Goal: Transaction & Acquisition: Book appointment/travel/reservation

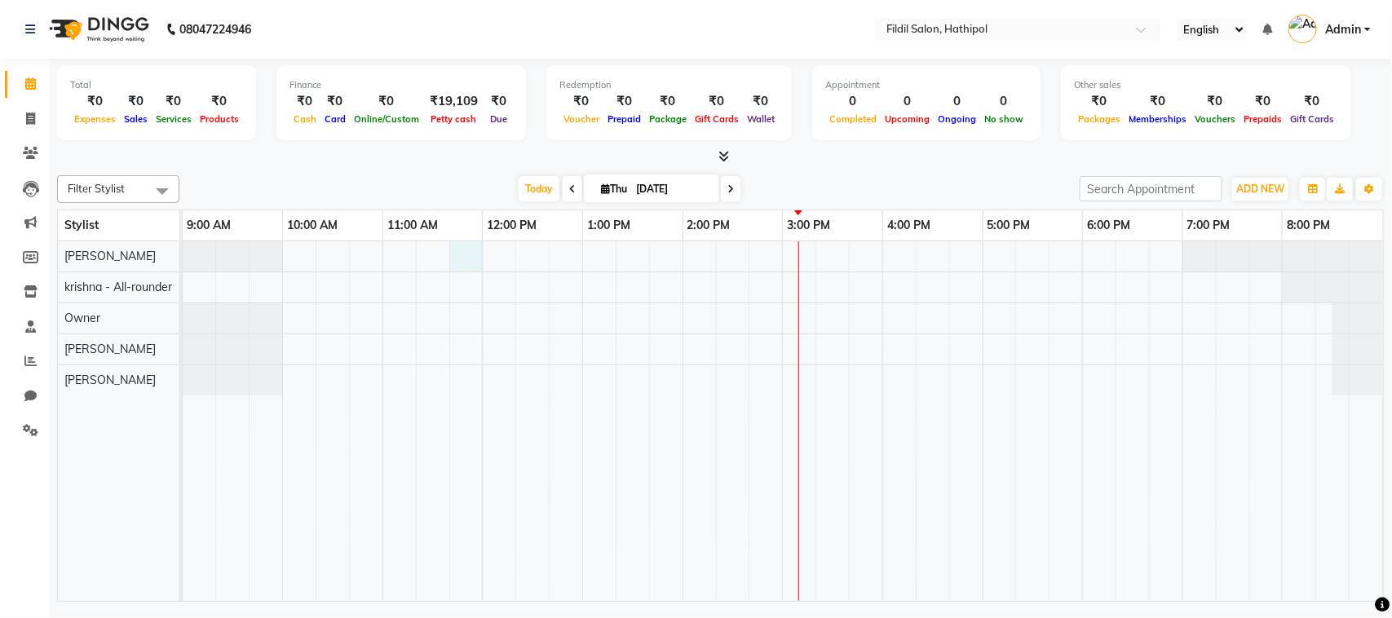
click at [458, 261] on div at bounding box center [783, 421] width 1201 height 360
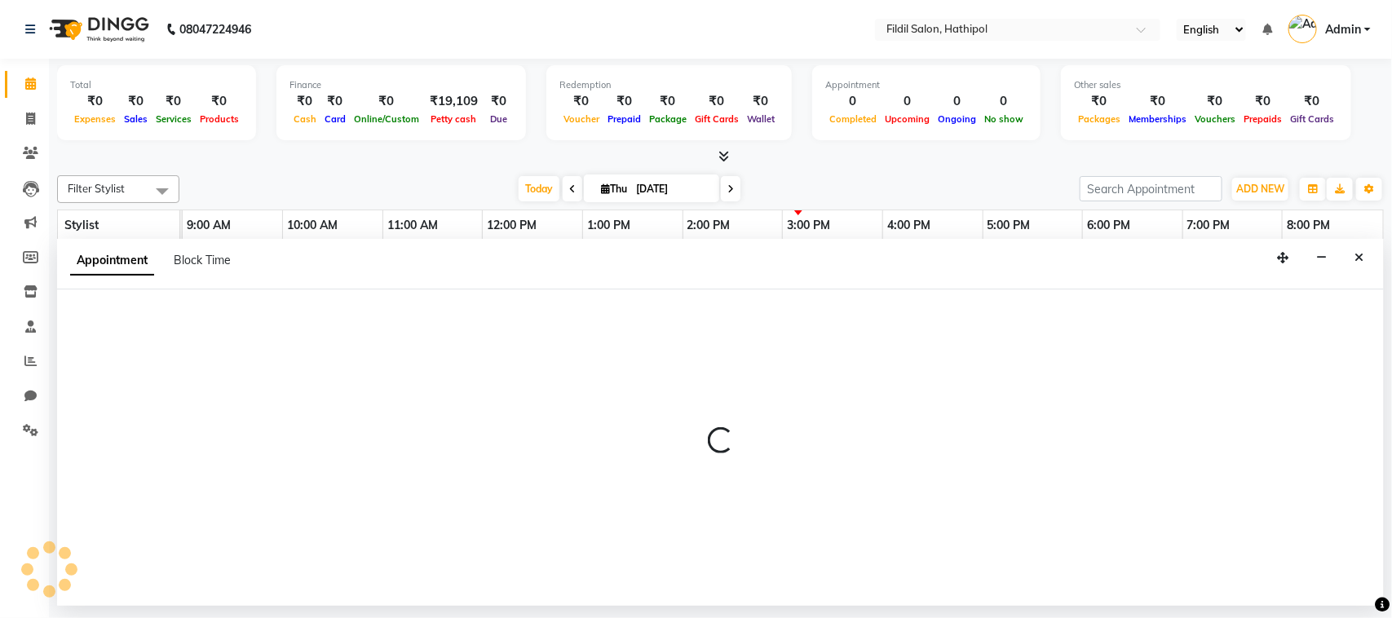
select select "69324"
select select "705"
select select "tentative"
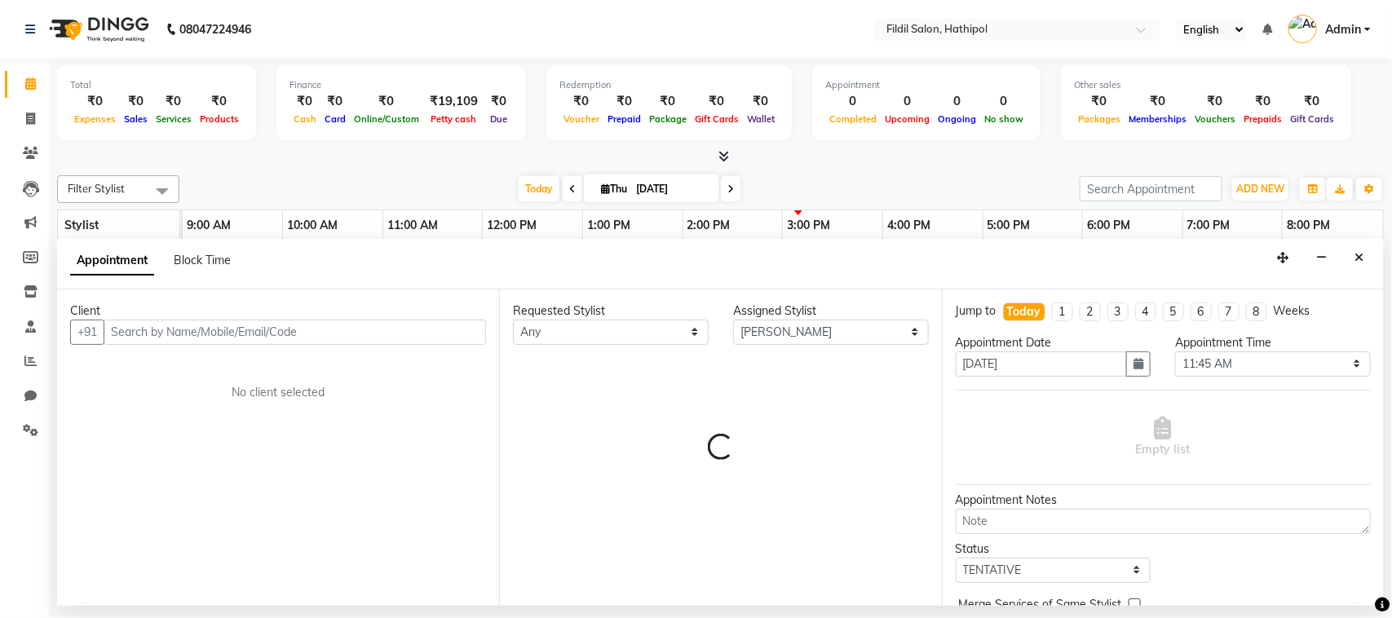
click at [458, 261] on div "Appointment Block Time" at bounding box center [720, 264] width 1327 height 51
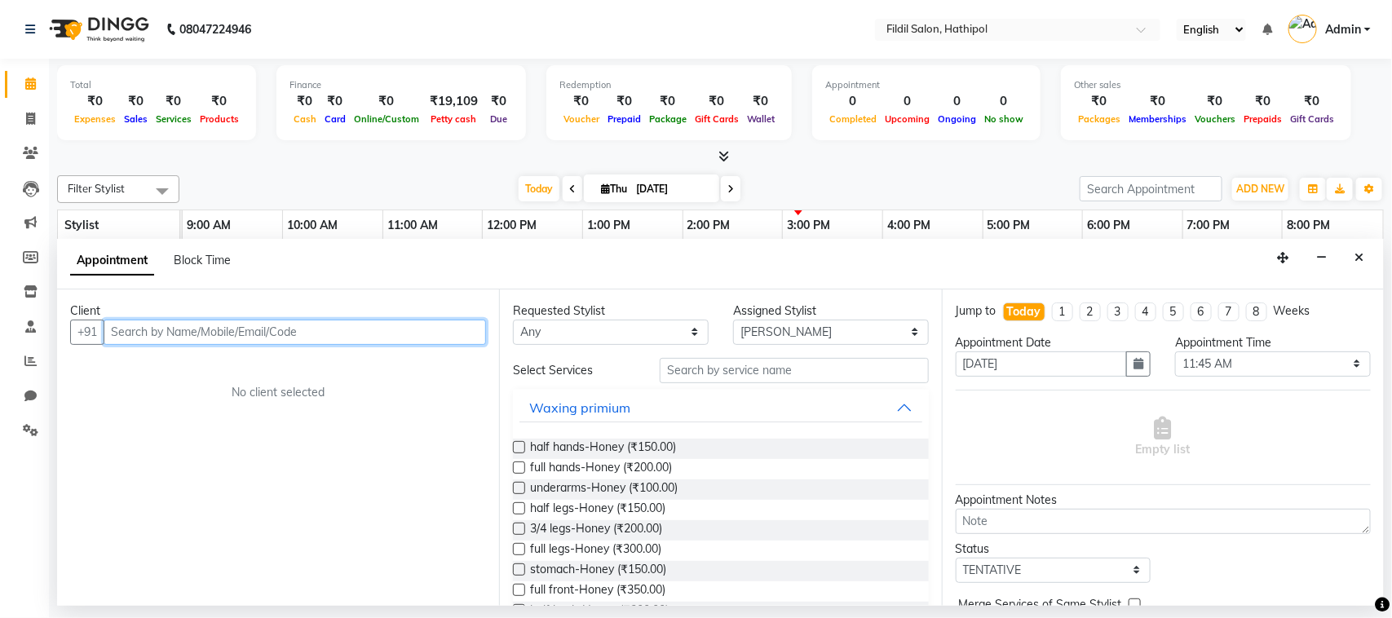
click at [182, 330] on input "text" at bounding box center [295, 332] width 383 height 25
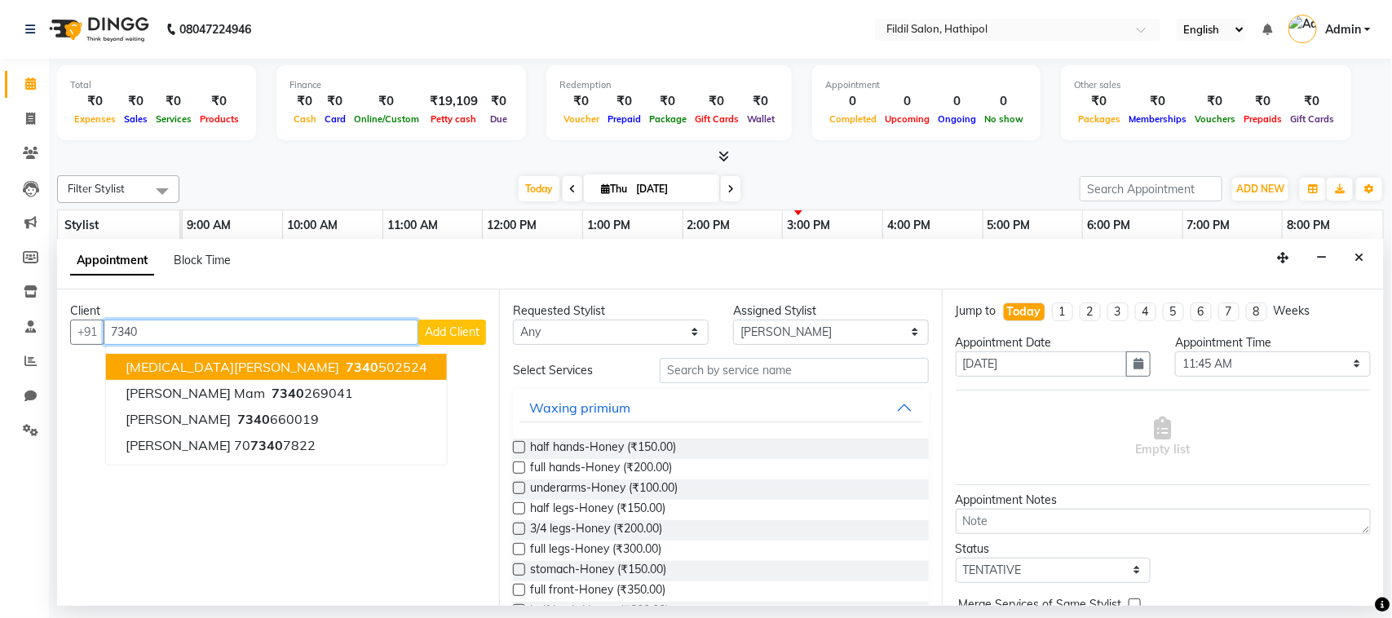
click at [343, 365] on ngb-highlight "7340 502524" at bounding box center [385, 367] width 85 height 16
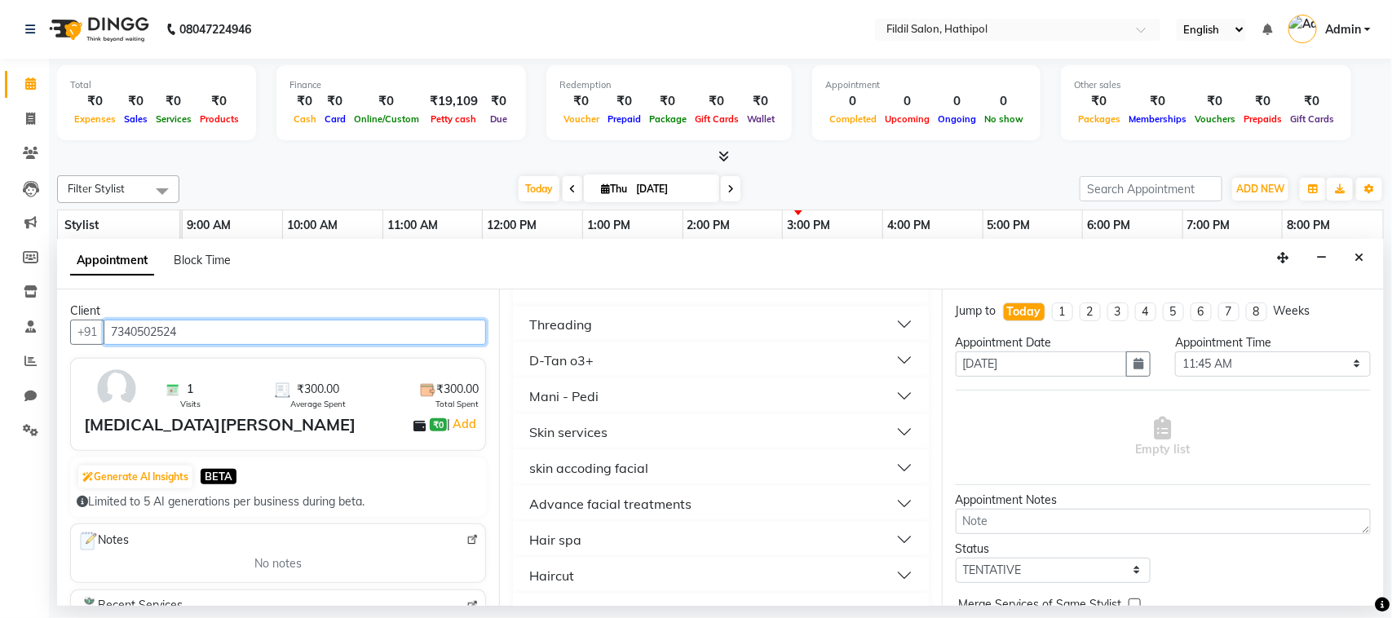
scroll to position [1095, 0]
type input "7340502524"
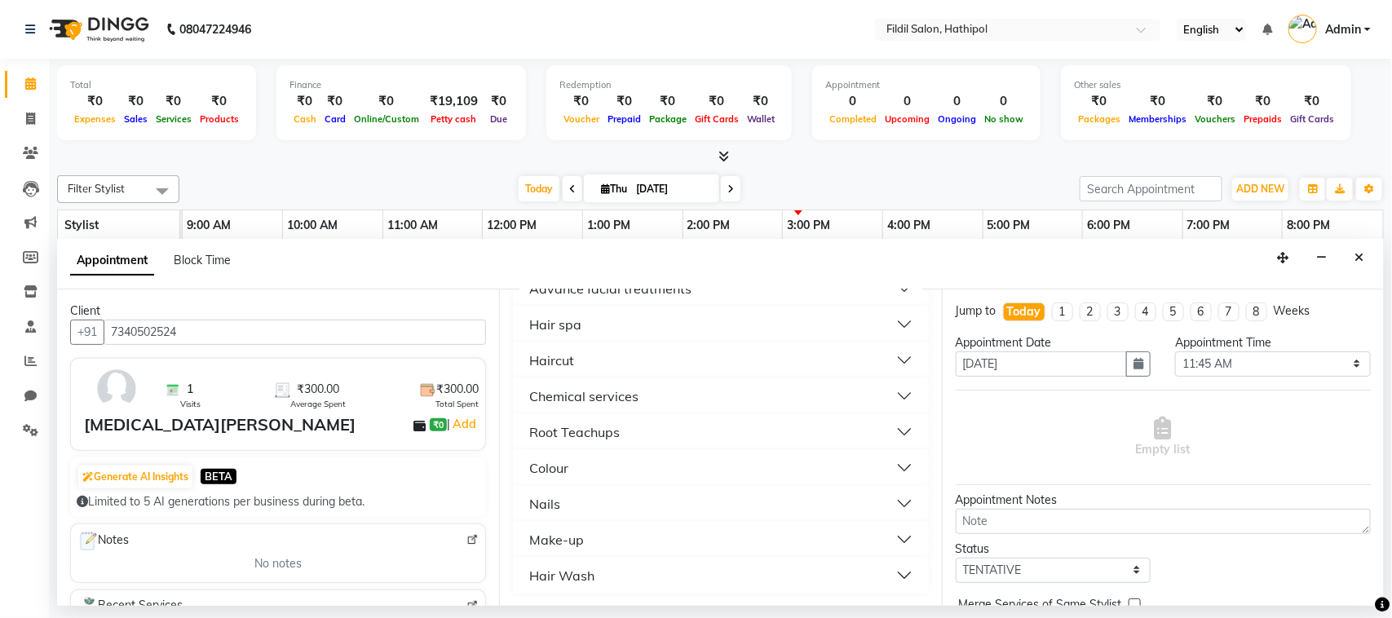
click at [571, 353] on div "Haircut" at bounding box center [551, 361] width 45 height 20
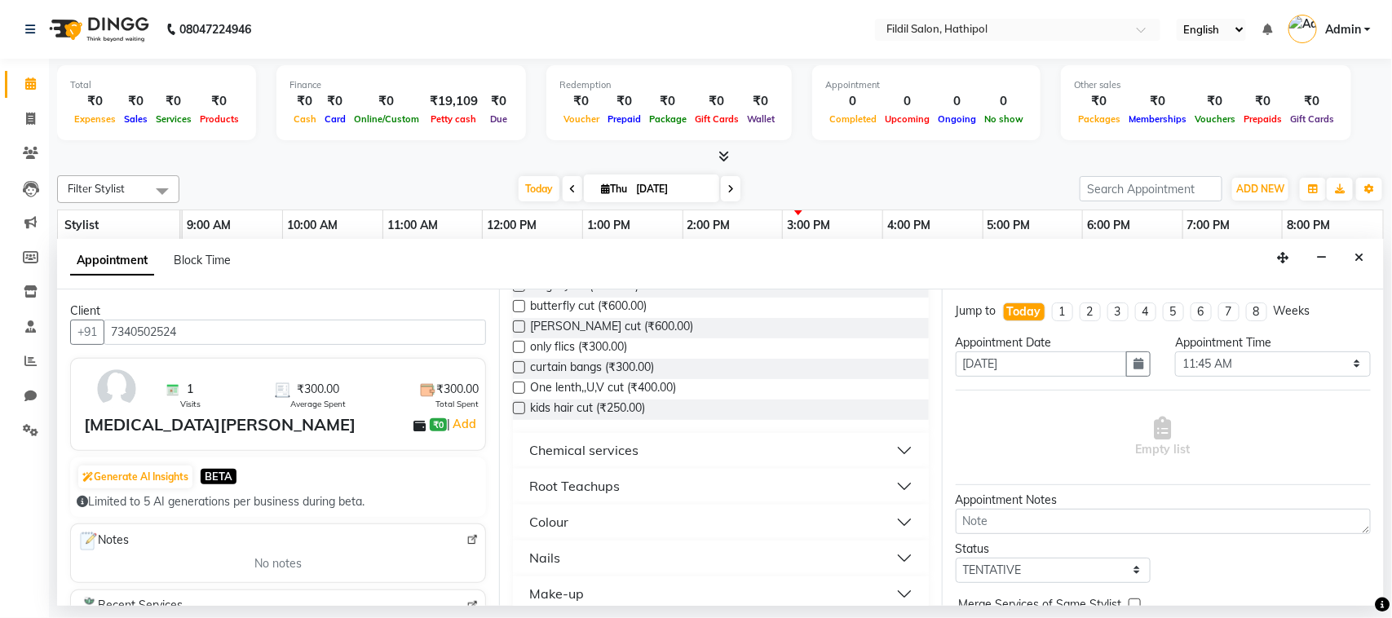
scroll to position [1251, 0]
click at [522, 405] on label at bounding box center [519, 407] width 12 height 12
click at [522, 405] on input "checkbox" at bounding box center [518, 409] width 11 height 11
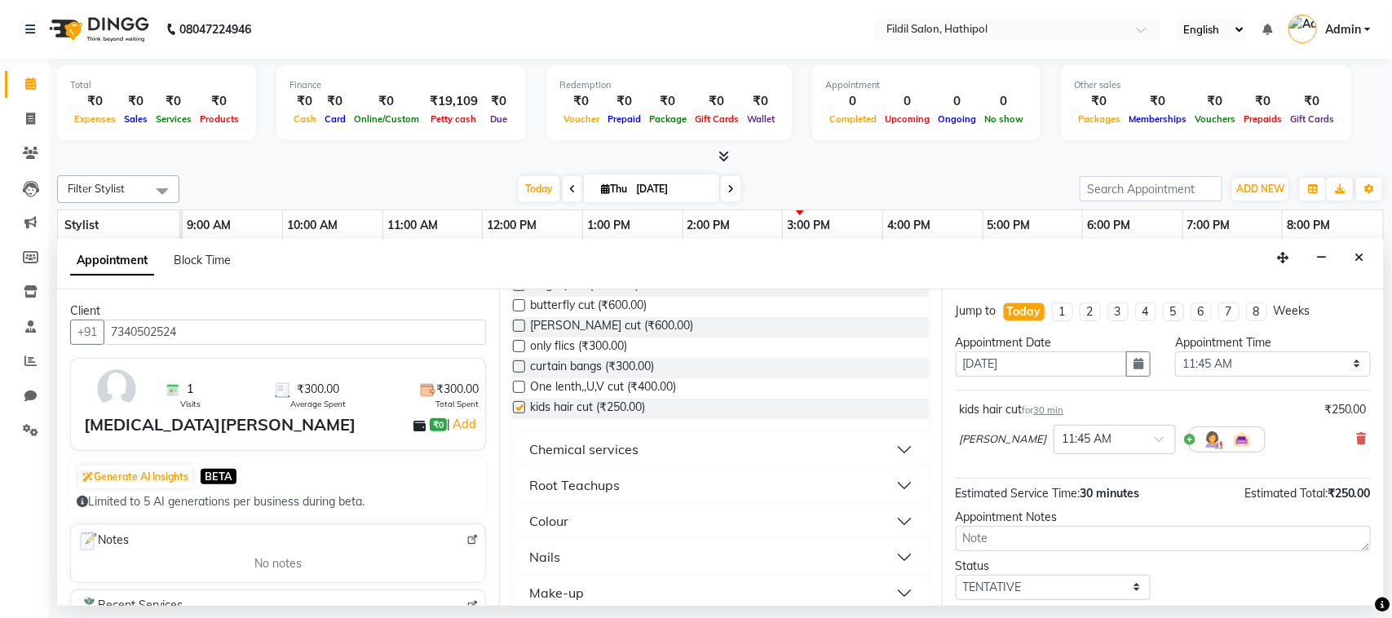
checkbox input "false"
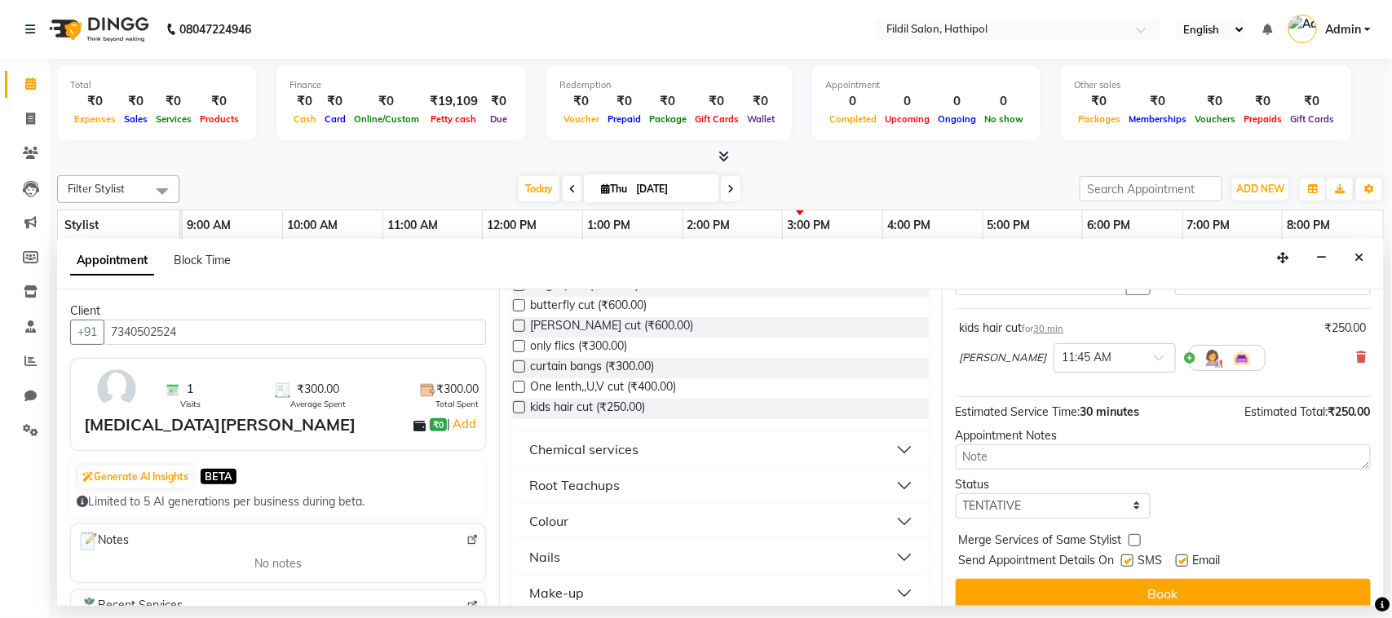
scroll to position [99, 0]
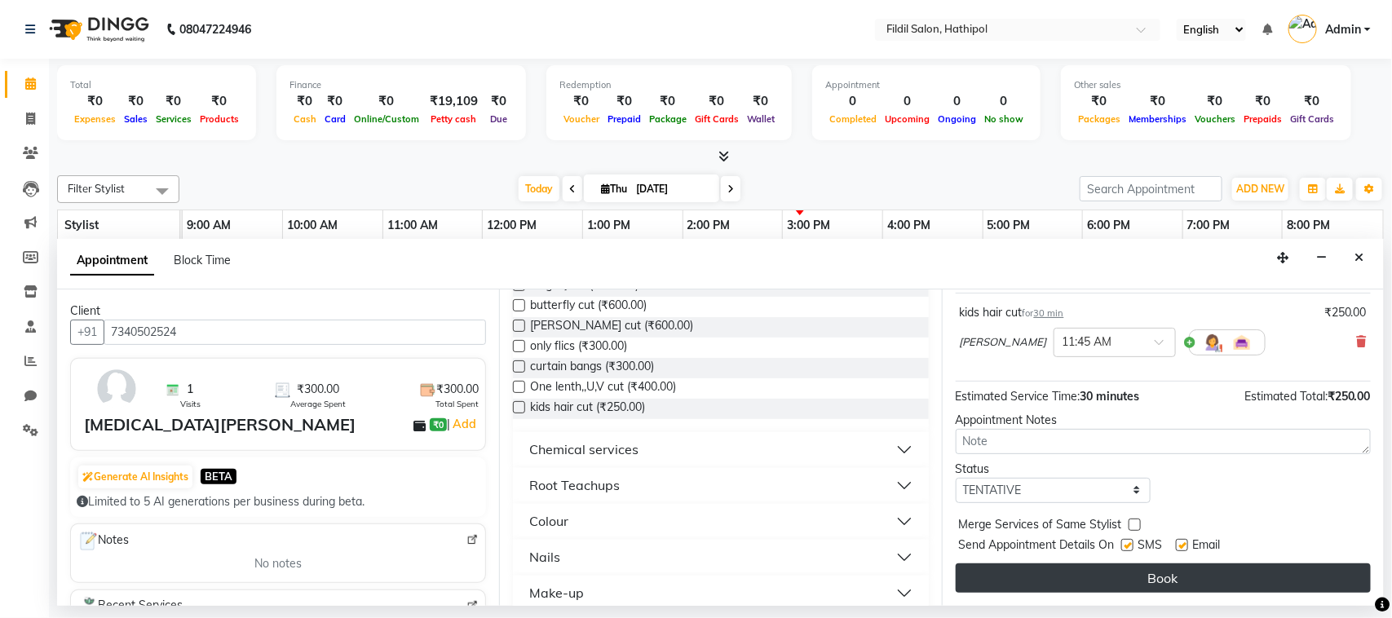
click at [1187, 577] on button "Book" at bounding box center [1163, 578] width 415 height 29
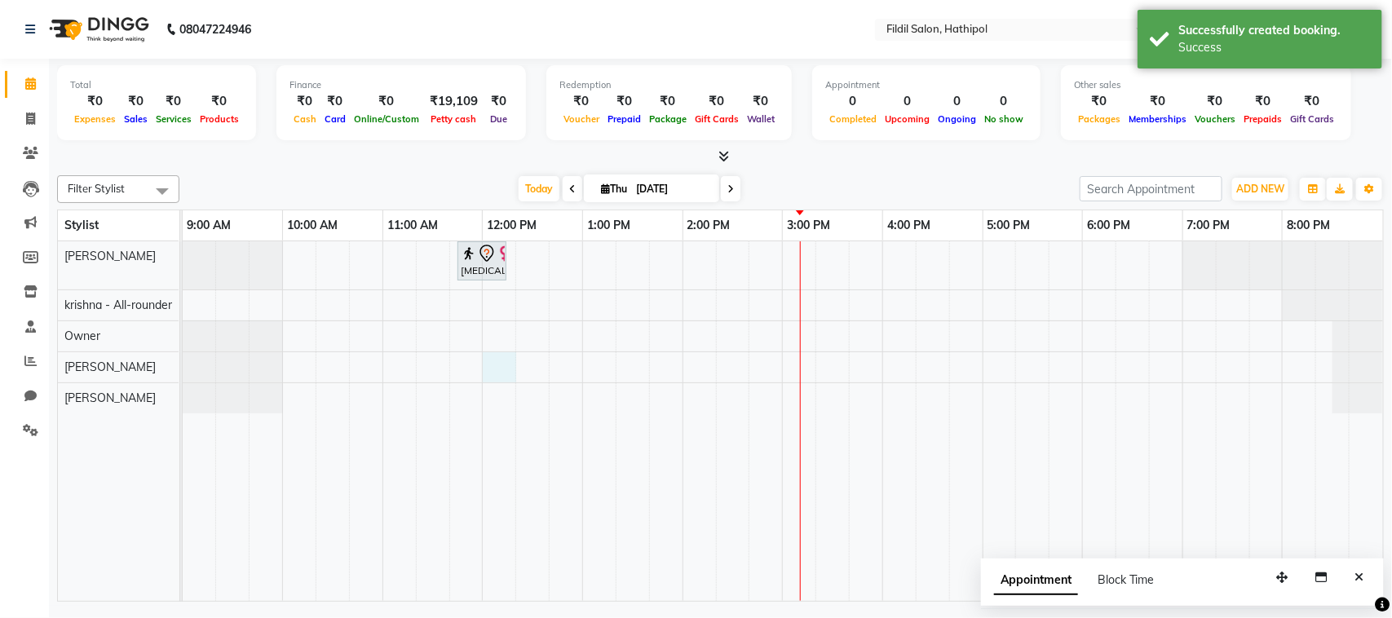
click at [506, 360] on div "[MEDICAL_DATA][PERSON_NAME], TK01, 11:45 AM-12:15 PM, kids hair cut" at bounding box center [783, 421] width 1201 height 360
select select "85728"
select select "tentative"
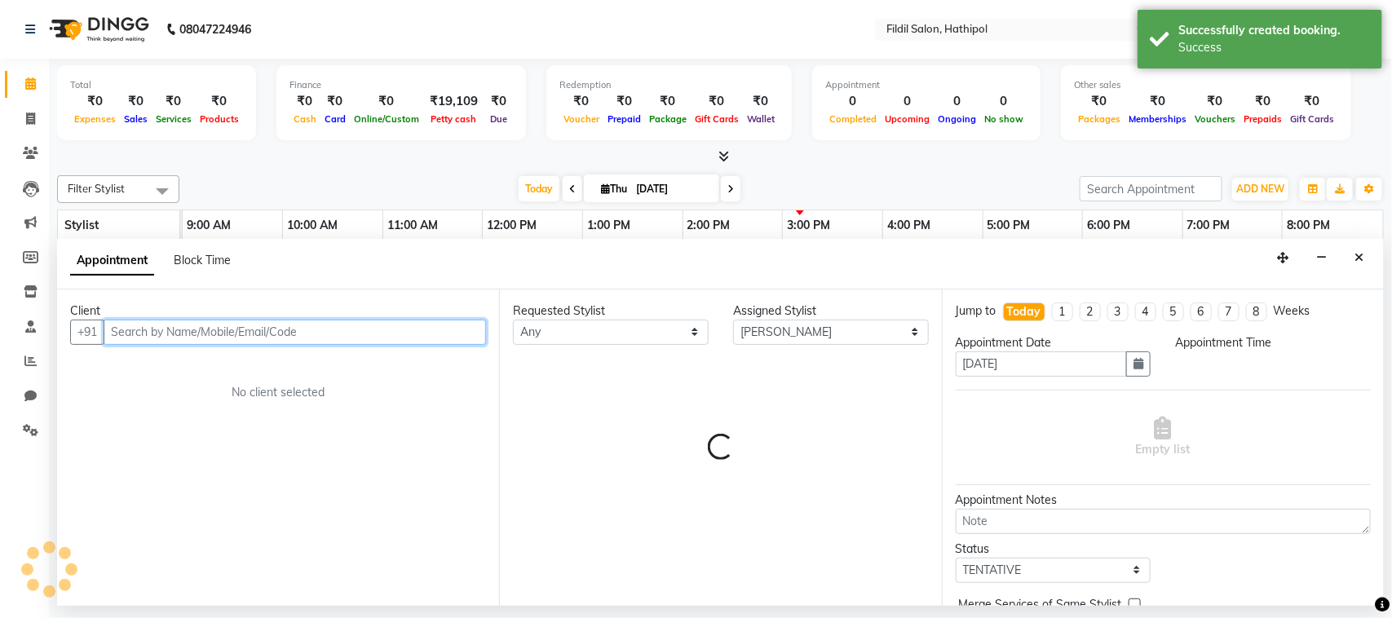
select select "720"
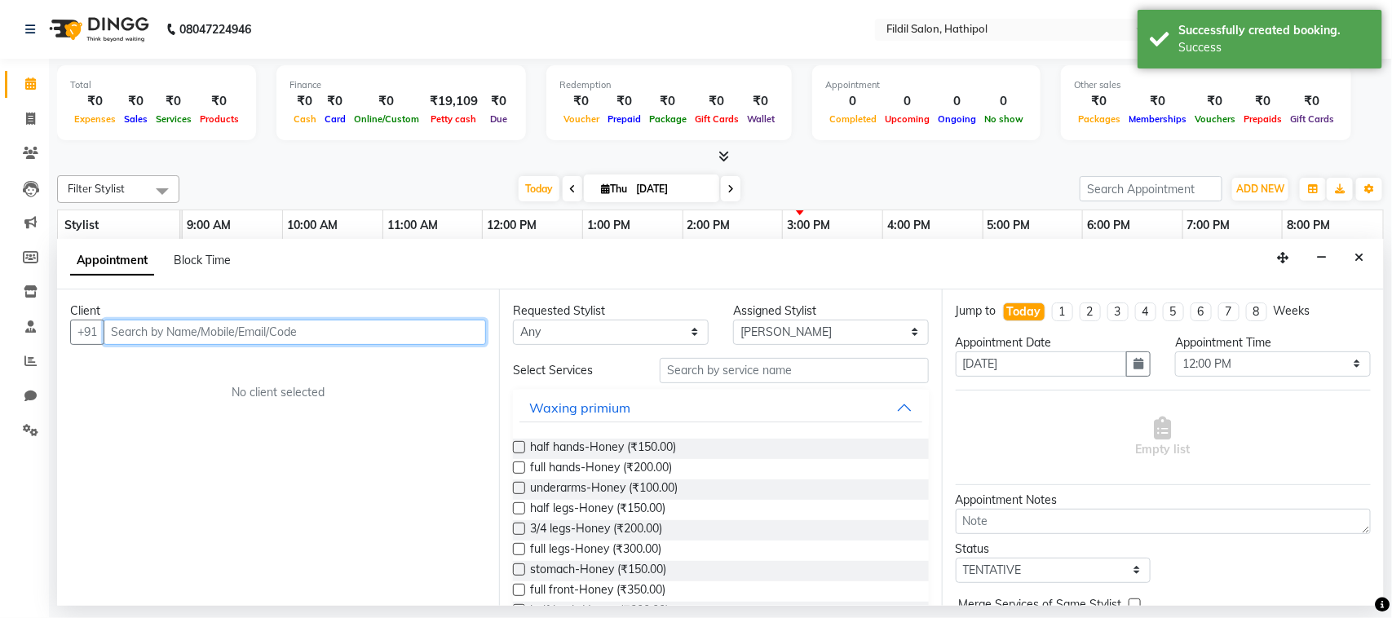
click at [348, 330] on input "text" at bounding box center [295, 332] width 383 height 25
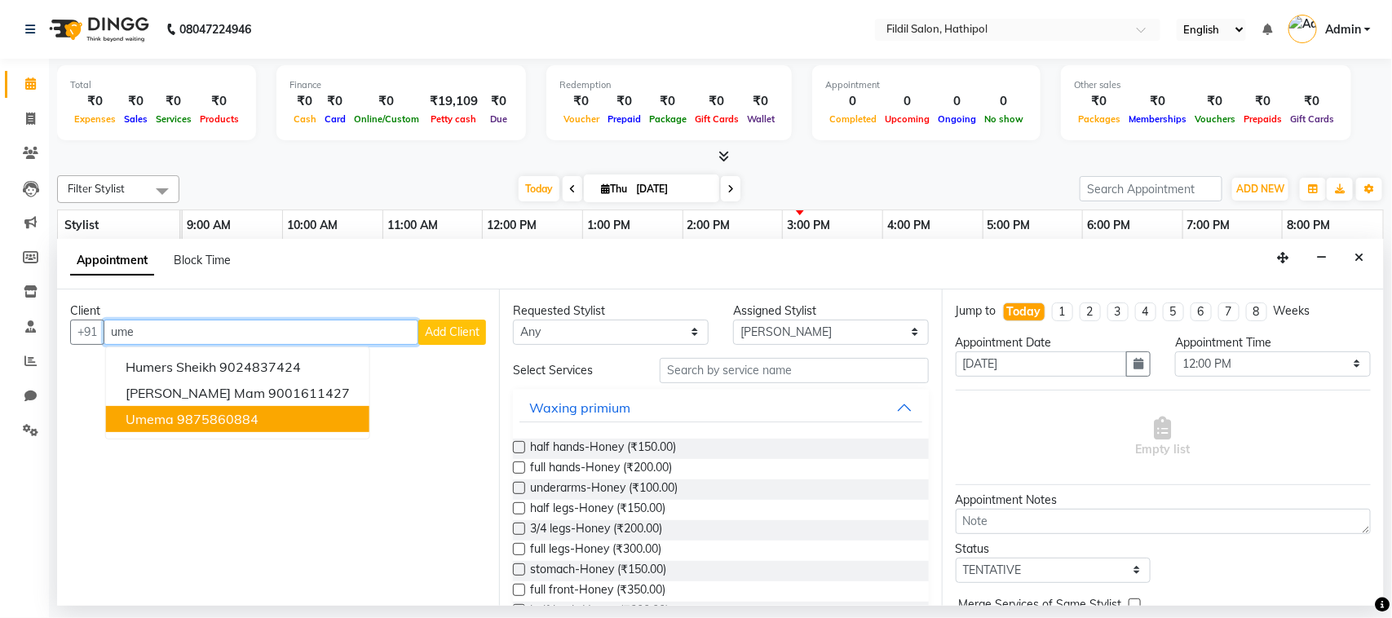
click at [279, 432] on button "umema 9875860884" at bounding box center [237, 419] width 263 height 26
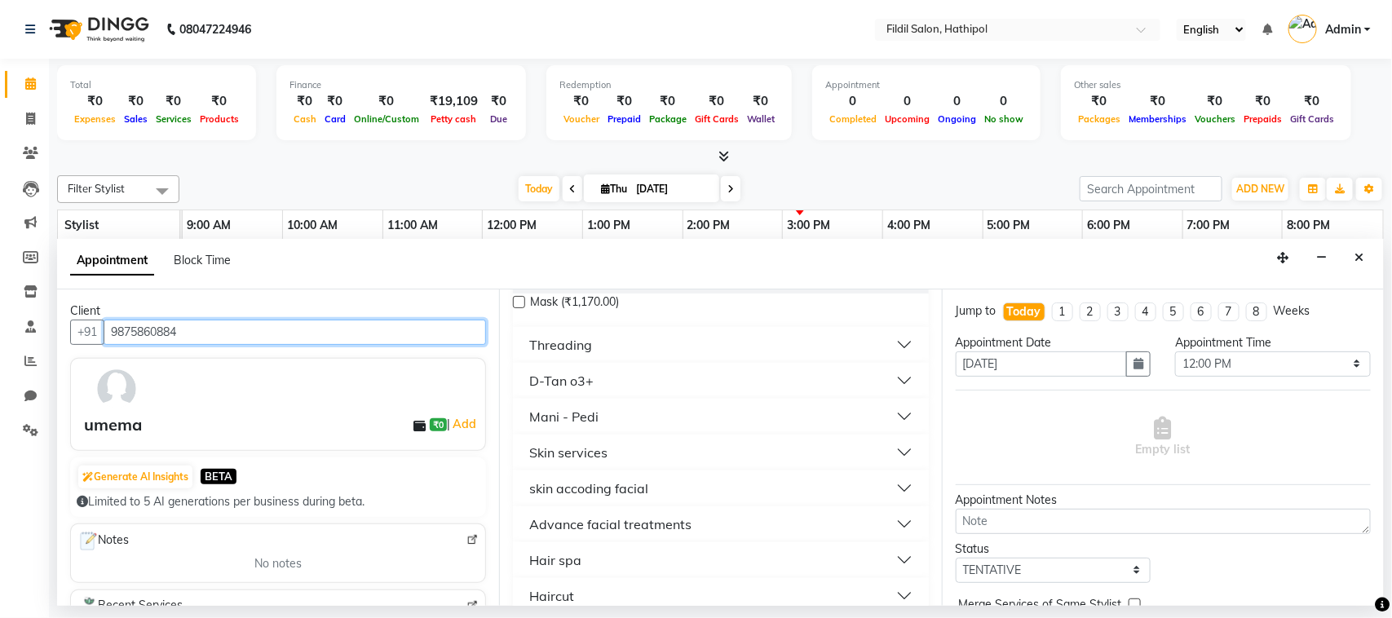
scroll to position [863, 0]
type input "9875860884"
click at [649, 449] on button "Skin services" at bounding box center [721, 448] width 402 height 29
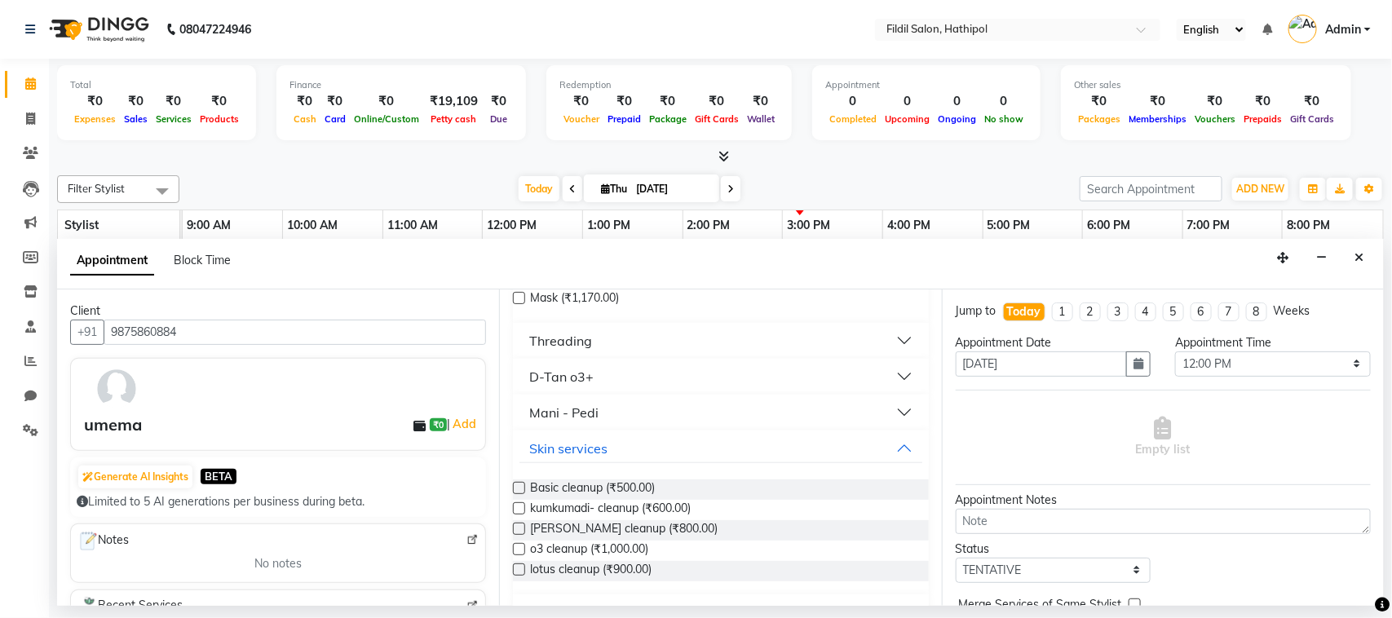
click at [519, 504] on label at bounding box center [519, 508] width 12 height 12
click at [519, 505] on input "checkbox" at bounding box center [518, 510] width 11 height 11
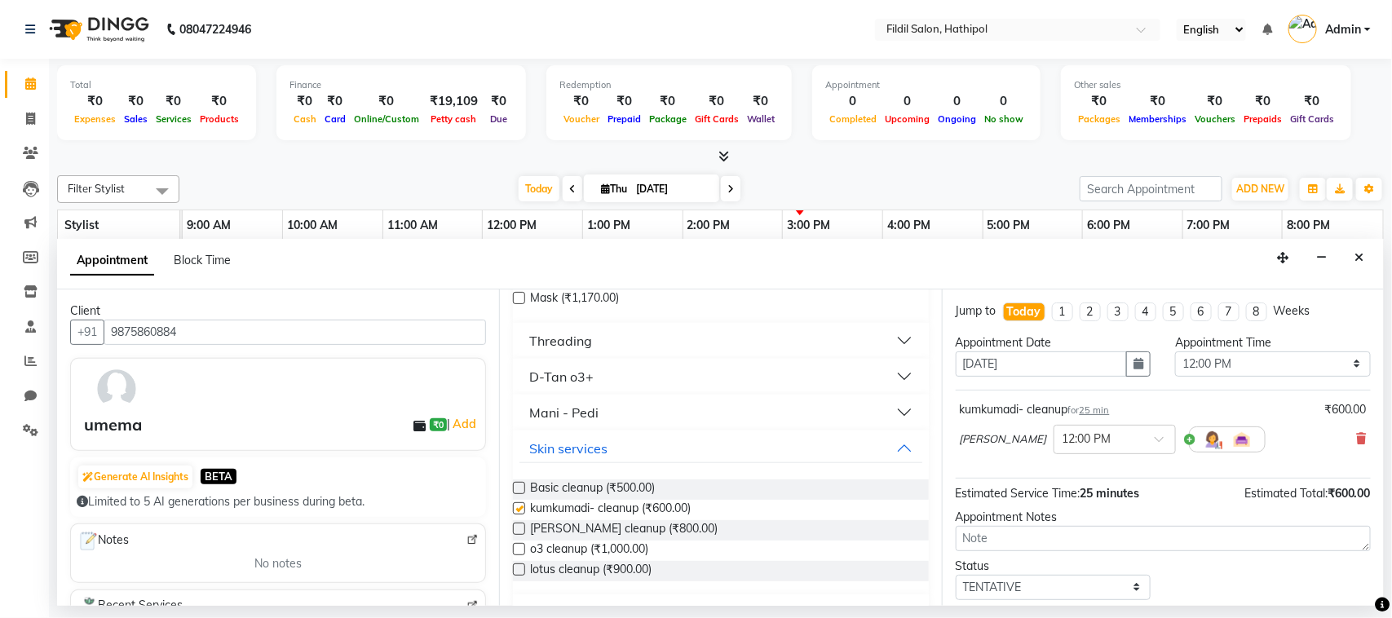
checkbox input "false"
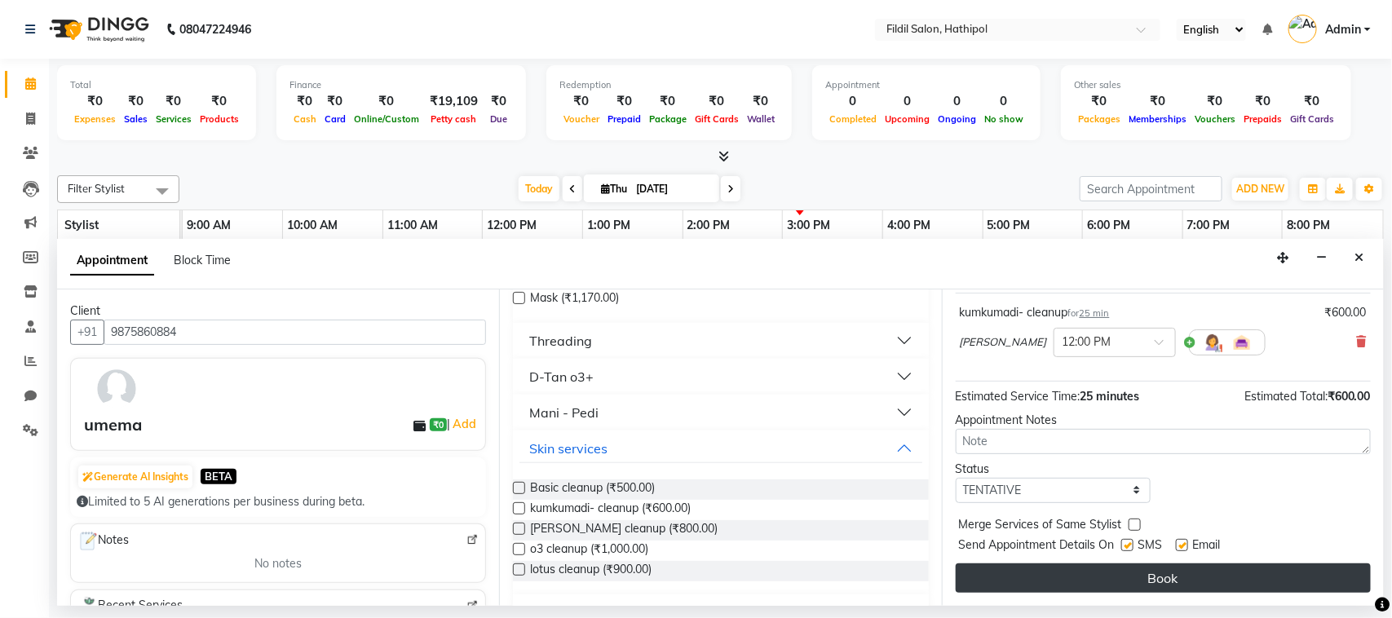
click at [1136, 584] on button "Book" at bounding box center [1163, 578] width 415 height 29
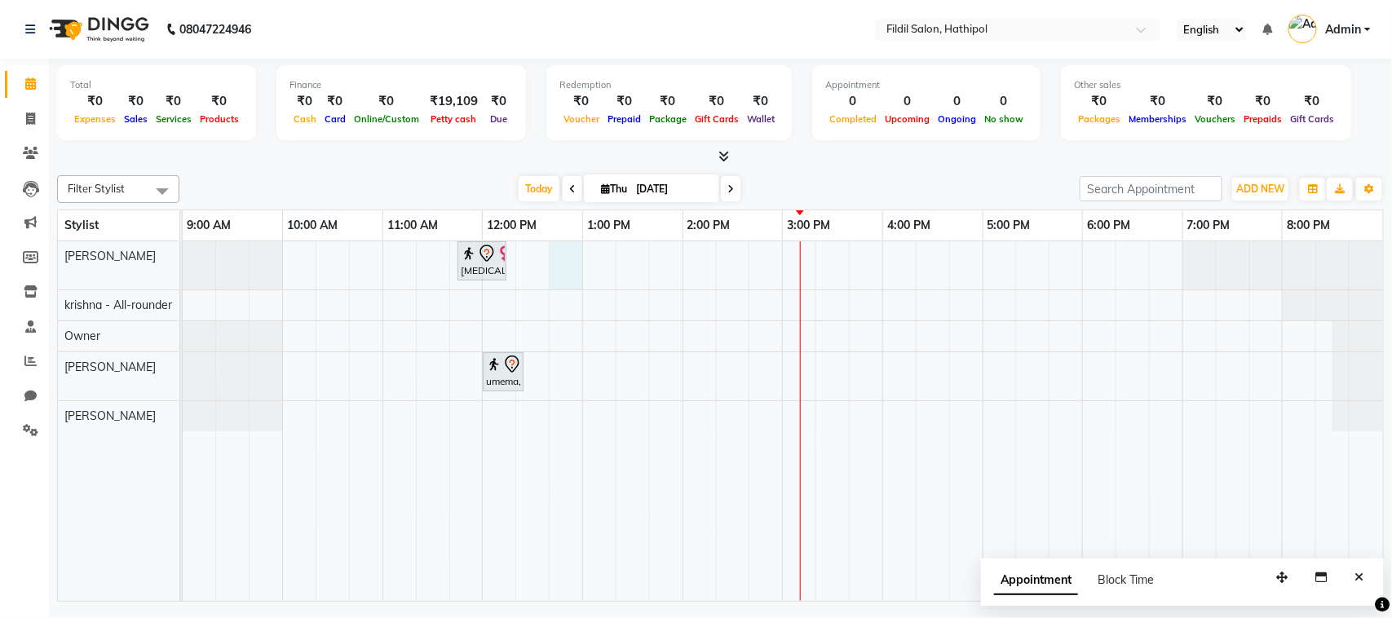
click at [569, 268] on div "[MEDICAL_DATA][PERSON_NAME], TK01, 11:45 AM-12:15 PM, kids hair cut umema, TK02…" at bounding box center [783, 421] width 1201 height 360
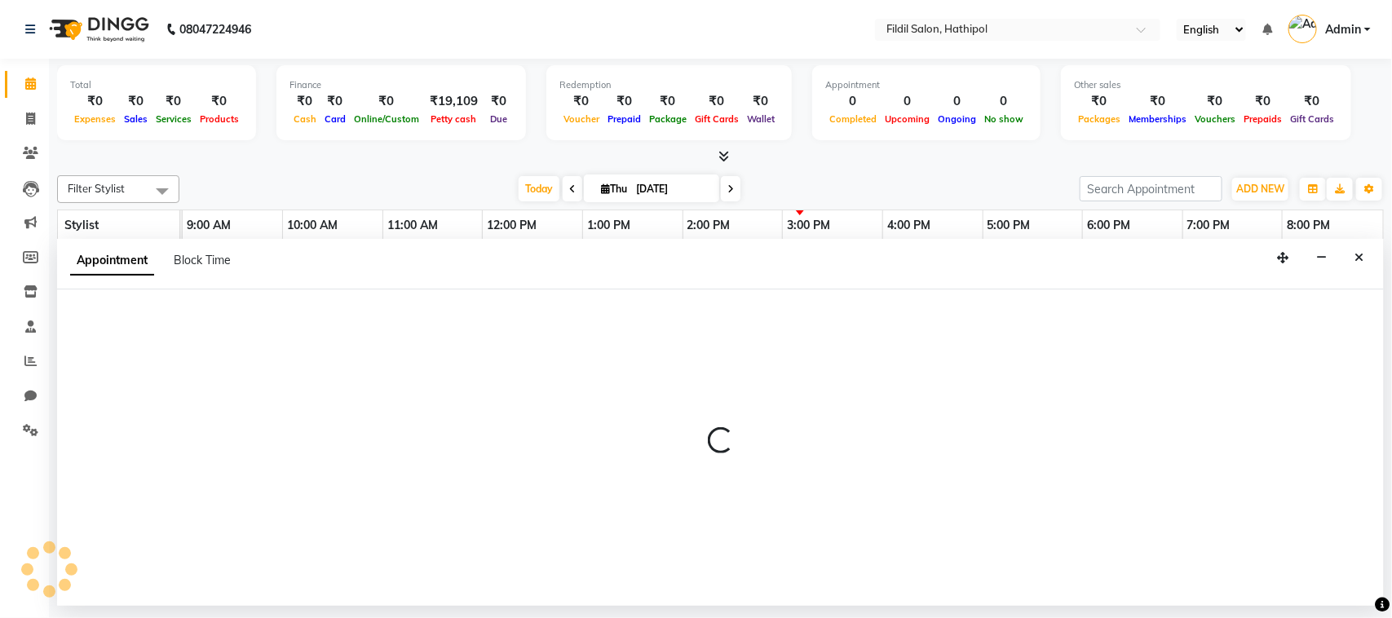
select select "69324"
select select "tentative"
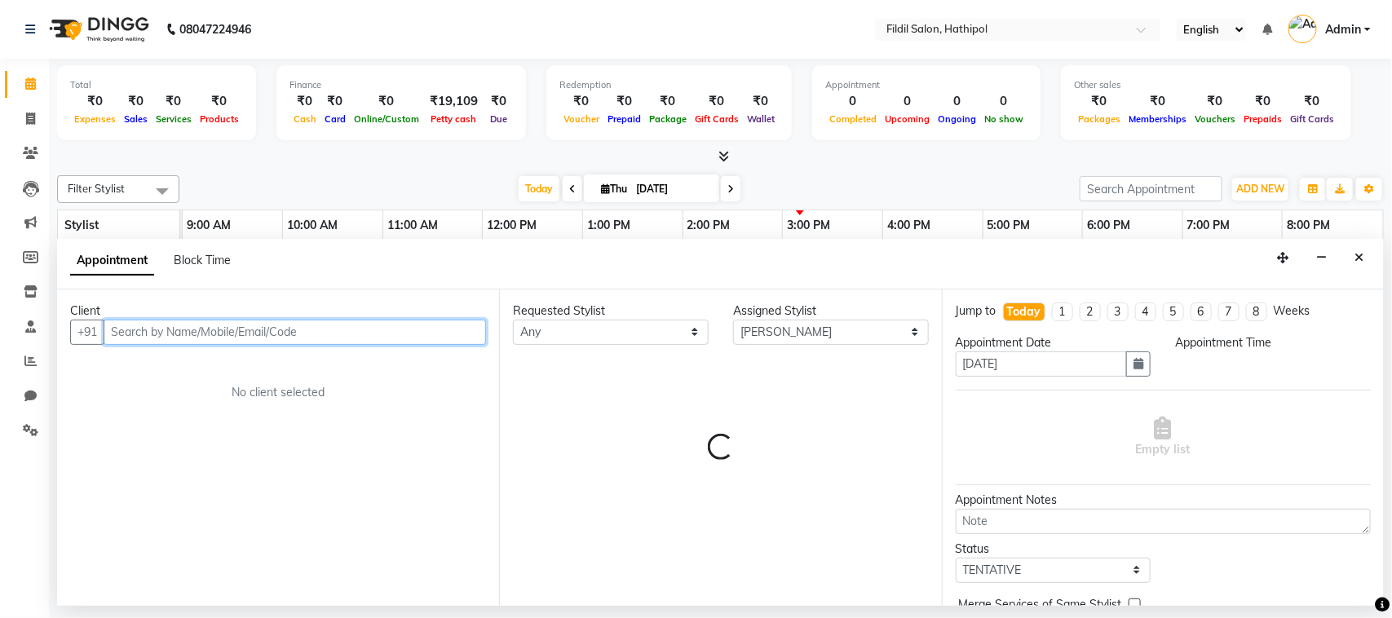
select select "765"
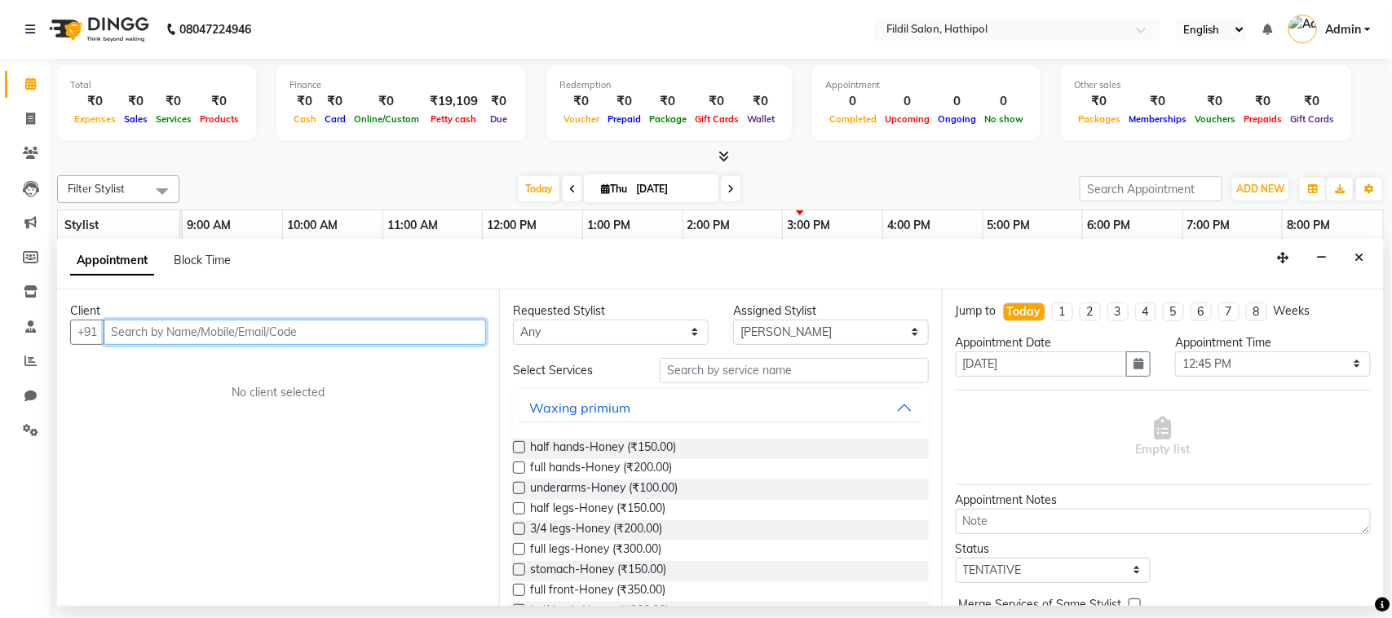
click at [180, 325] on input "text" at bounding box center [295, 332] width 383 height 25
click at [165, 335] on input "text" at bounding box center [295, 332] width 383 height 25
type input "7"
type input "9587303852"
click at [459, 328] on span "Add Client" at bounding box center [452, 332] width 55 height 15
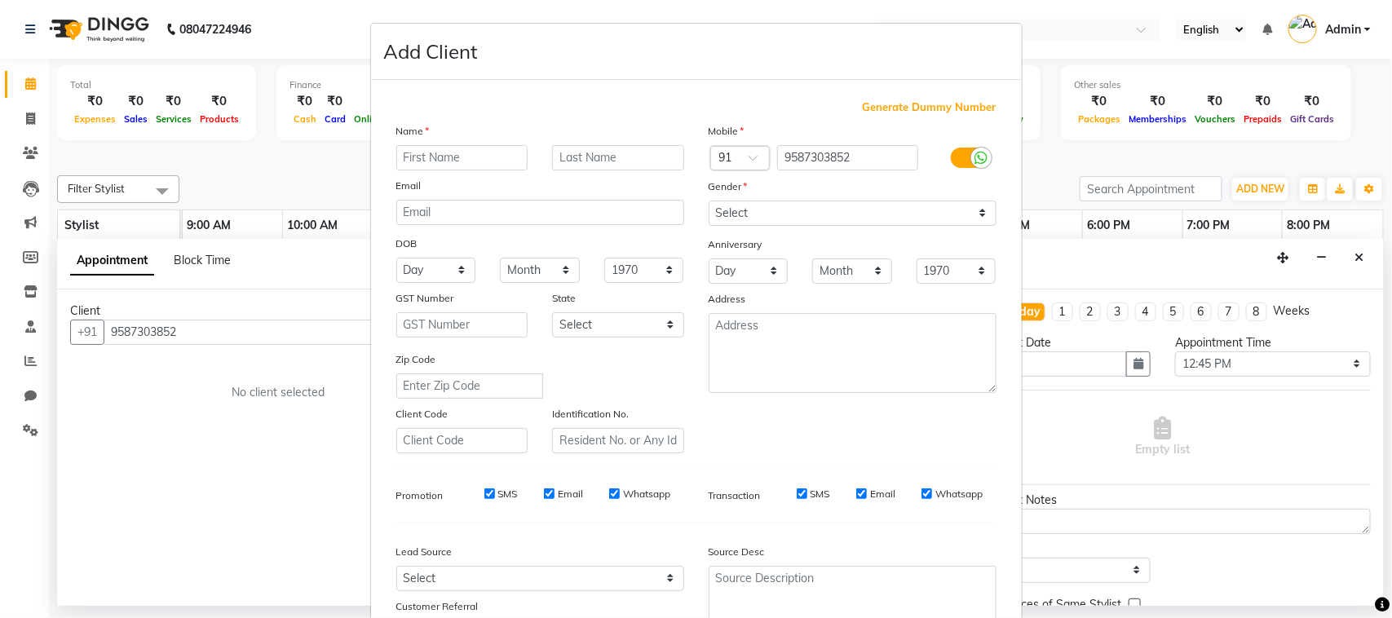
click at [412, 155] on input "text" at bounding box center [462, 157] width 132 height 25
type input "sifa"
click at [564, 160] on input "text" at bounding box center [618, 157] width 132 height 25
type input "khan"
click at [976, 151] on icon at bounding box center [982, 158] width 13 height 15
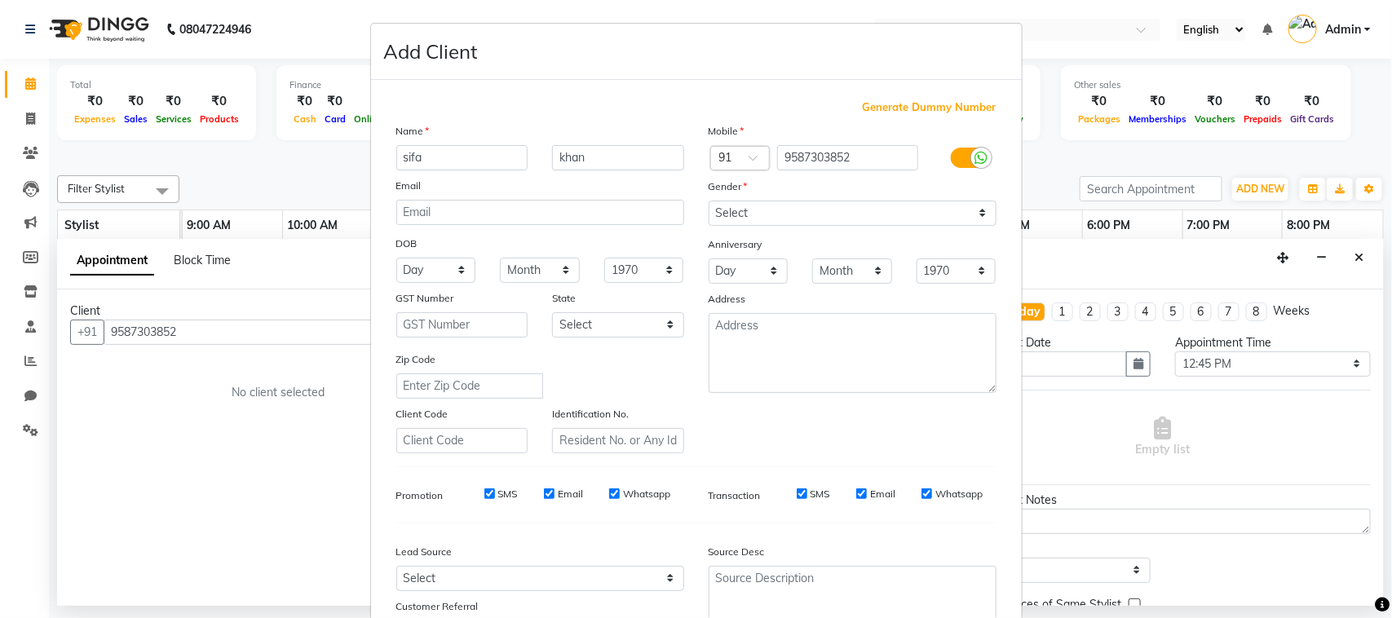
click at [0, 0] on input "checkbox" at bounding box center [0, 0] width 0 height 0
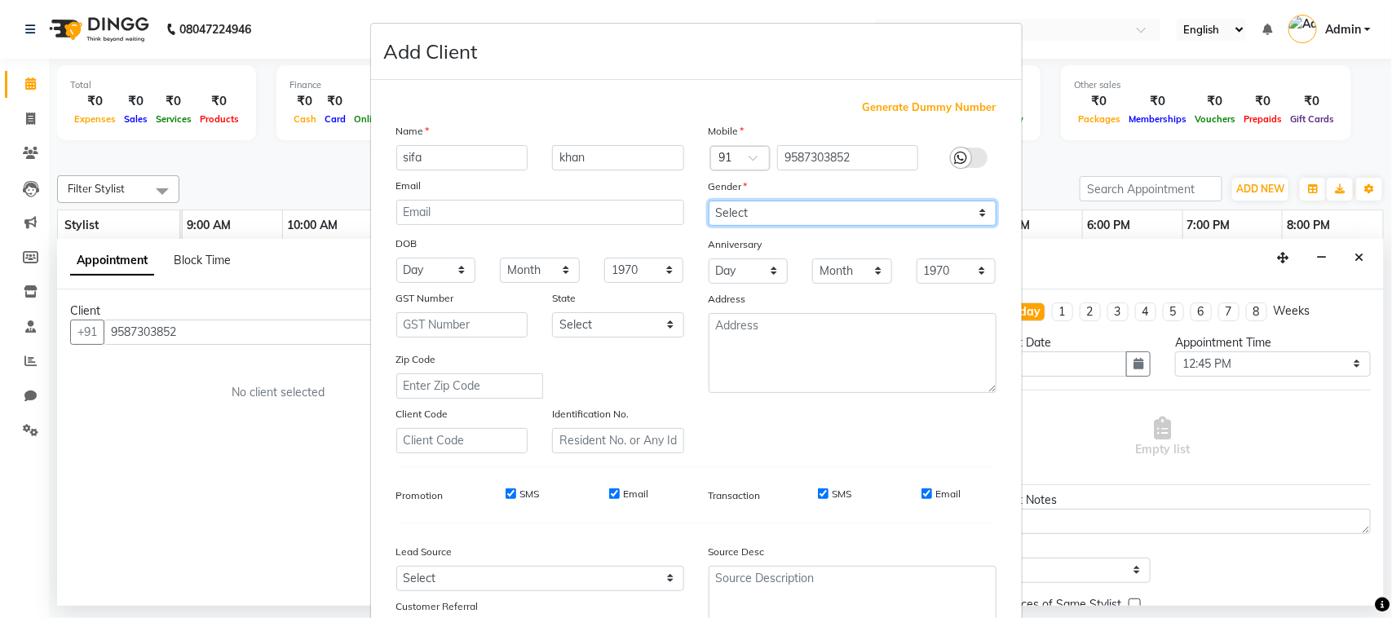
click at [969, 205] on select "Select [DEMOGRAPHIC_DATA] [DEMOGRAPHIC_DATA] Other Prefer Not To Say" at bounding box center [853, 213] width 288 height 25
select select "[DEMOGRAPHIC_DATA]"
click at [709, 201] on select "Select [DEMOGRAPHIC_DATA] [DEMOGRAPHIC_DATA] Other Prefer Not To Say" at bounding box center [853, 213] width 288 height 25
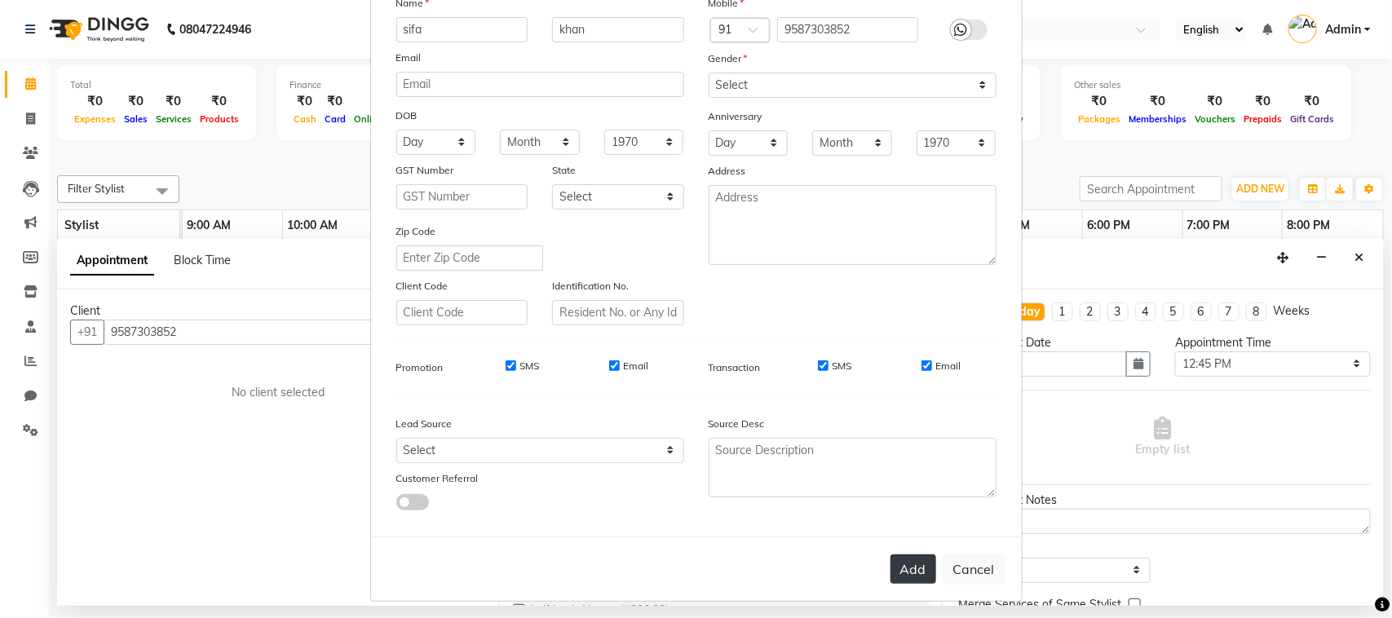
click at [904, 555] on button "Add" at bounding box center [914, 569] width 46 height 29
select select
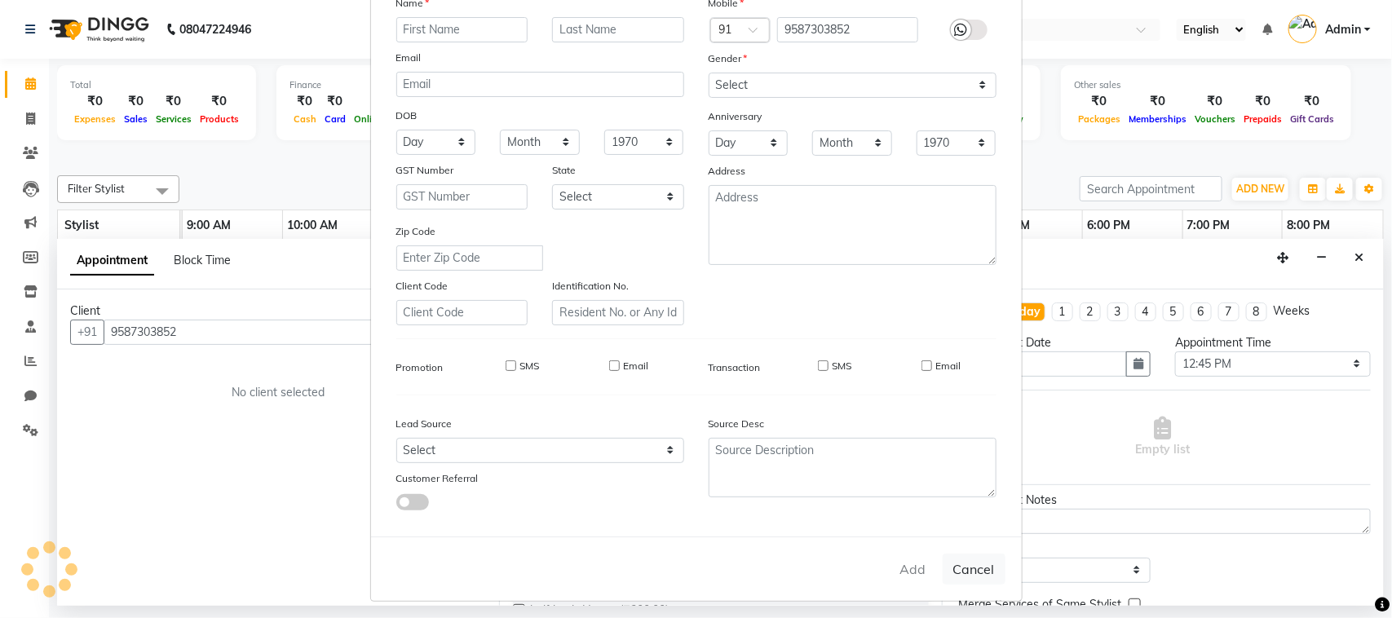
select select
checkbox input "false"
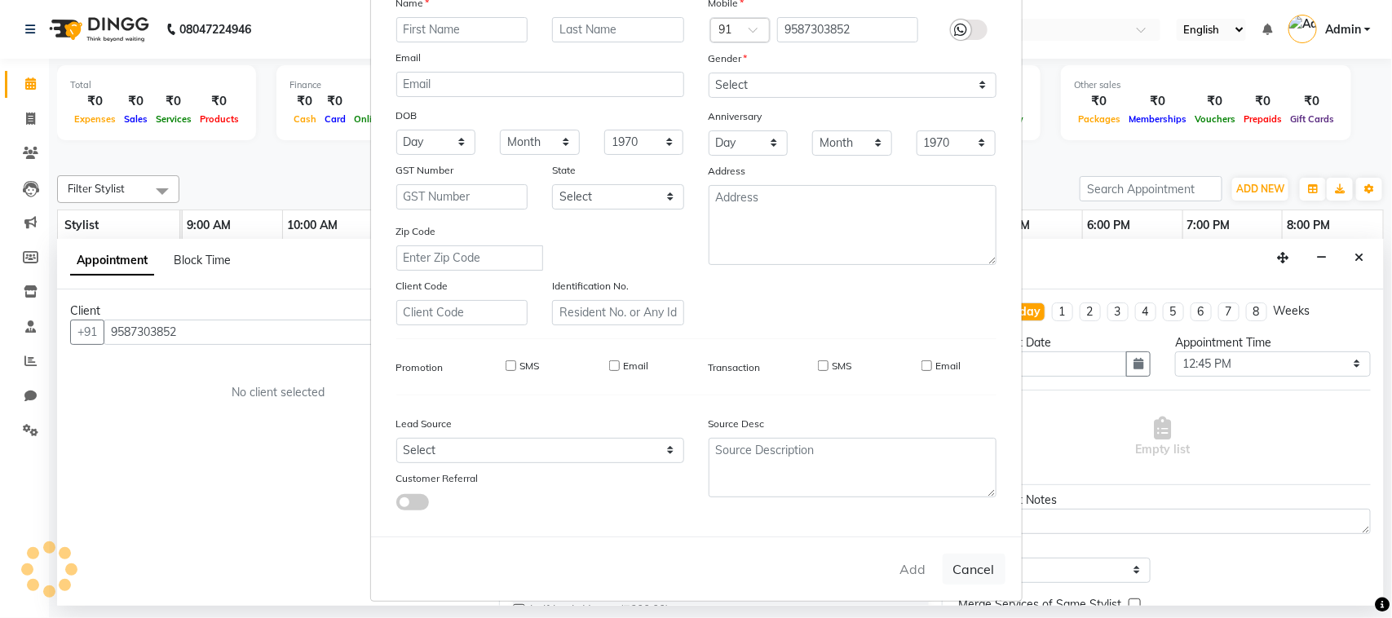
checkbox input "false"
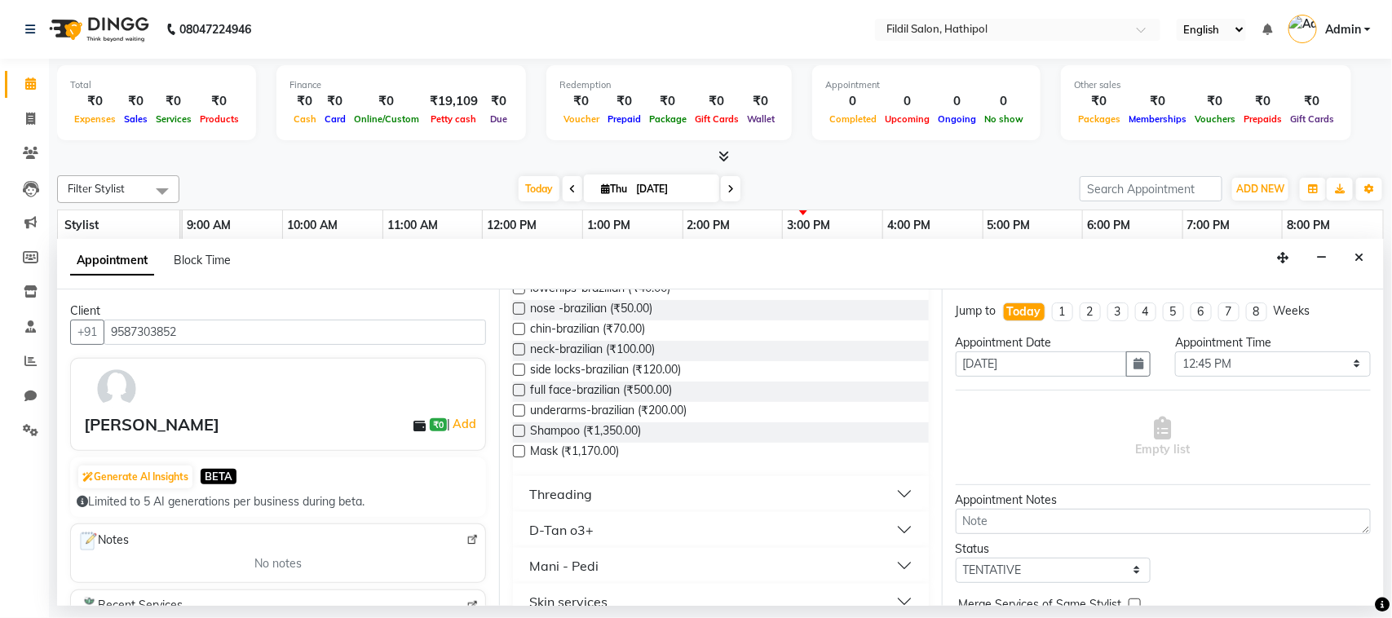
scroll to position [715, 0]
click at [635, 491] on button "Threading" at bounding box center [721, 488] width 402 height 29
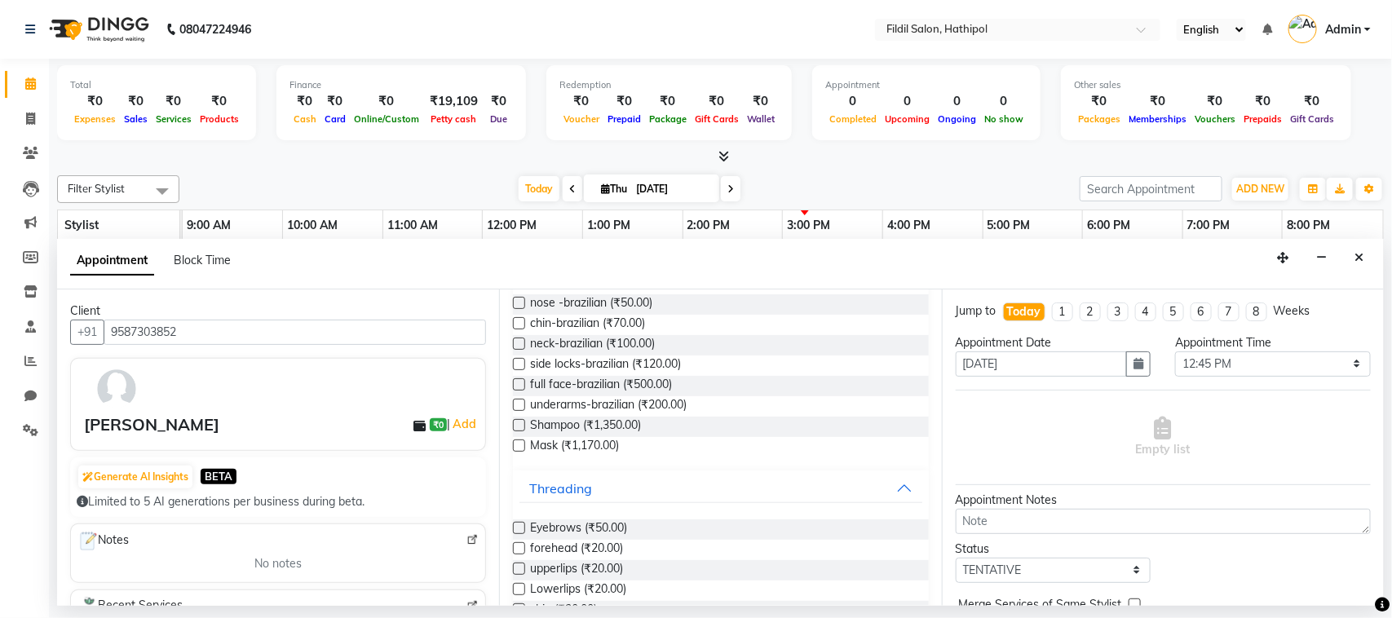
click at [520, 528] on label at bounding box center [519, 528] width 12 height 12
click at [520, 528] on input "checkbox" at bounding box center [518, 530] width 11 height 11
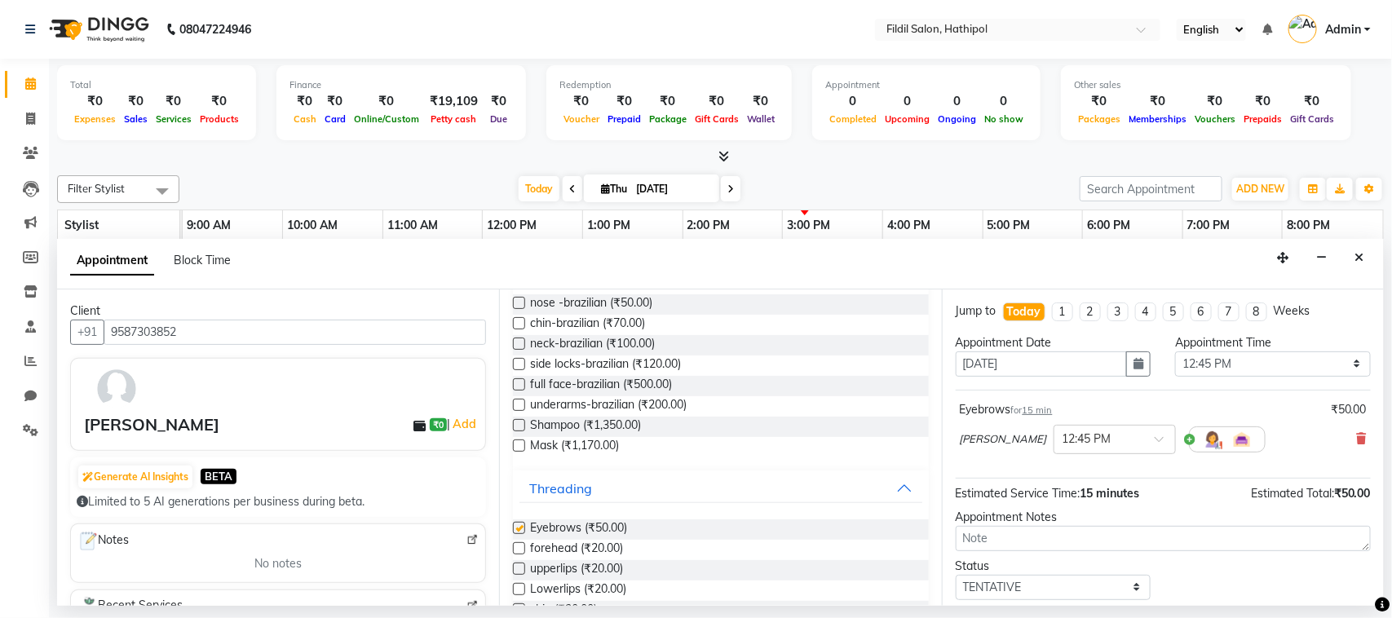
checkbox input "false"
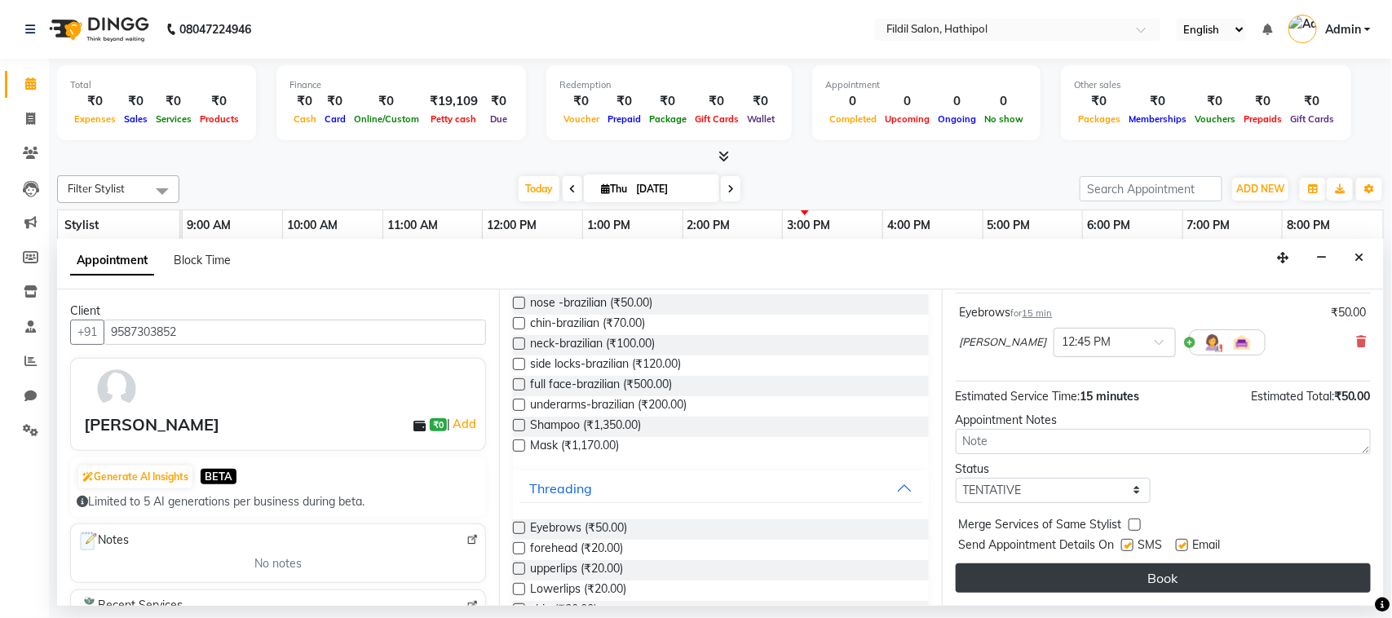
click at [1100, 573] on button "Book" at bounding box center [1163, 578] width 415 height 29
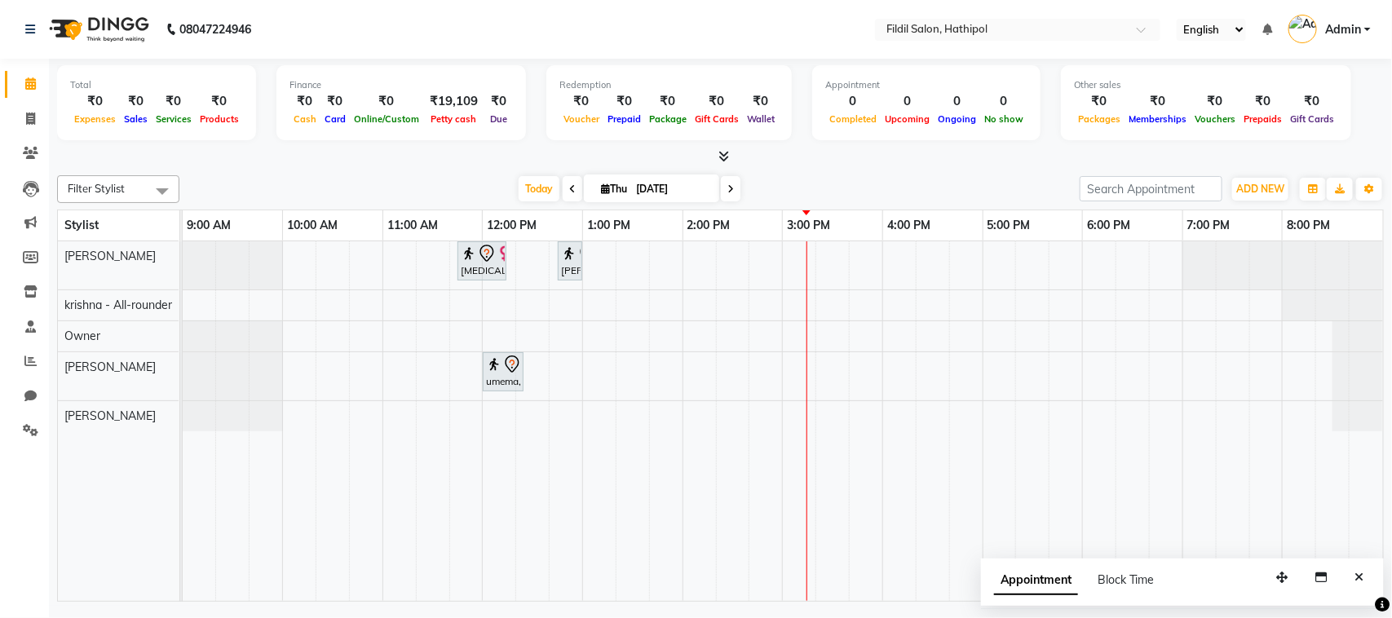
click at [632, 274] on div "[MEDICAL_DATA][PERSON_NAME], TK01, 11:45 AM-12:15 PM, kids hair cut [PERSON_NAM…" at bounding box center [783, 421] width 1201 height 360
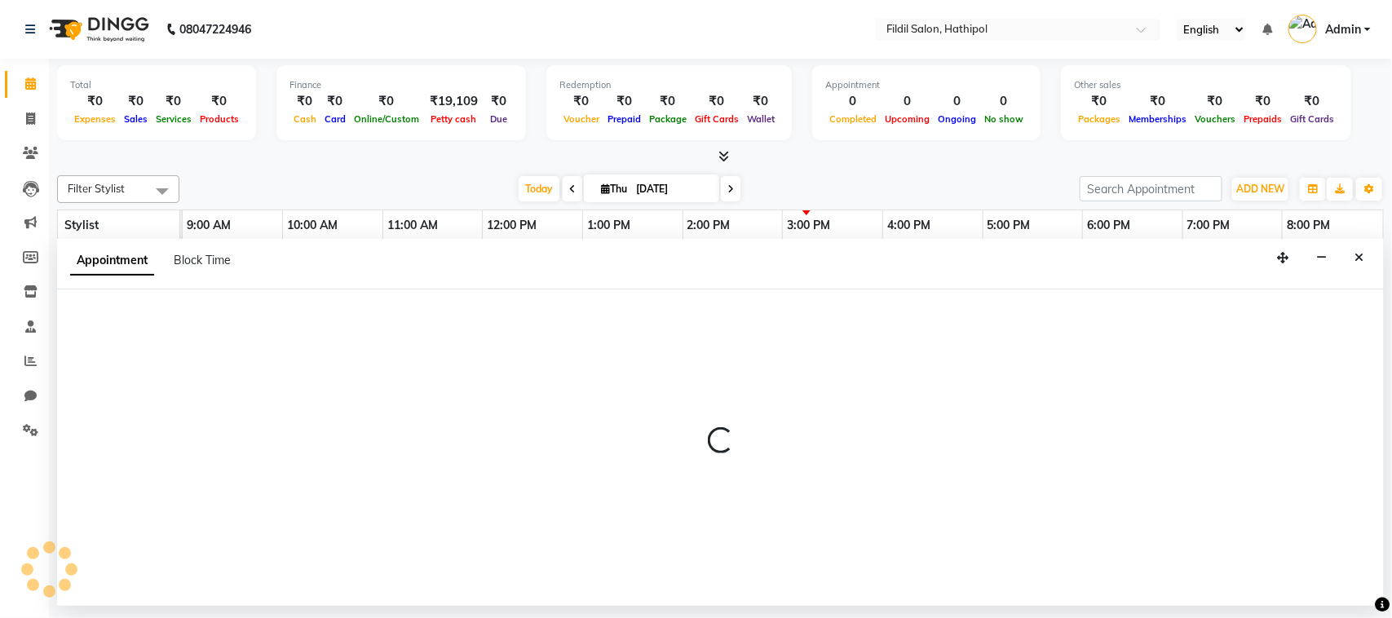
select select "69324"
select select "795"
select select "tentative"
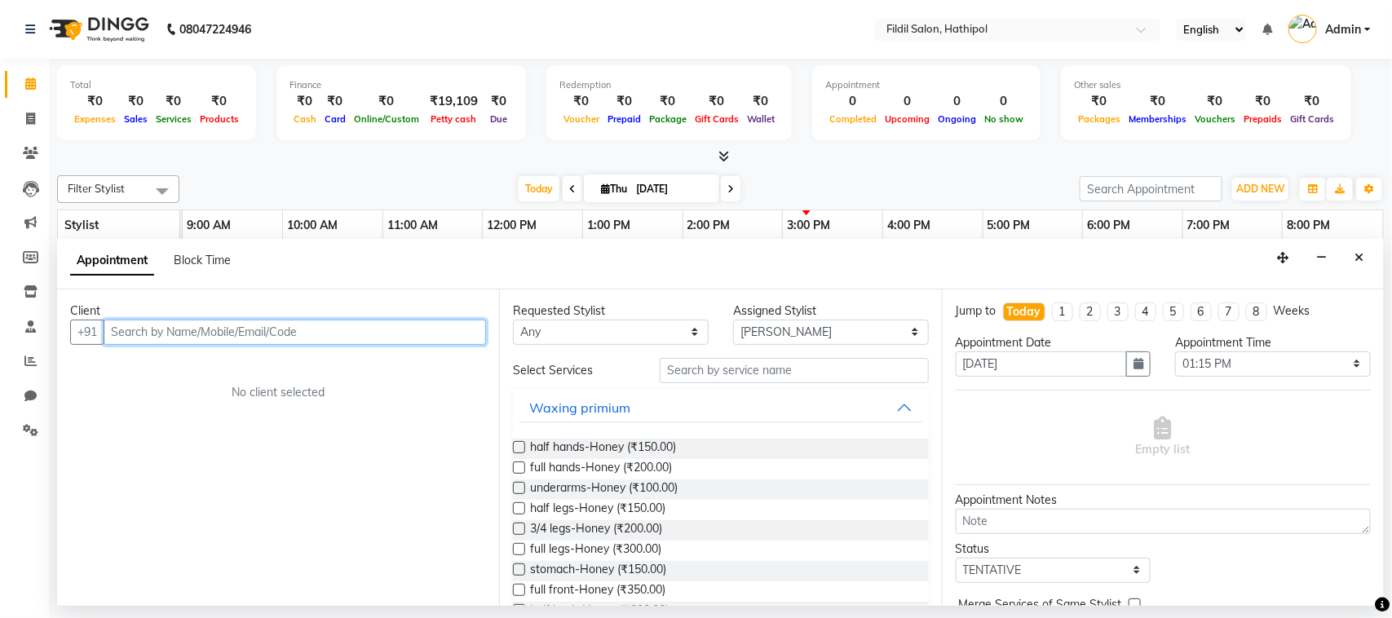
click at [343, 336] on input "text" at bounding box center [295, 332] width 383 height 25
type input "6378543521"
click at [458, 326] on span "Add Client" at bounding box center [452, 332] width 55 height 15
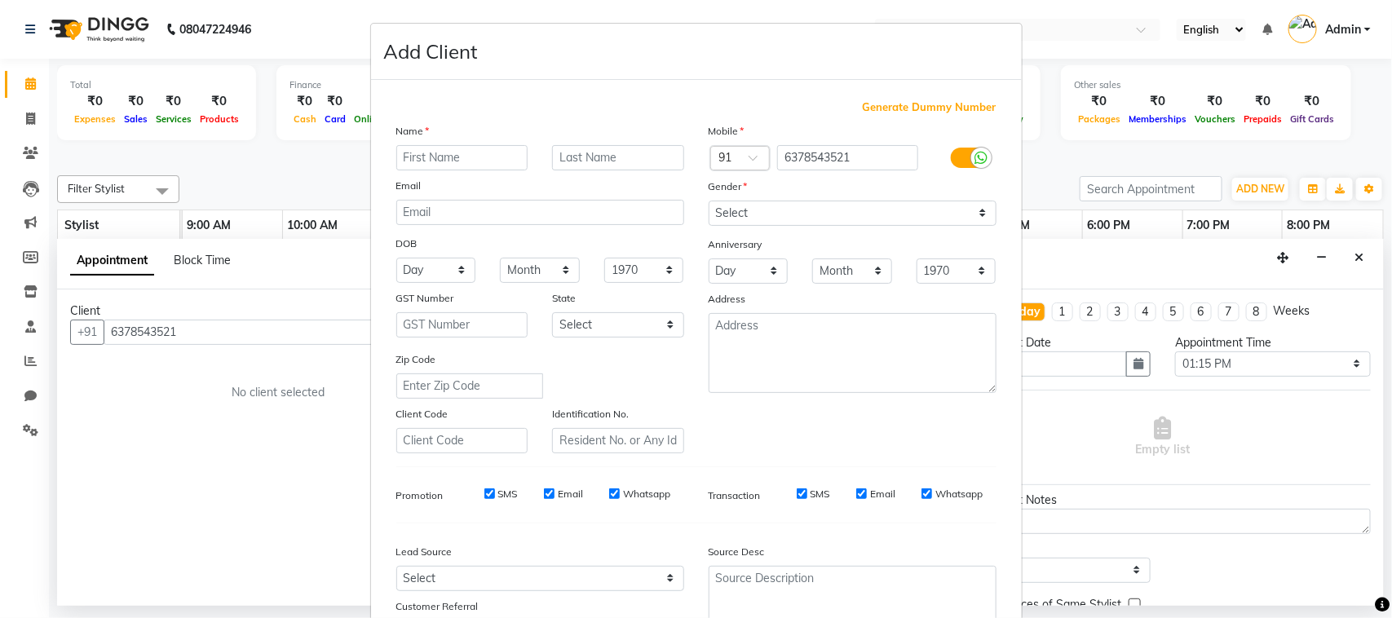
click at [418, 148] on input "text" at bounding box center [462, 157] width 132 height 25
type input "shuhana"
click at [560, 148] on input "text" at bounding box center [618, 157] width 132 height 25
type input "khan"
click at [955, 156] on label at bounding box center [969, 158] width 37 height 20
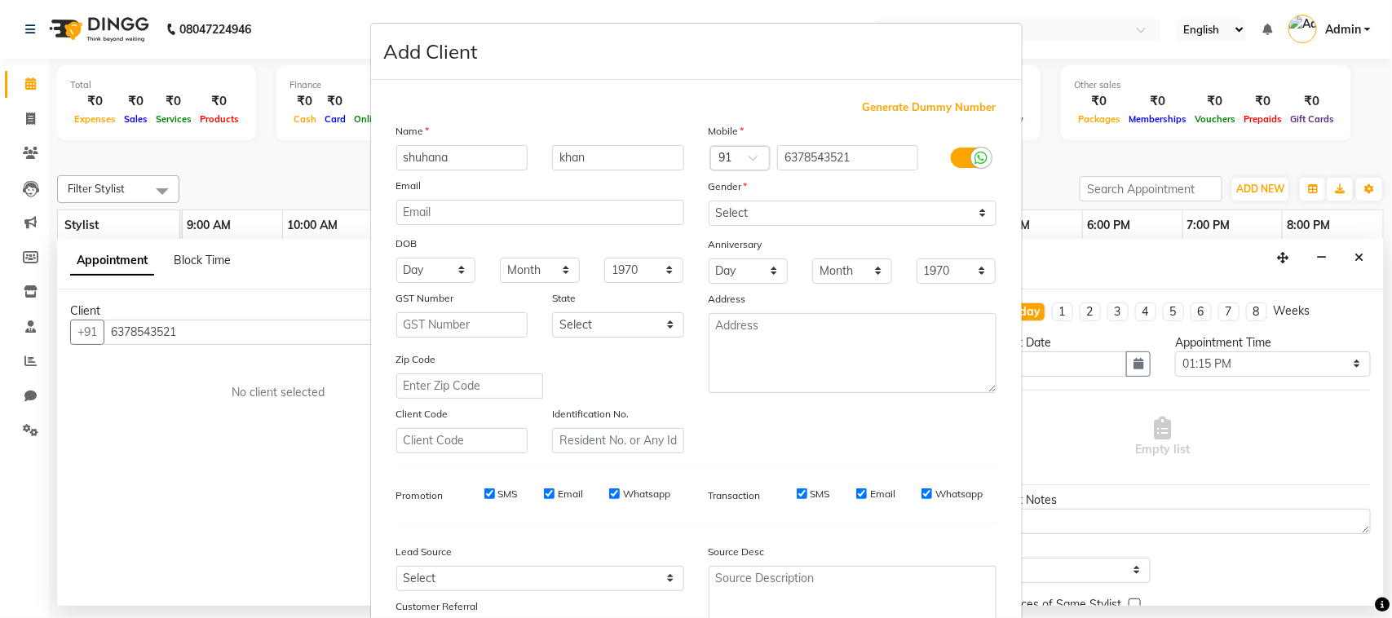
click at [0, 0] on input "checkbox" at bounding box center [0, 0] width 0 height 0
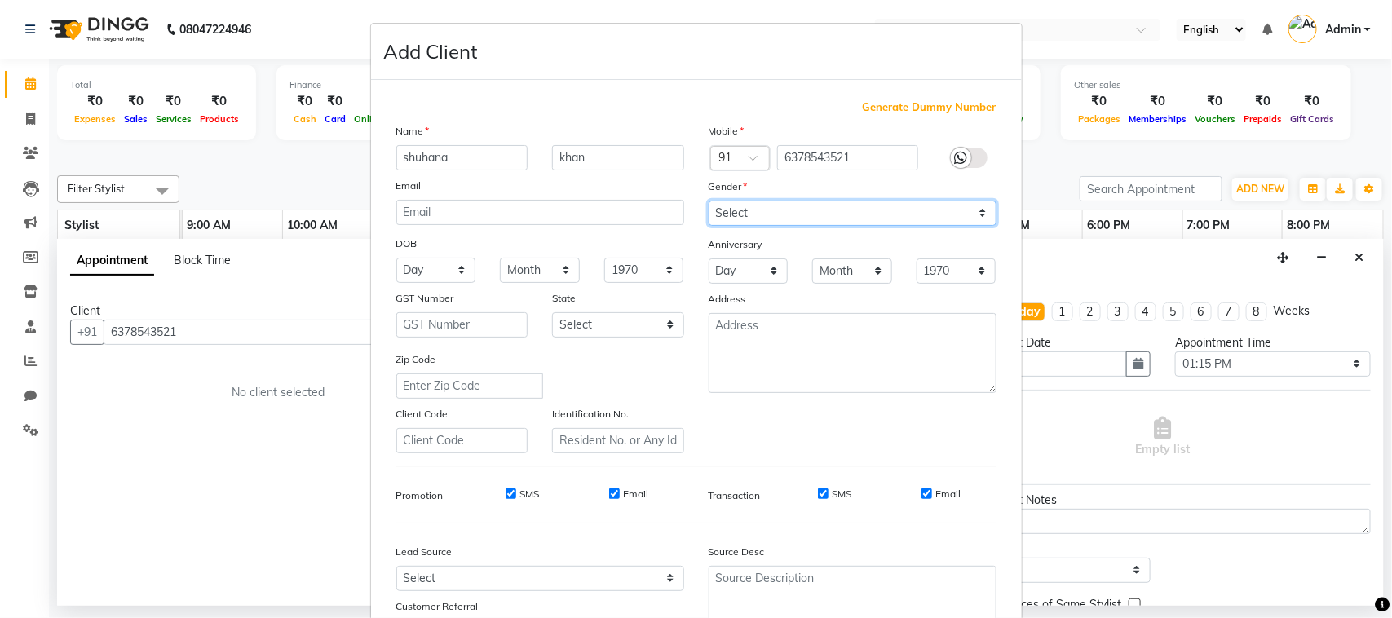
click at [967, 208] on select "Select [DEMOGRAPHIC_DATA] [DEMOGRAPHIC_DATA] Other Prefer Not To Say" at bounding box center [853, 213] width 288 height 25
select select "[DEMOGRAPHIC_DATA]"
click at [709, 201] on select "Select [DEMOGRAPHIC_DATA] [DEMOGRAPHIC_DATA] Other Prefer Not To Say" at bounding box center [853, 213] width 288 height 25
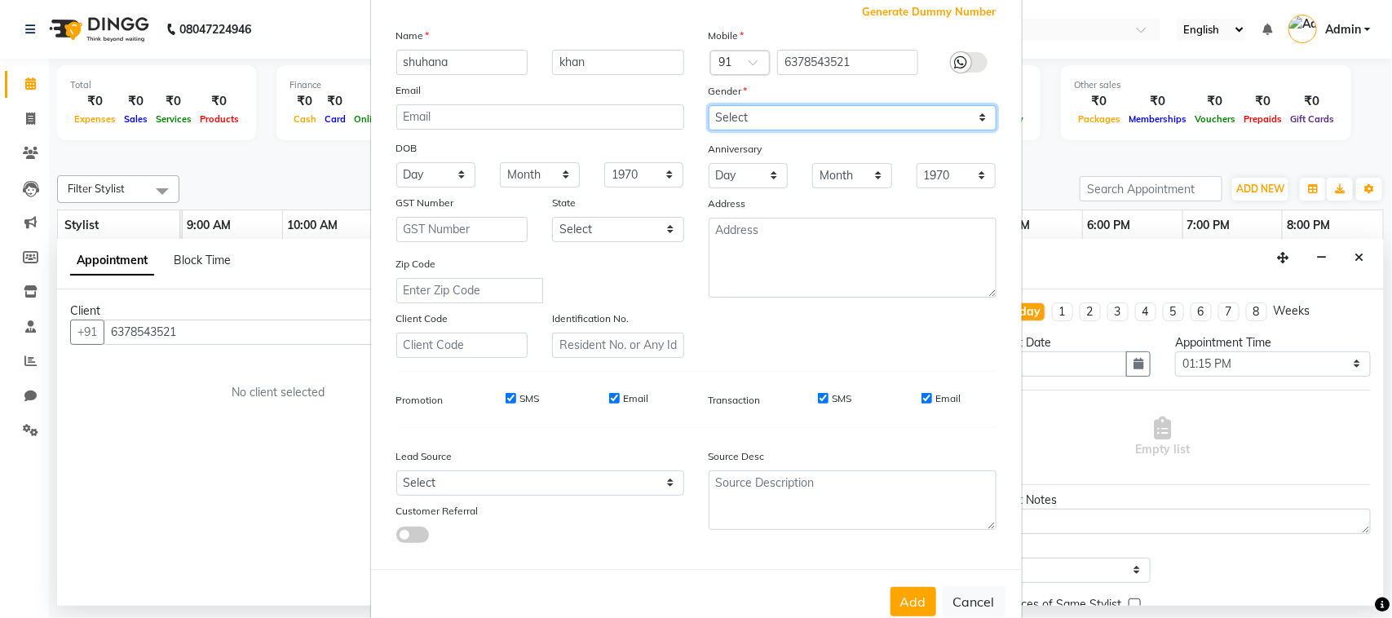
scroll to position [128, 0]
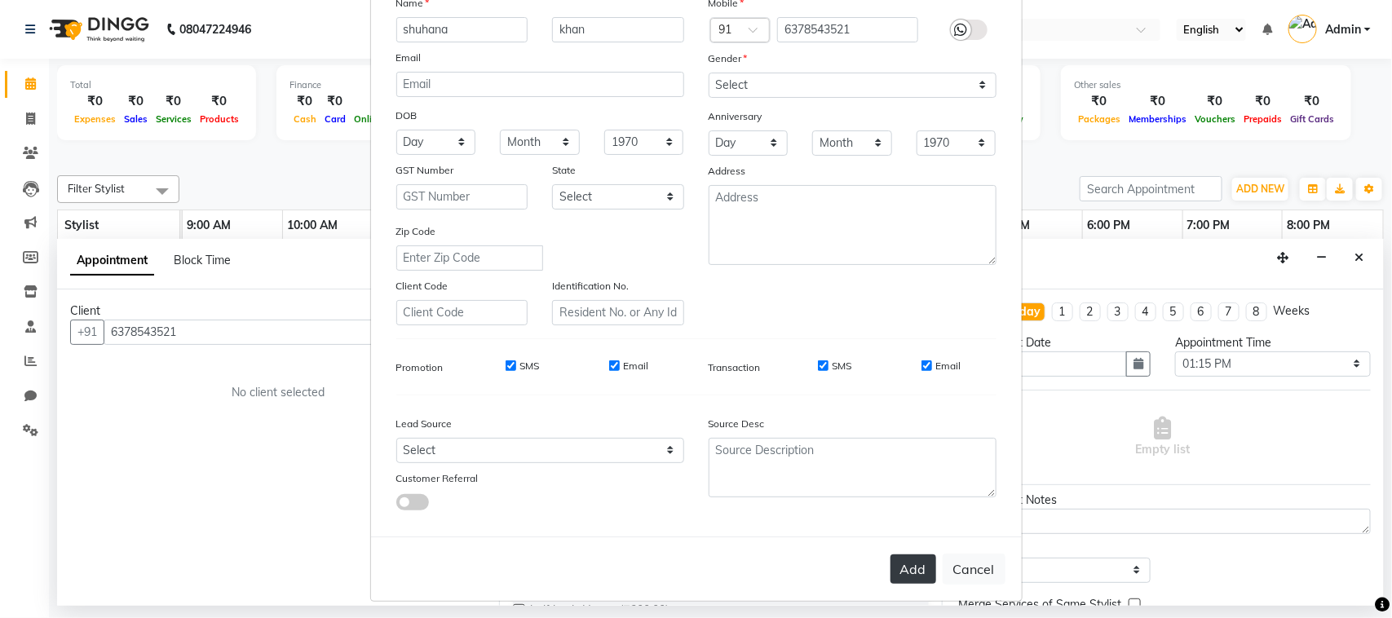
click at [901, 564] on button "Add" at bounding box center [914, 569] width 46 height 29
select select
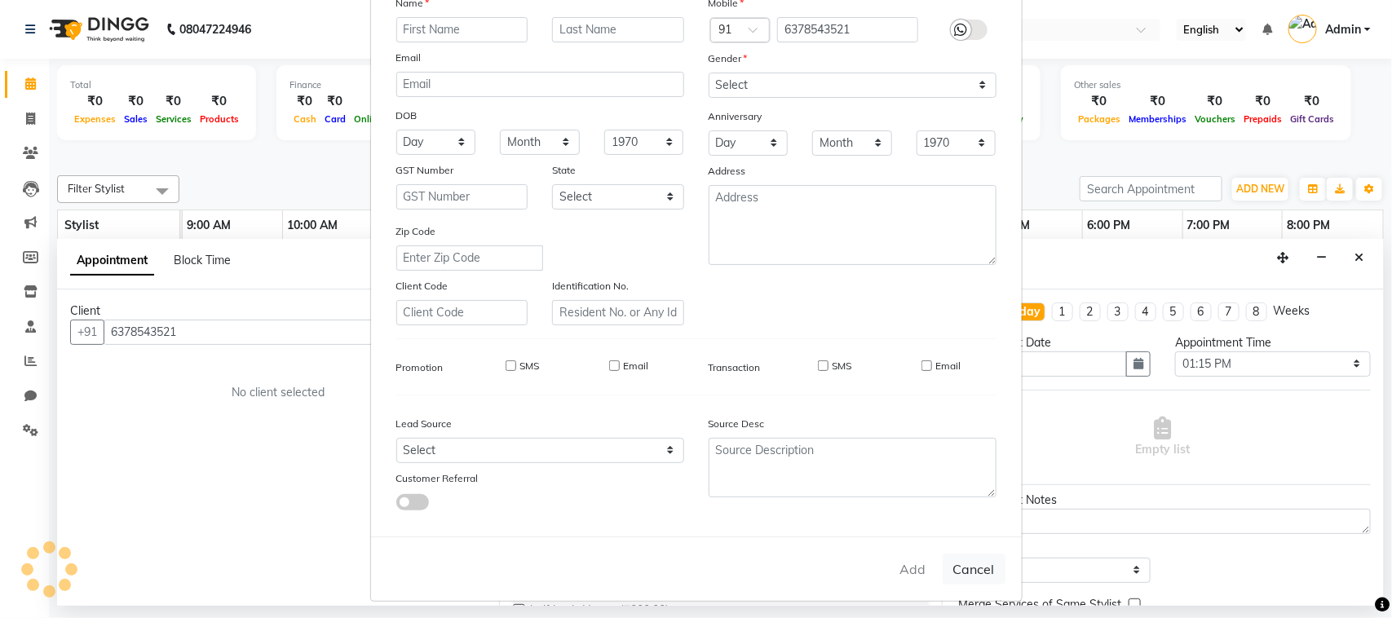
select select
checkbox input "false"
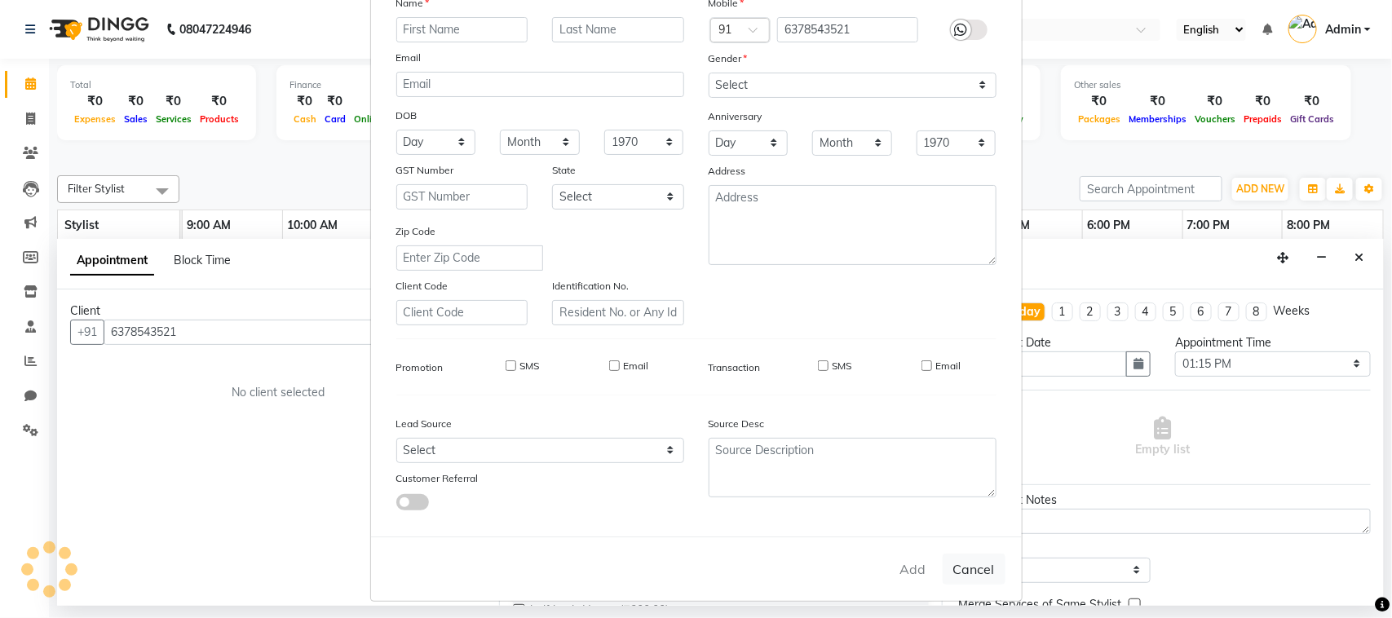
checkbox input "false"
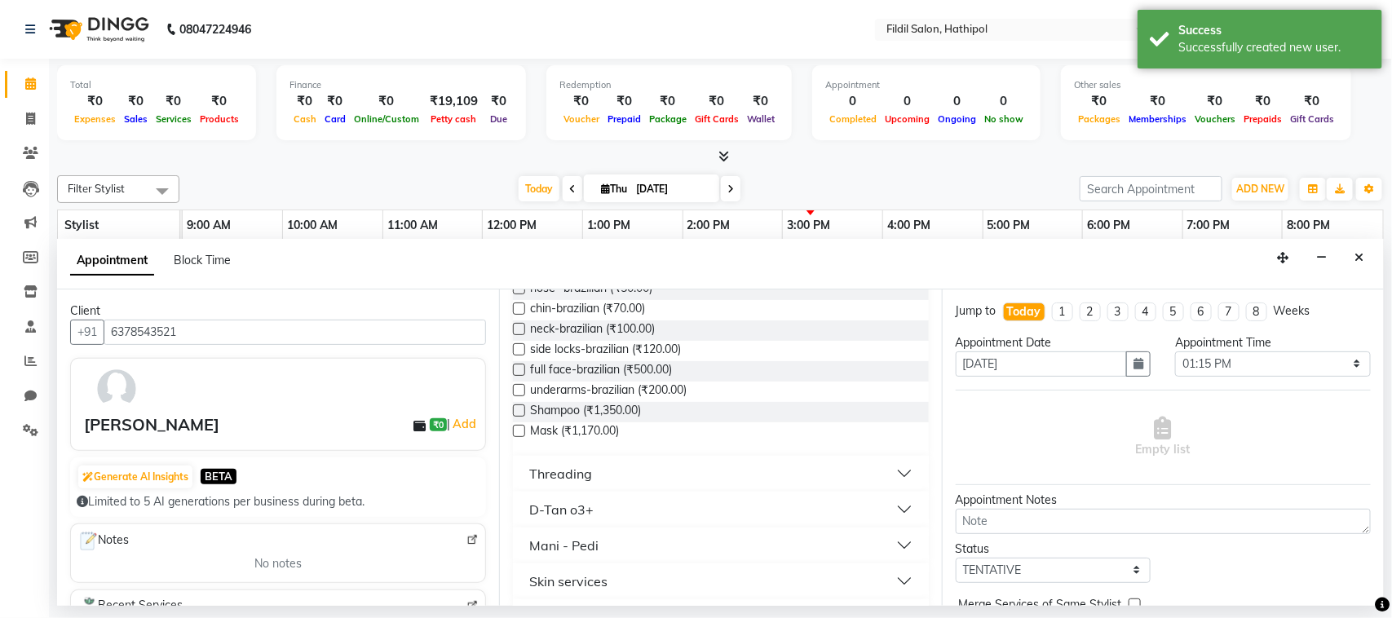
scroll to position [812, 0]
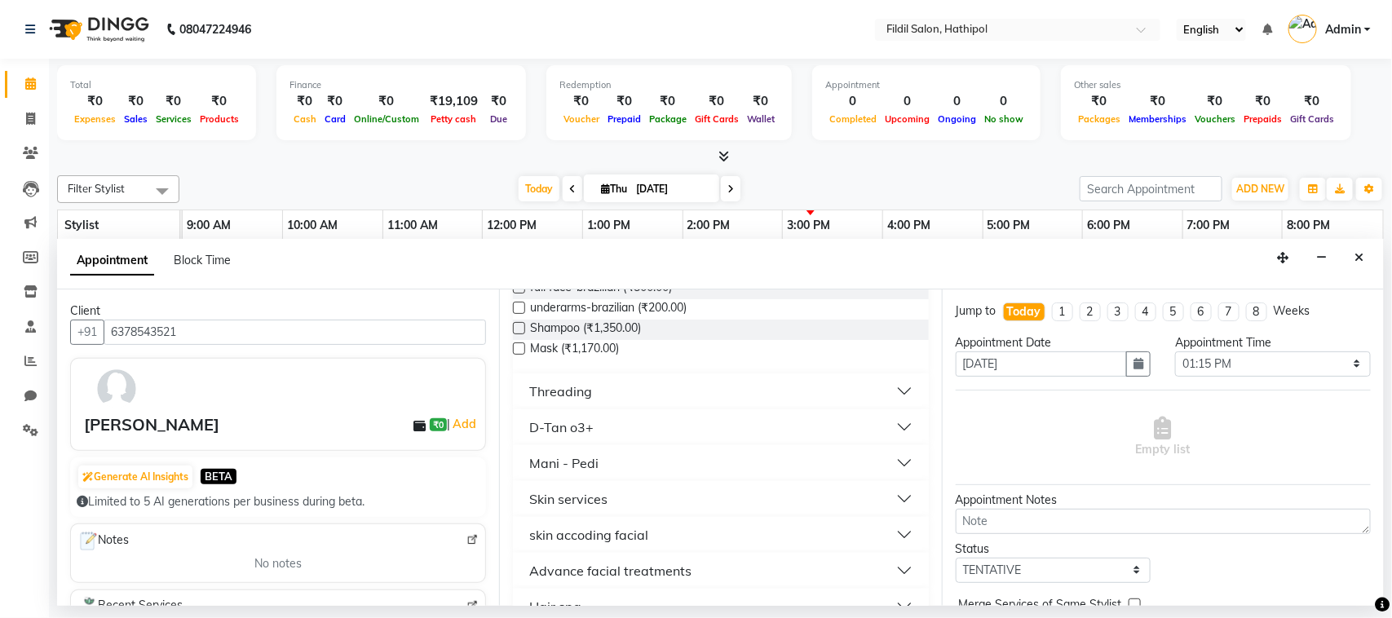
click at [894, 385] on button "Threading" at bounding box center [721, 391] width 402 height 29
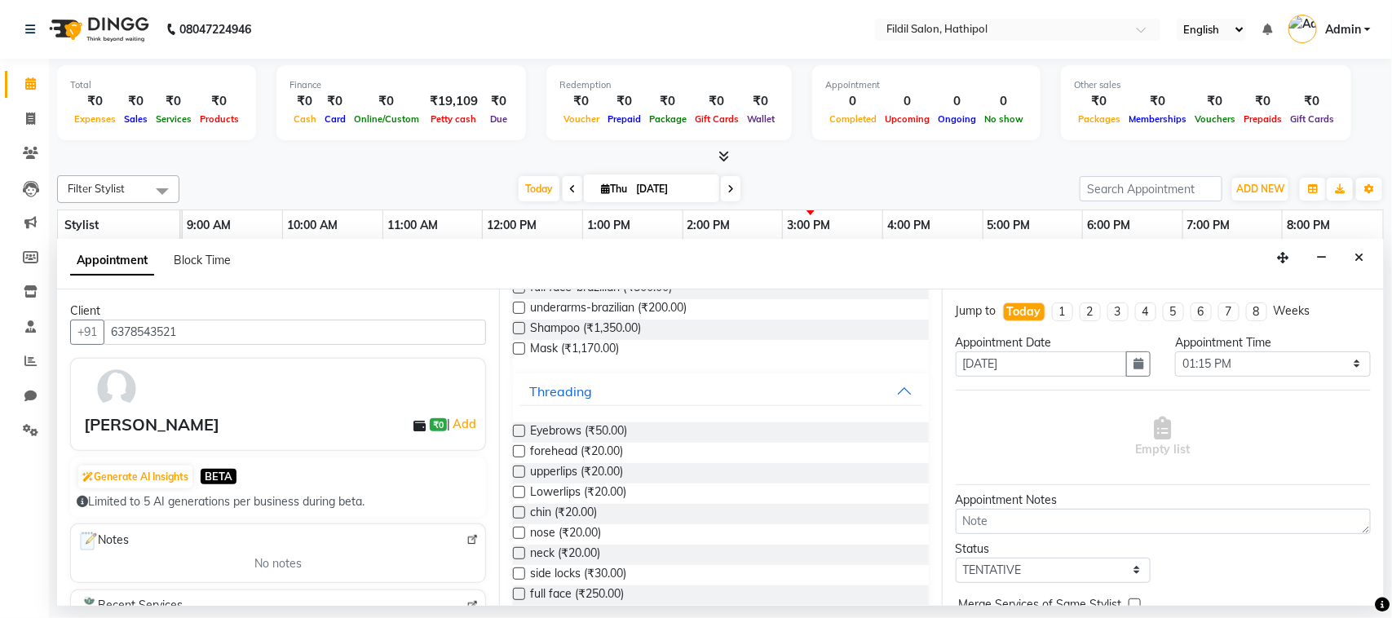
click at [515, 431] on label at bounding box center [519, 431] width 12 height 12
click at [515, 431] on input "checkbox" at bounding box center [518, 432] width 11 height 11
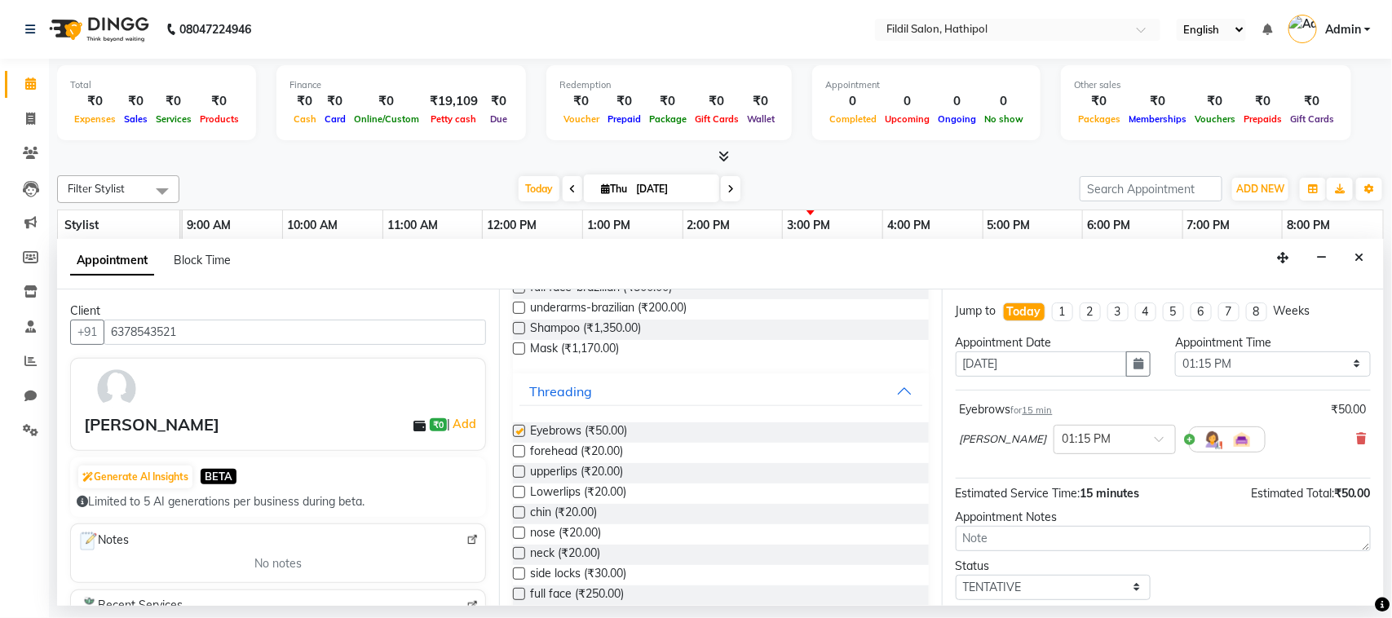
checkbox input "false"
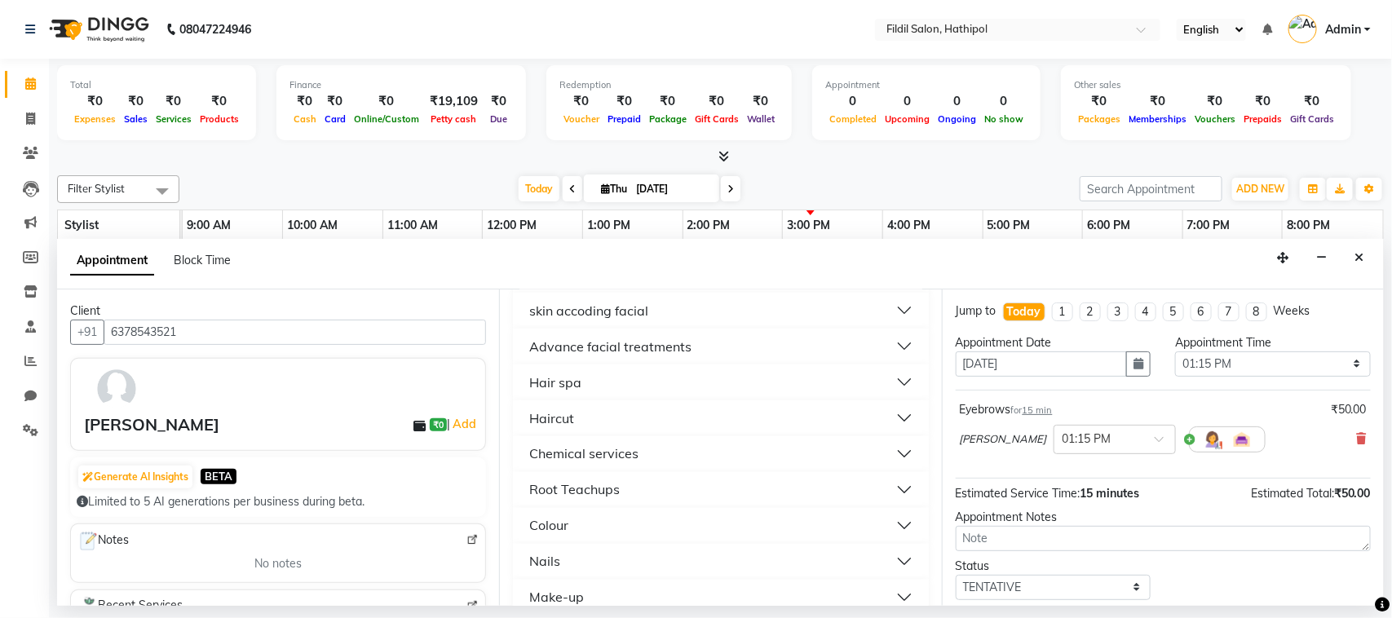
scroll to position [1246, 0]
click at [592, 405] on button "Haircut" at bounding box center [721, 419] width 402 height 29
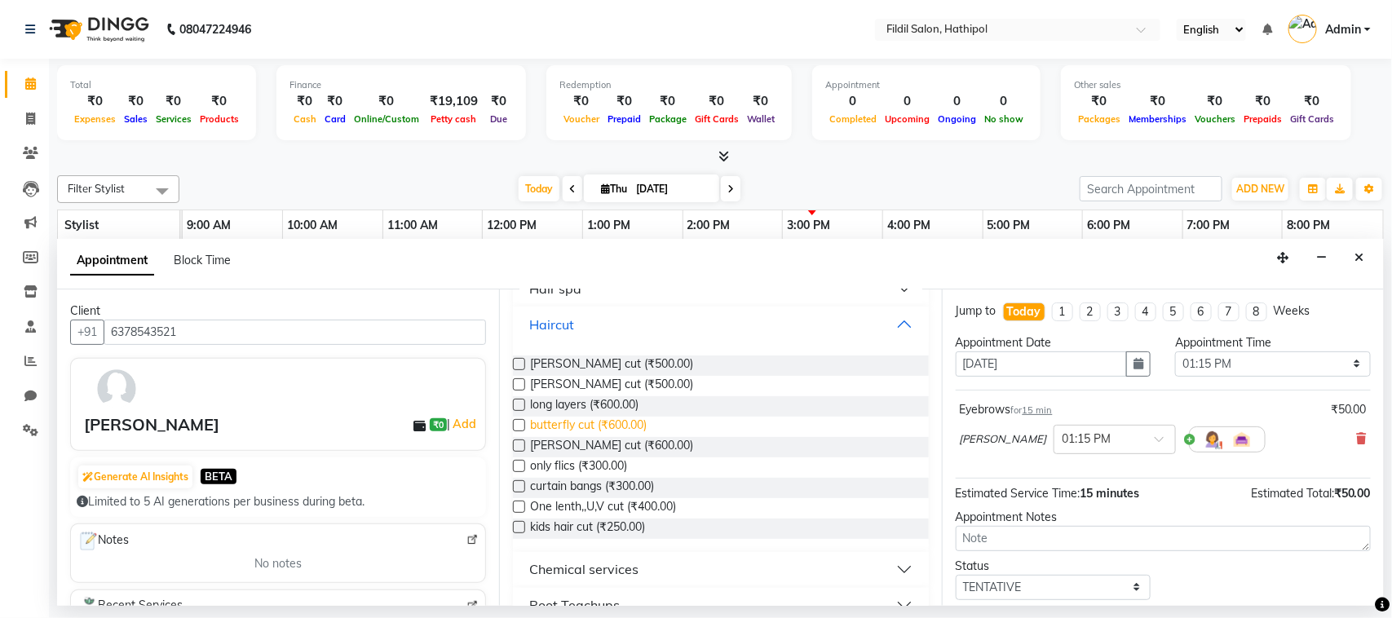
scroll to position [1294, 0]
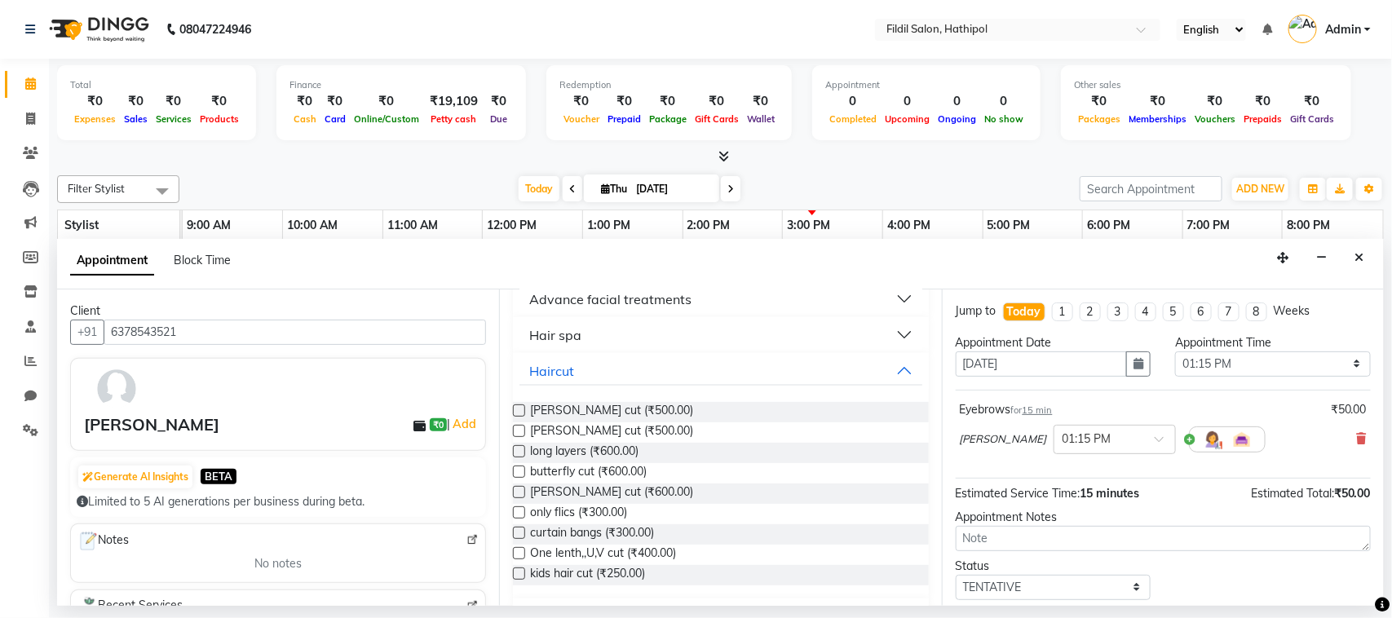
click at [523, 425] on label at bounding box center [519, 431] width 12 height 12
click at [523, 427] on input "checkbox" at bounding box center [518, 432] width 11 height 11
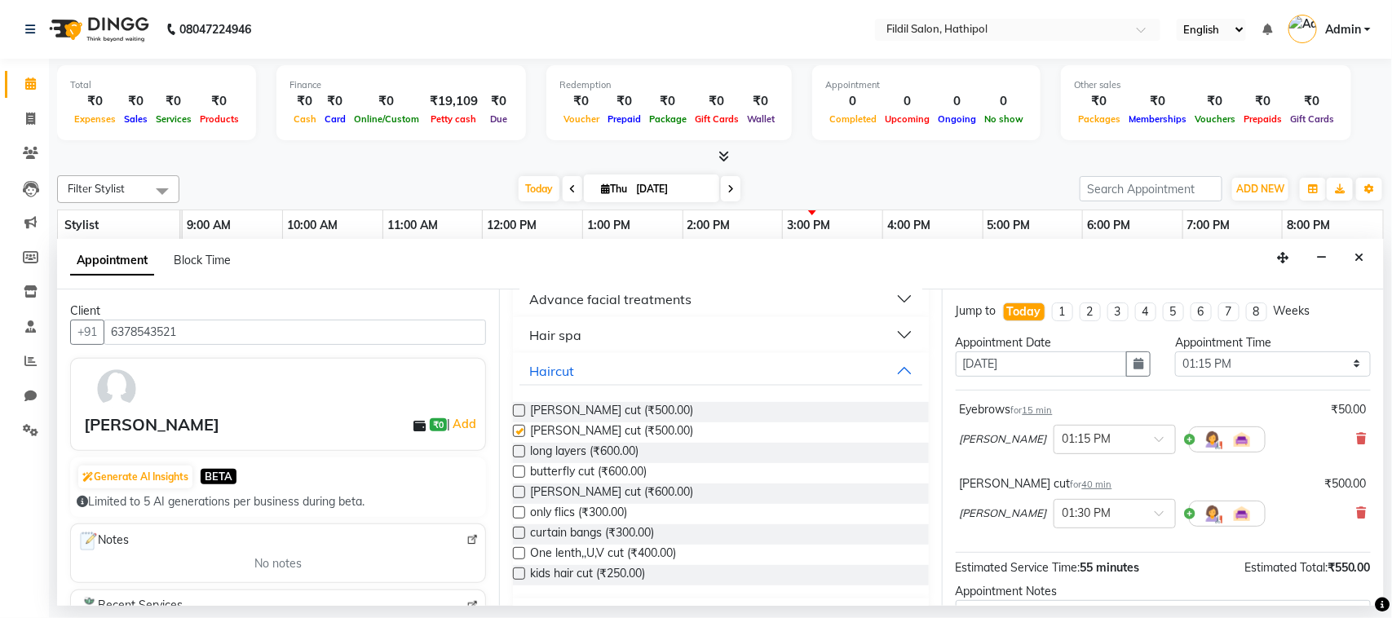
checkbox input "false"
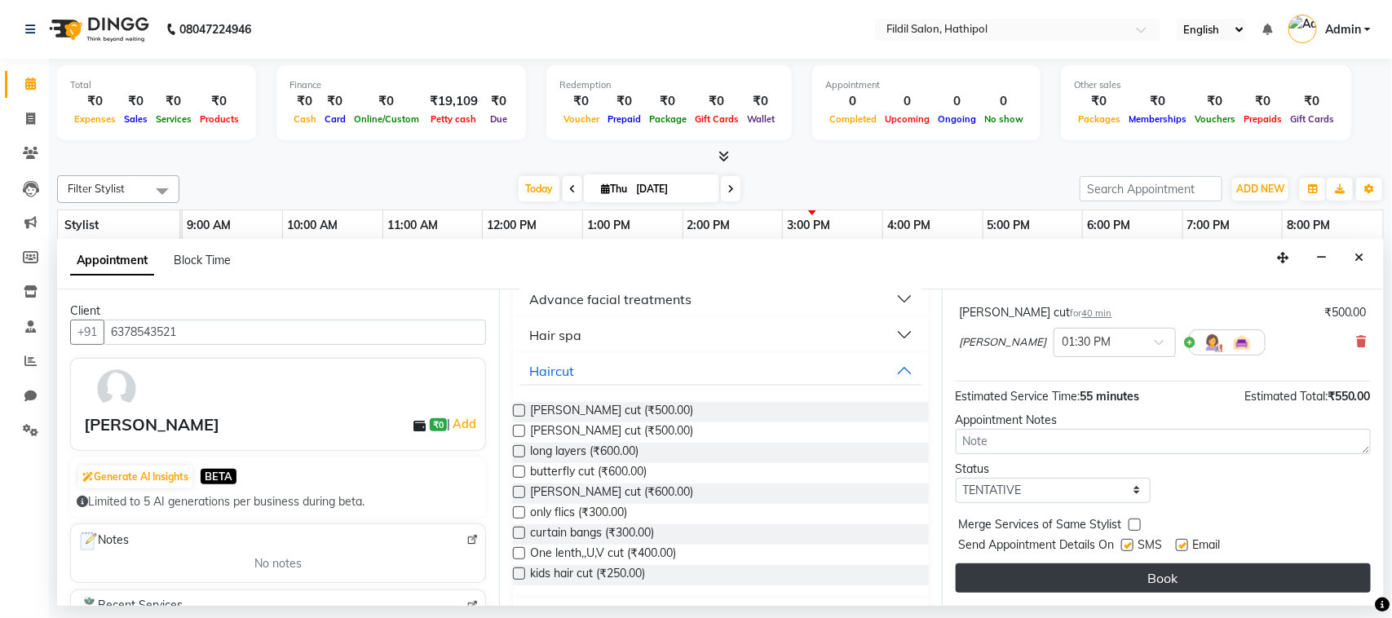
click at [1083, 565] on button "Book" at bounding box center [1163, 578] width 415 height 29
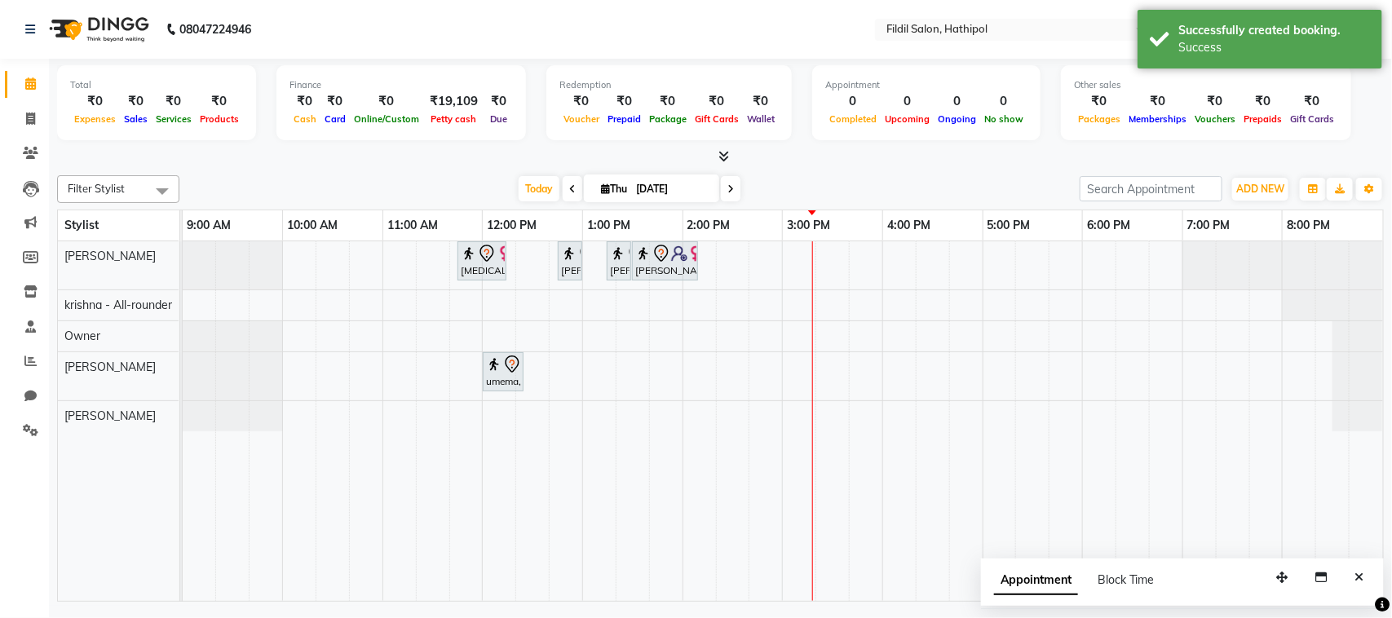
click at [601, 375] on div "[MEDICAL_DATA][PERSON_NAME], TK01, 11:45 AM-12:15 PM, kids hair cut [PERSON_NAM…" at bounding box center [783, 421] width 1201 height 360
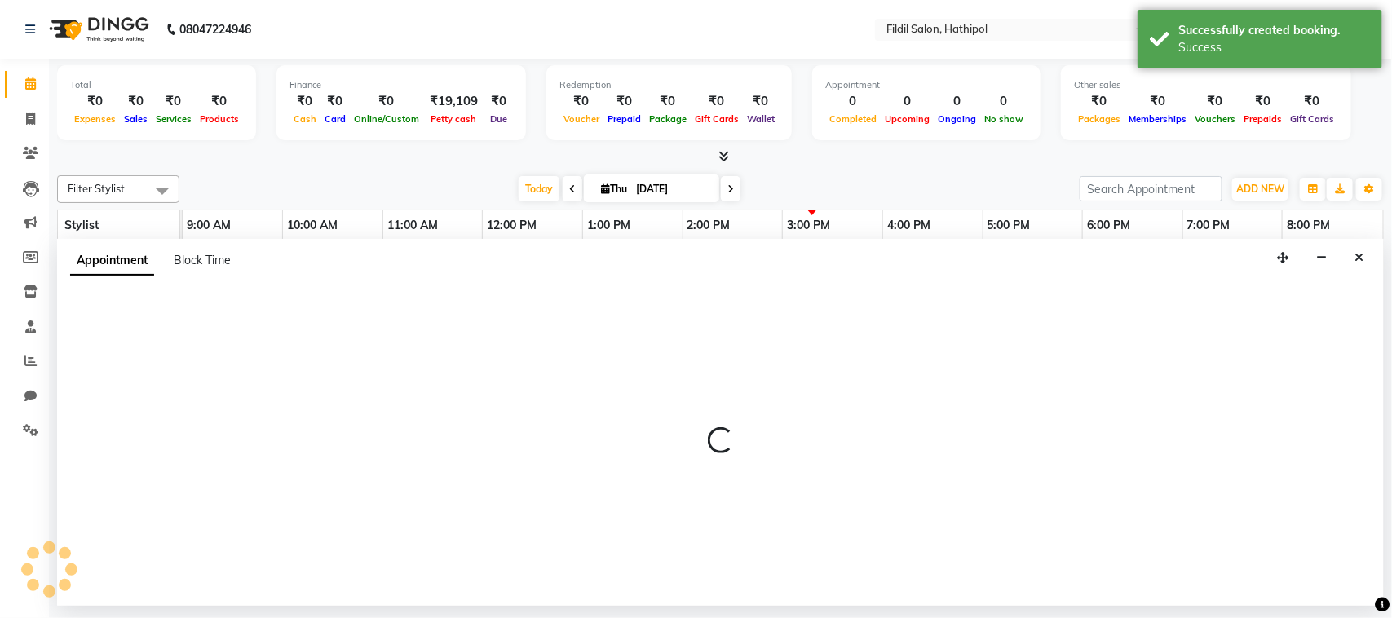
select select "85728"
select select "tentative"
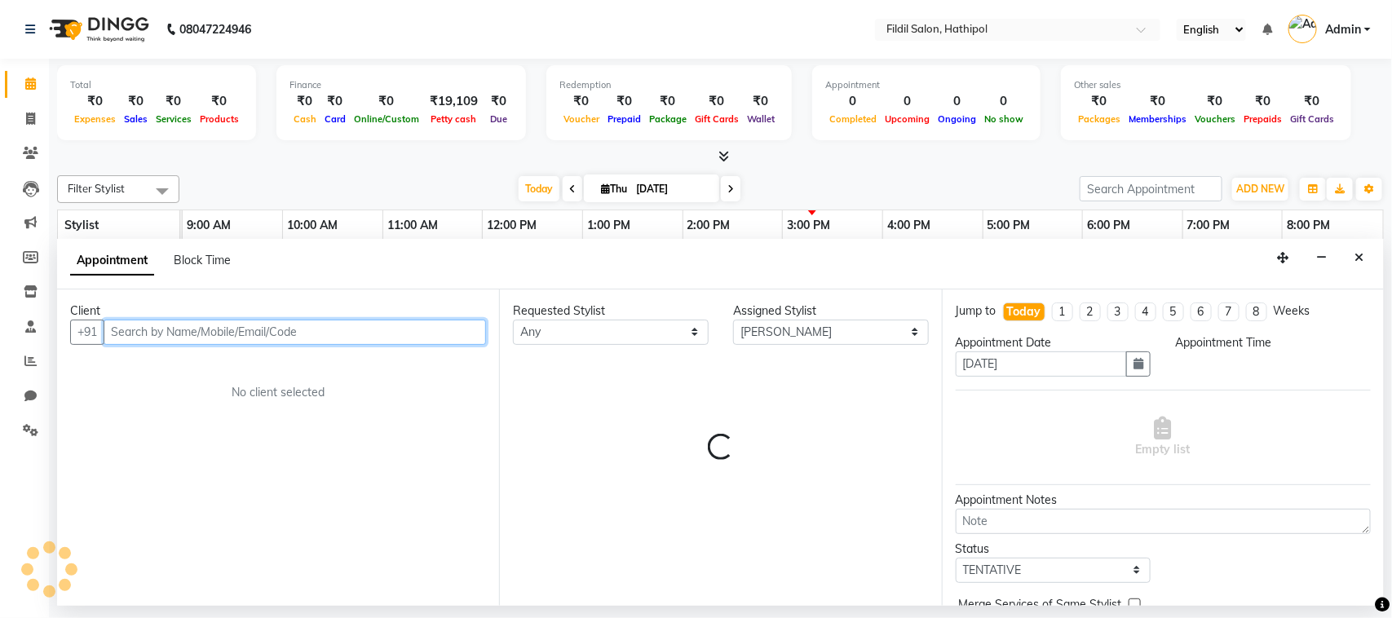
select select "780"
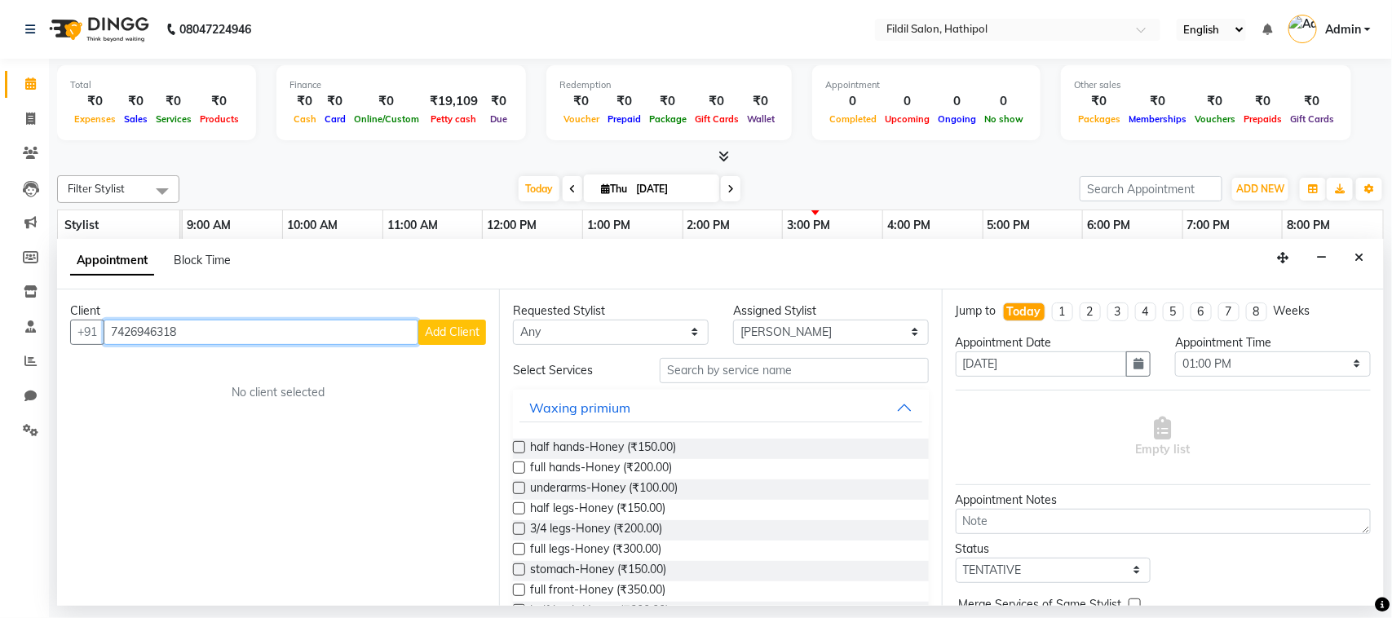
type input "7426946318"
click at [449, 333] on span "Add Client" at bounding box center [452, 332] width 55 height 15
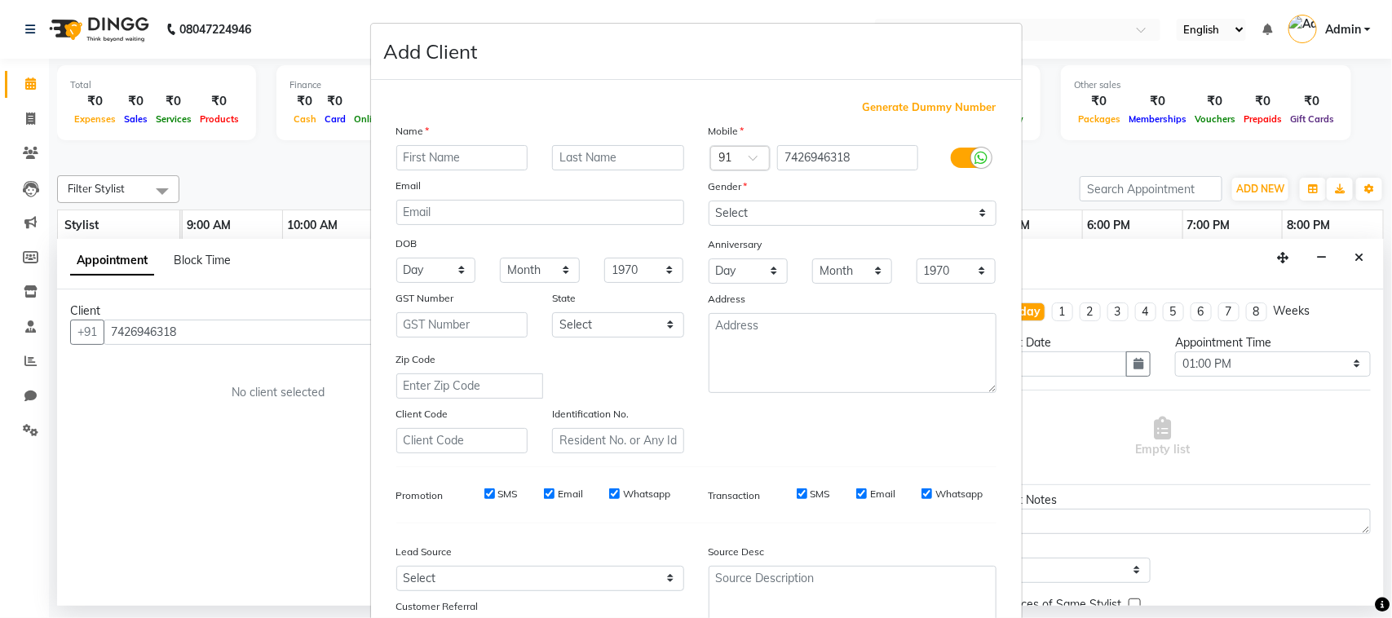
click at [414, 157] on input "text" at bounding box center [462, 157] width 132 height 25
type input "[PERSON_NAME]"
click at [591, 157] on input "text" at bounding box center [618, 157] width 132 height 25
type input "[PERSON_NAME]"
click at [952, 157] on label at bounding box center [969, 158] width 37 height 20
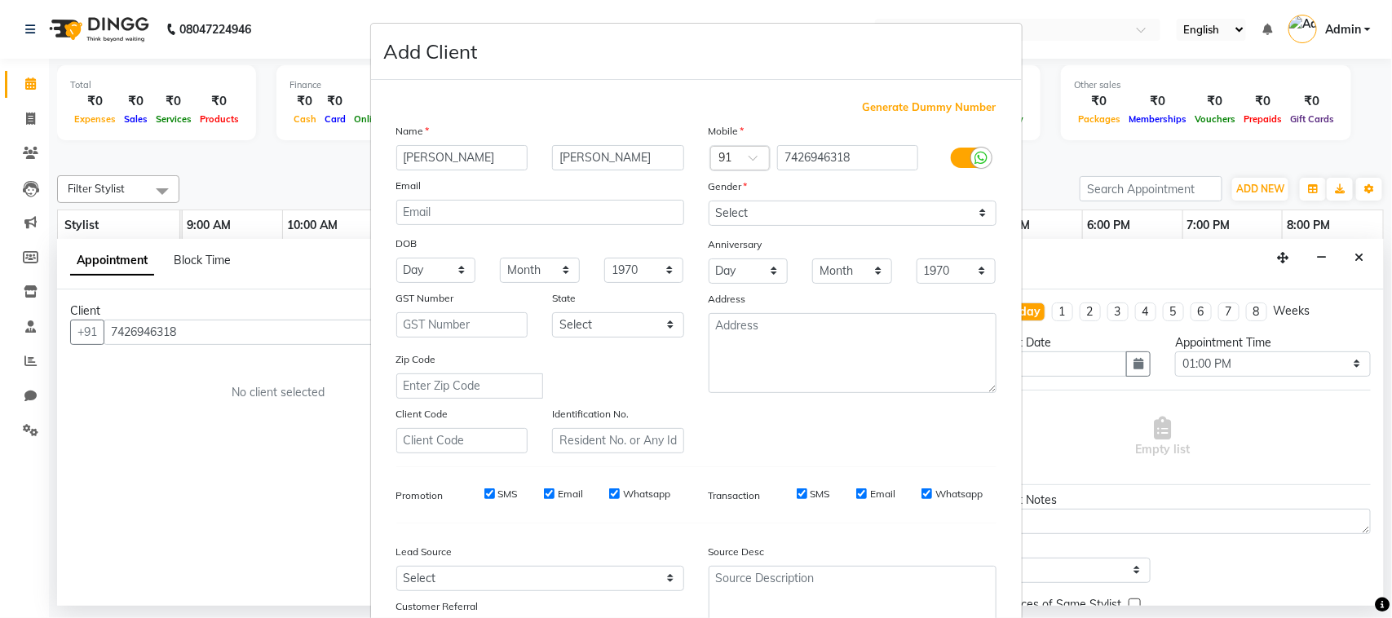
click at [0, 0] on input "checkbox" at bounding box center [0, 0] width 0 height 0
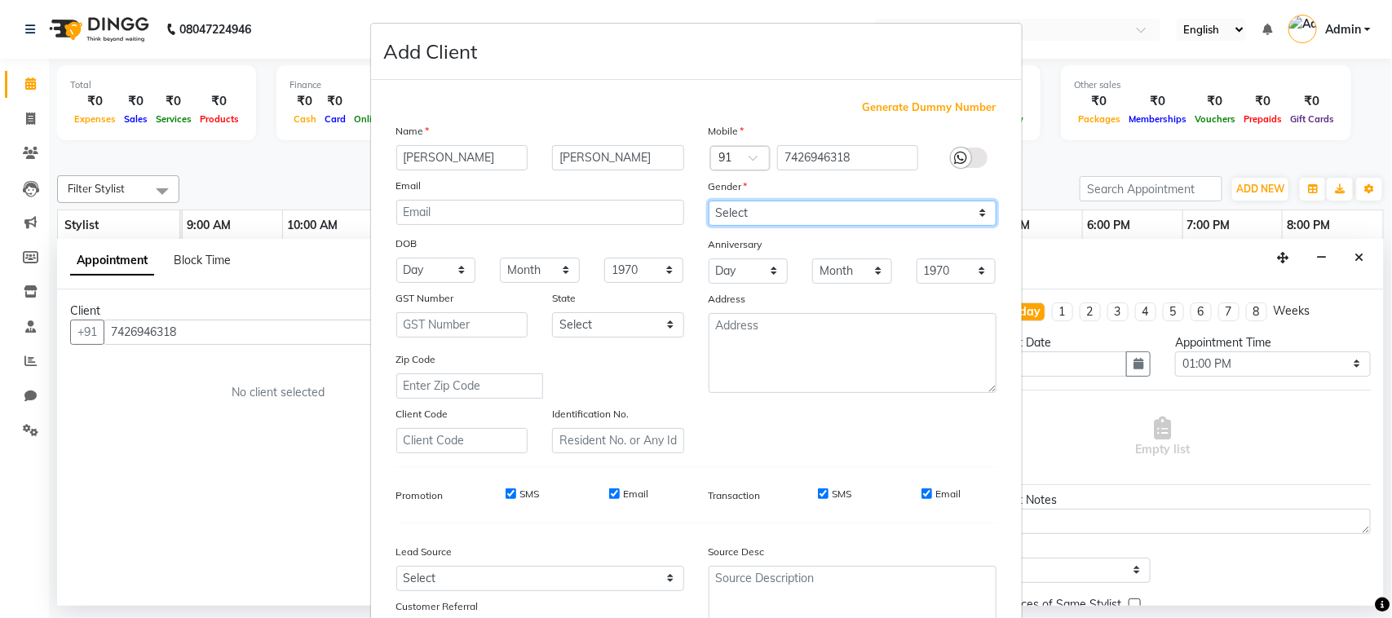
click at [972, 208] on select "Select [DEMOGRAPHIC_DATA] [DEMOGRAPHIC_DATA] Other Prefer Not To Say" at bounding box center [853, 213] width 288 height 25
select select "[DEMOGRAPHIC_DATA]"
click at [709, 201] on select "Select [DEMOGRAPHIC_DATA] [DEMOGRAPHIC_DATA] Other Prefer Not To Say" at bounding box center [853, 213] width 288 height 25
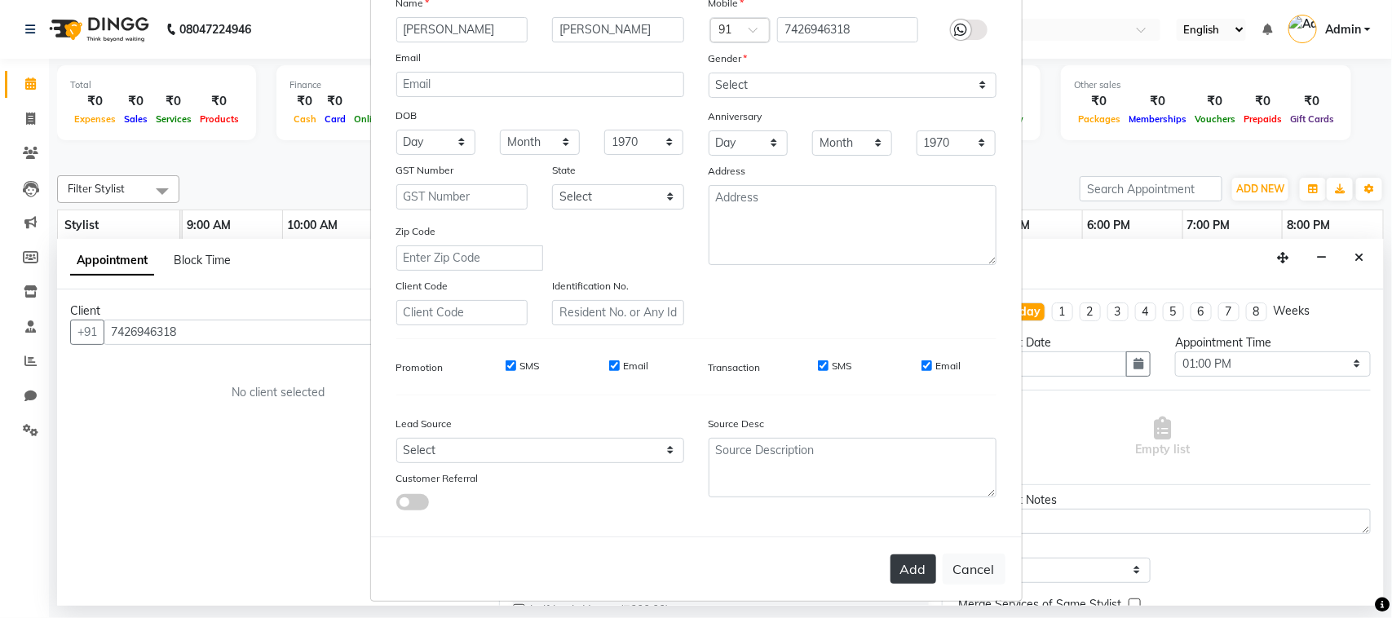
click at [899, 556] on button "Add" at bounding box center [914, 569] width 46 height 29
select select
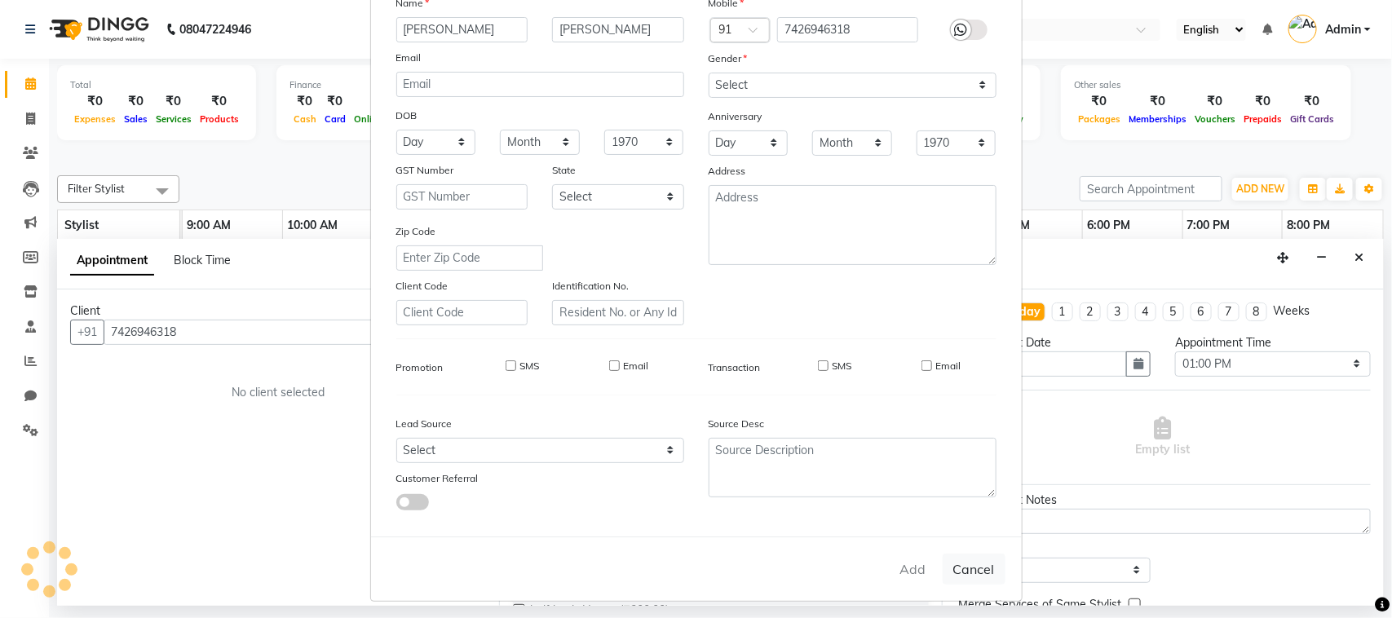
select select
checkbox input "false"
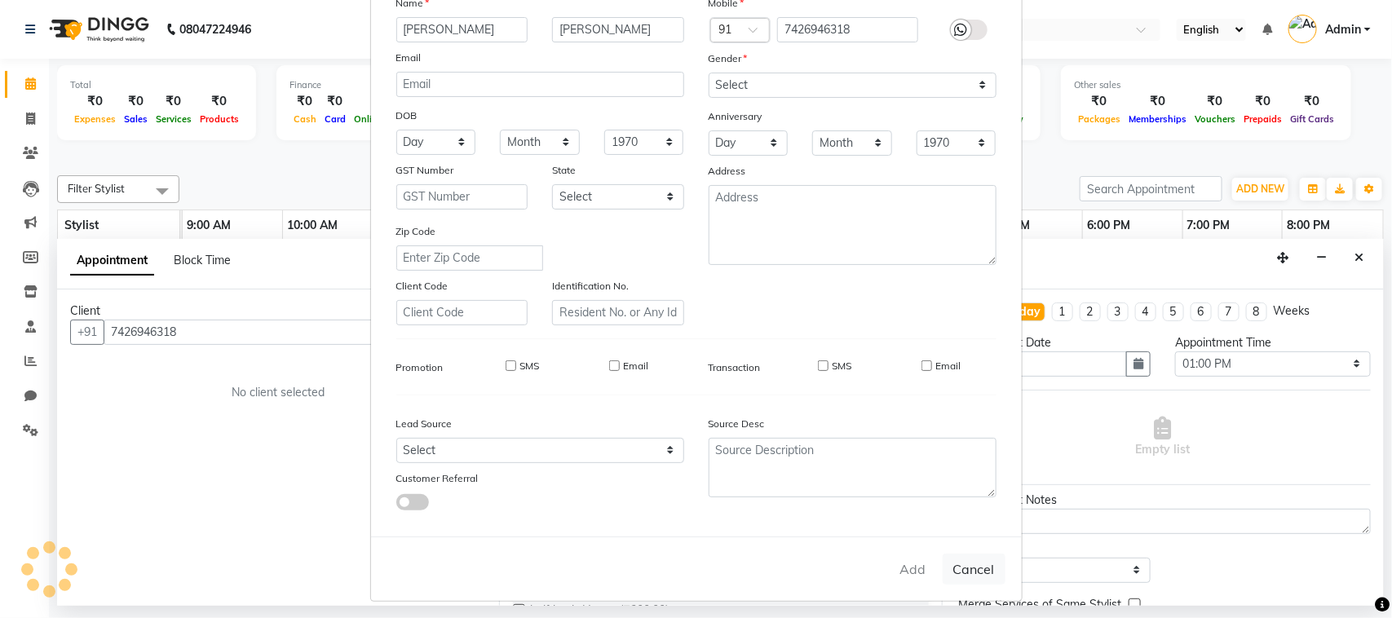
checkbox input "false"
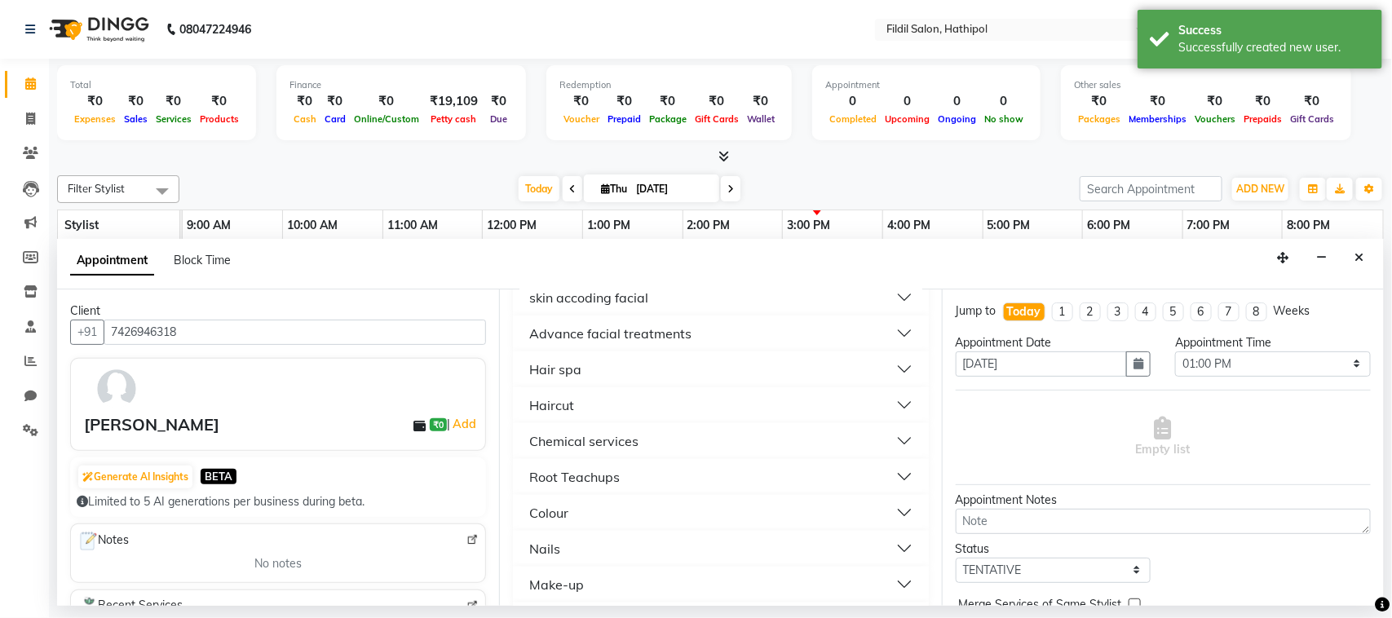
scroll to position [1095, 0]
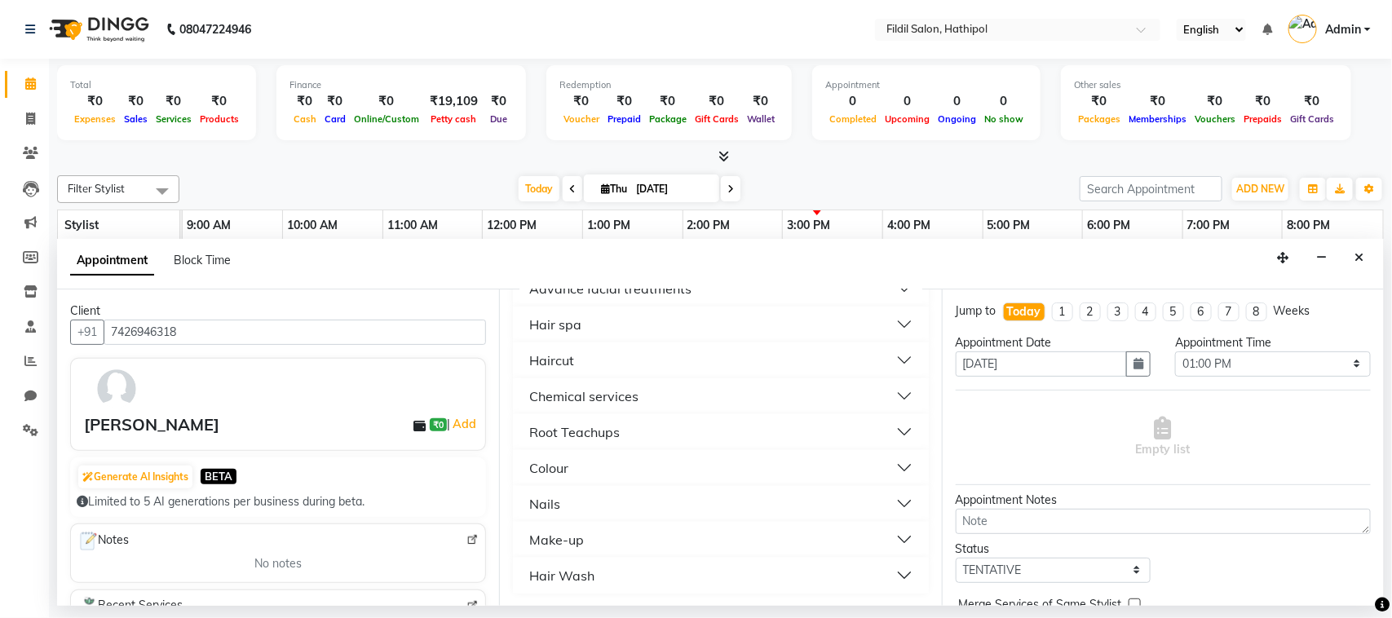
click at [889, 434] on button "Root Teachups" at bounding box center [721, 432] width 402 height 29
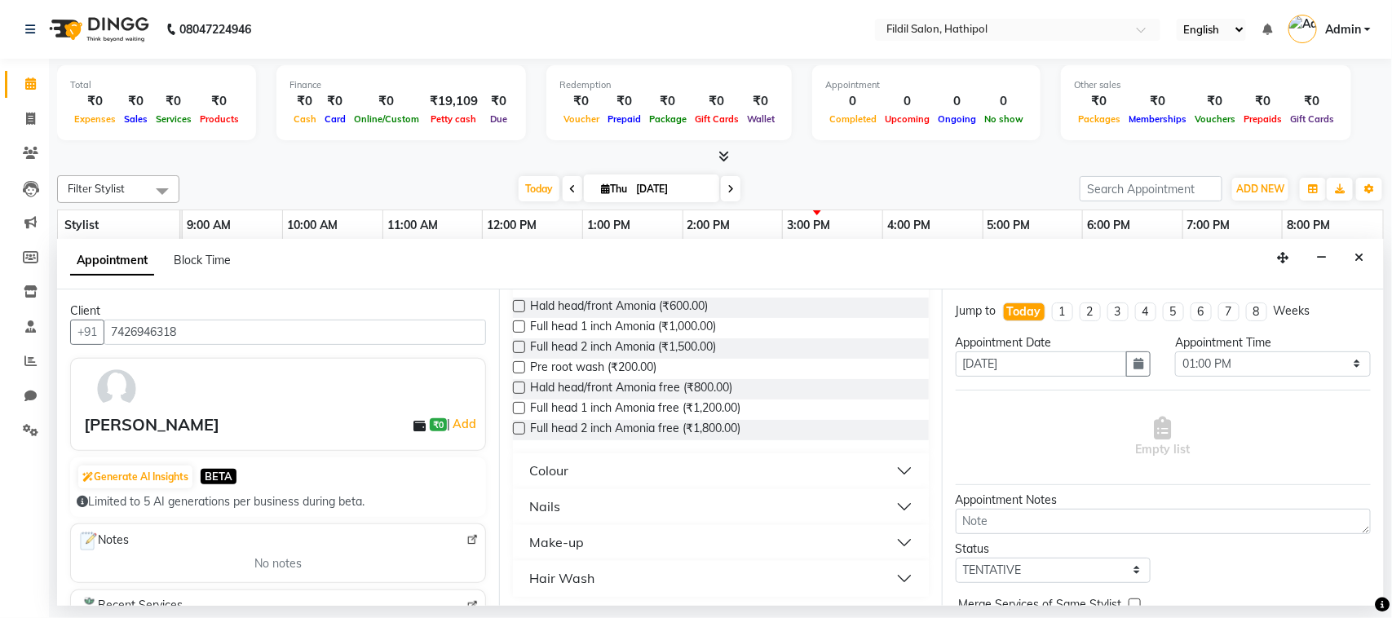
scroll to position [1263, 0]
click at [883, 467] on button "Colour" at bounding box center [721, 468] width 402 height 29
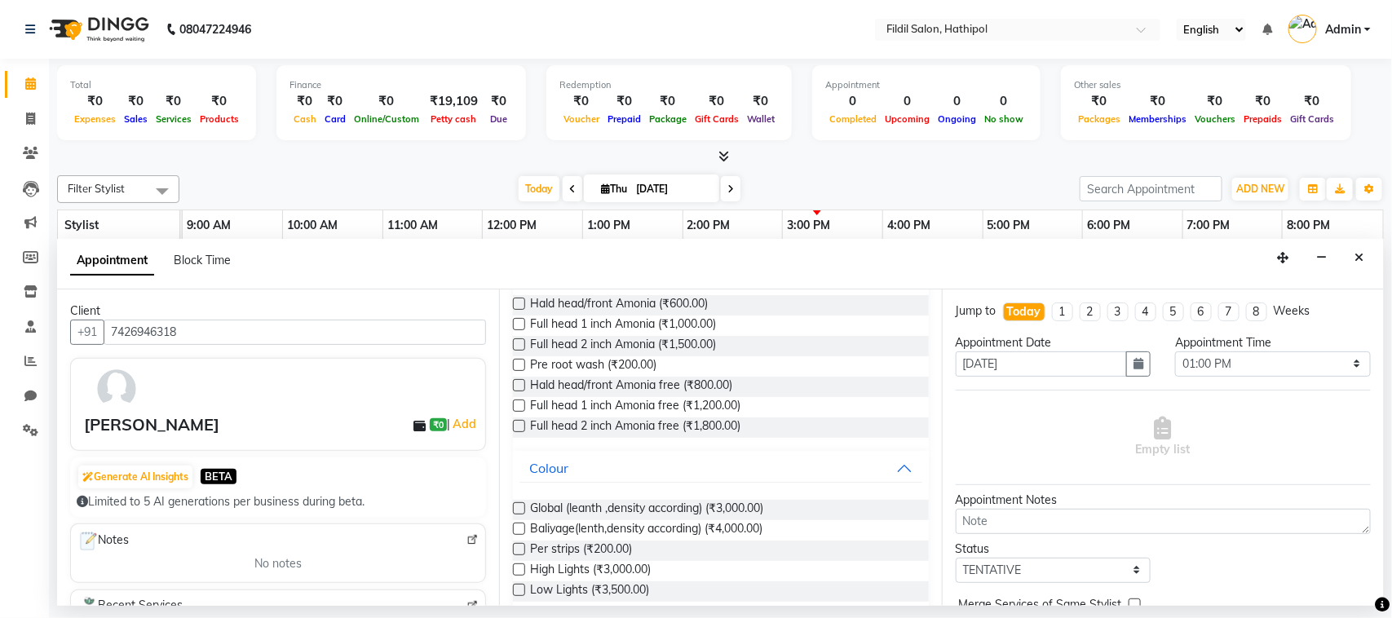
click at [520, 507] on label at bounding box center [519, 508] width 12 height 12
click at [520, 507] on input "checkbox" at bounding box center [518, 510] width 11 height 11
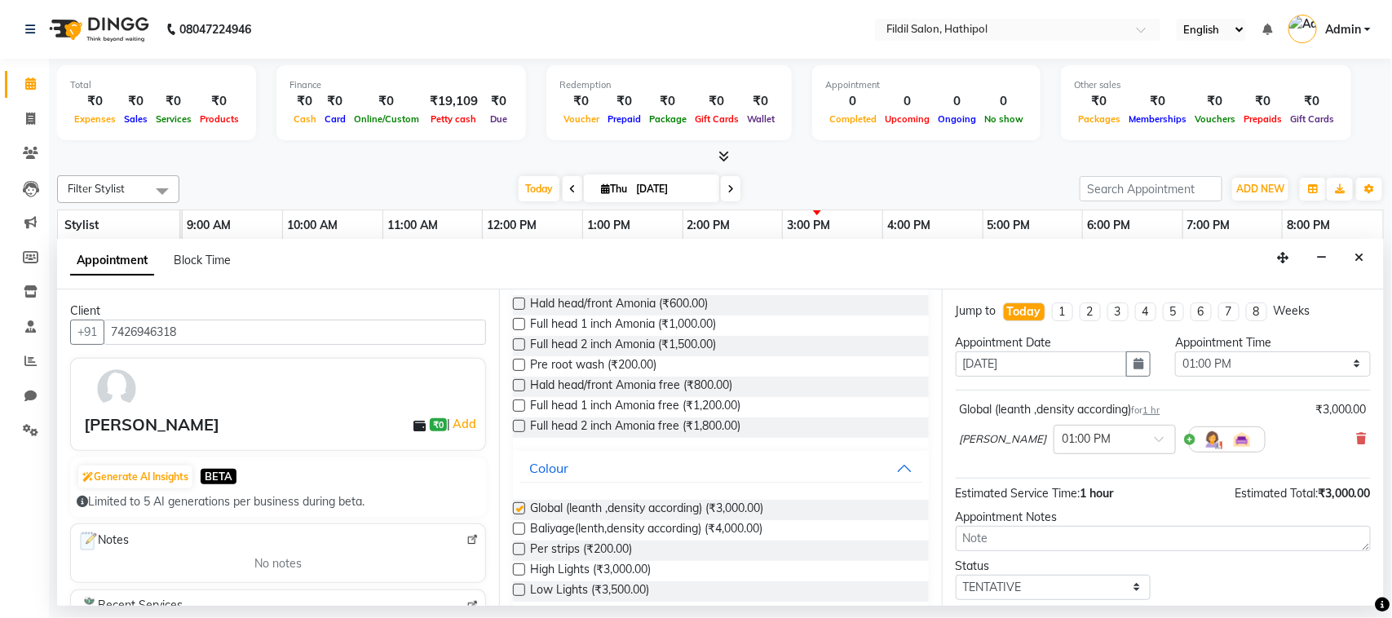
checkbox input "false"
click at [518, 528] on label at bounding box center [519, 529] width 12 height 12
click at [518, 528] on input "checkbox" at bounding box center [518, 530] width 11 height 11
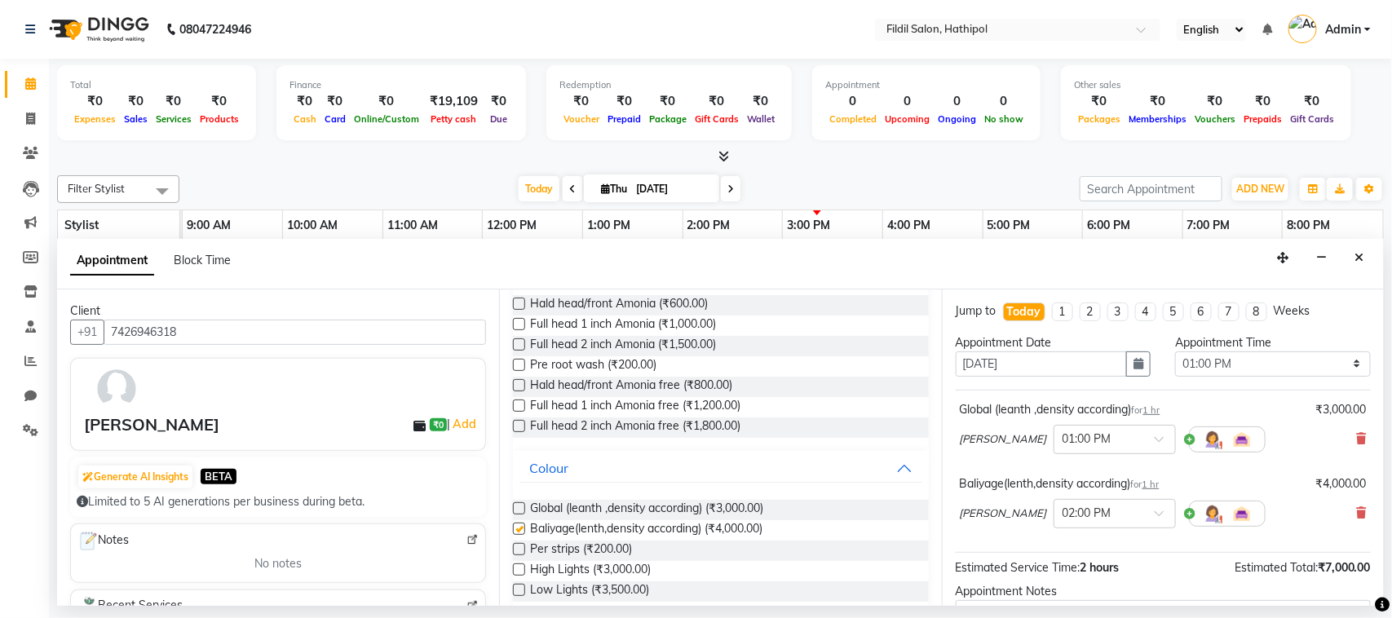
checkbox input "false"
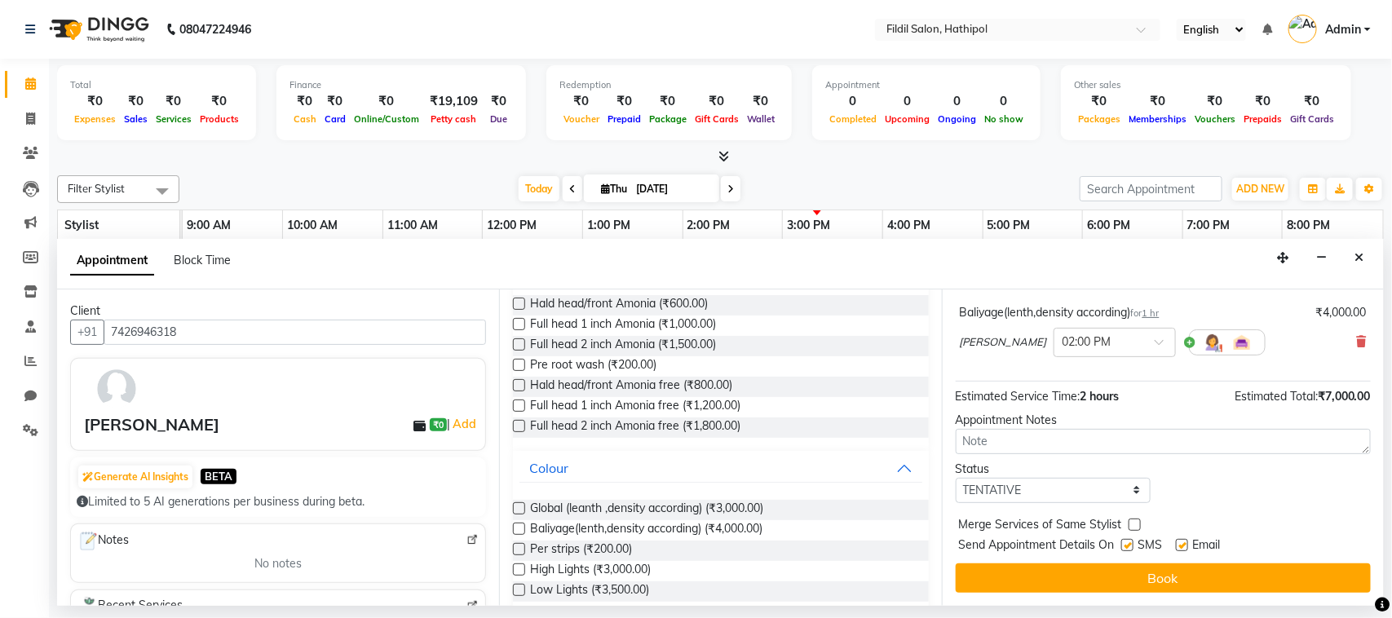
scroll to position [173, 0]
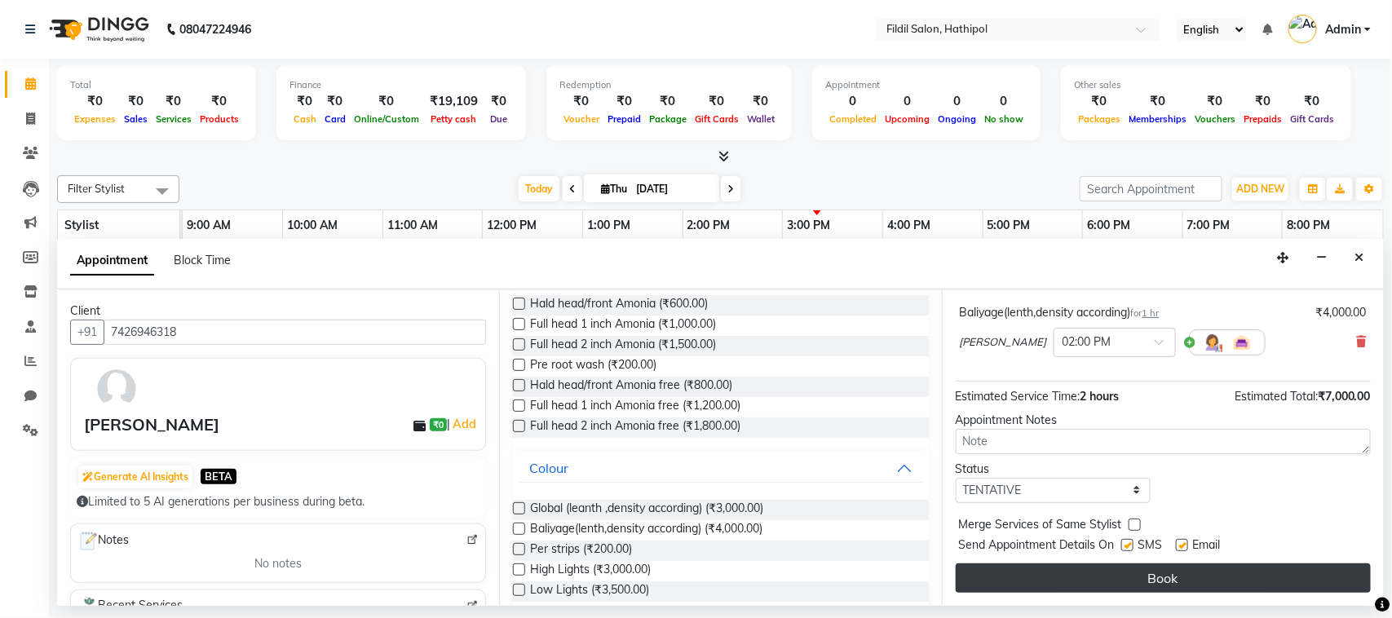
click at [1188, 584] on button "Book" at bounding box center [1163, 578] width 415 height 29
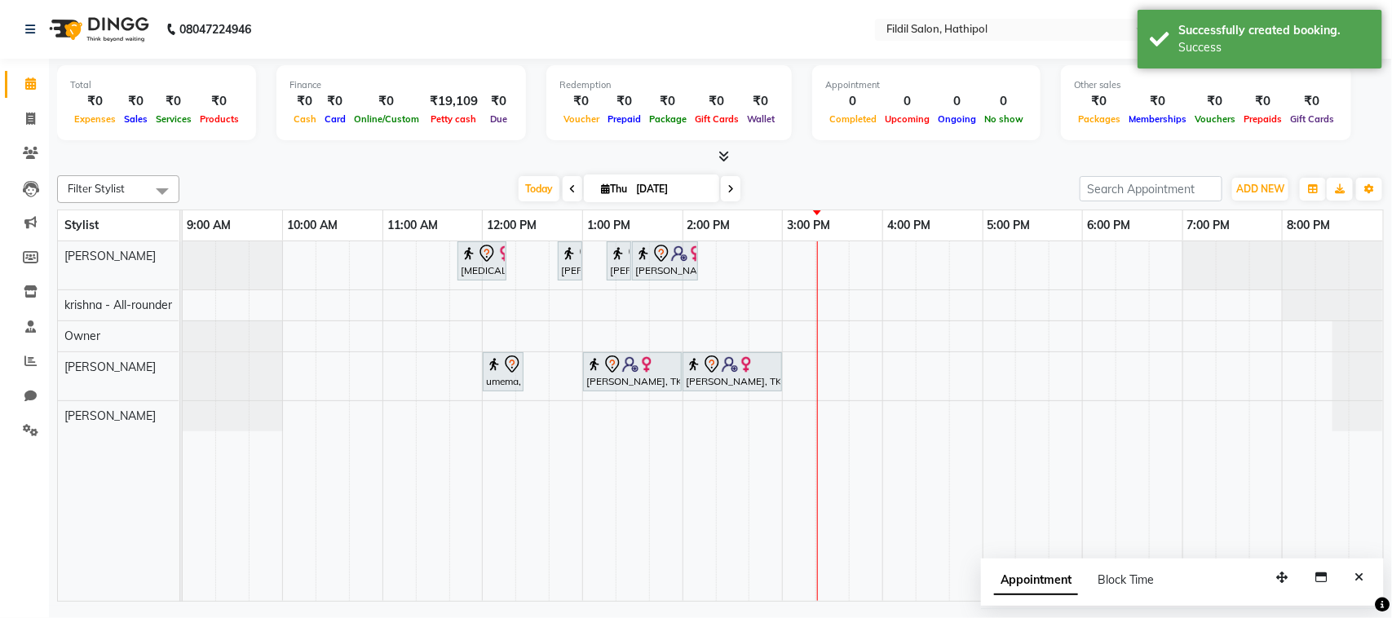
click at [756, 270] on div "[MEDICAL_DATA][PERSON_NAME], TK01, 11:45 AM-12:15 PM, kids hair cut [PERSON_NAM…" at bounding box center [783, 421] width 1201 height 360
select select "69324"
select select "tentative"
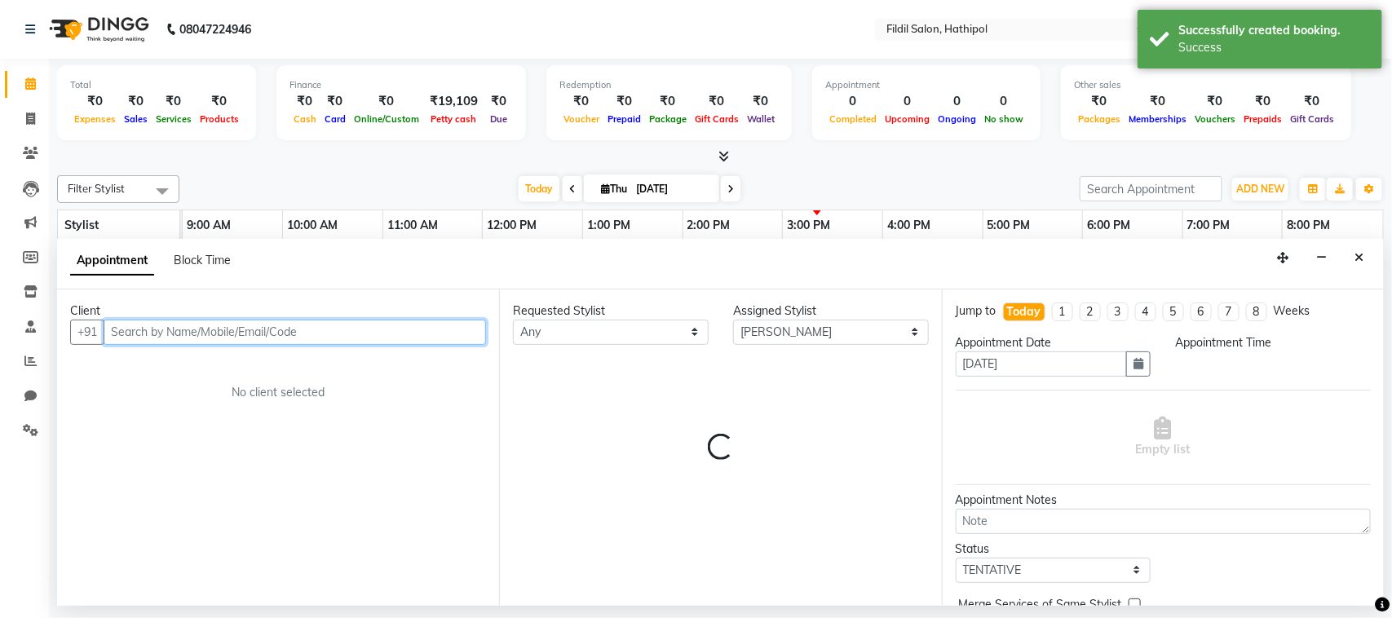
select select "885"
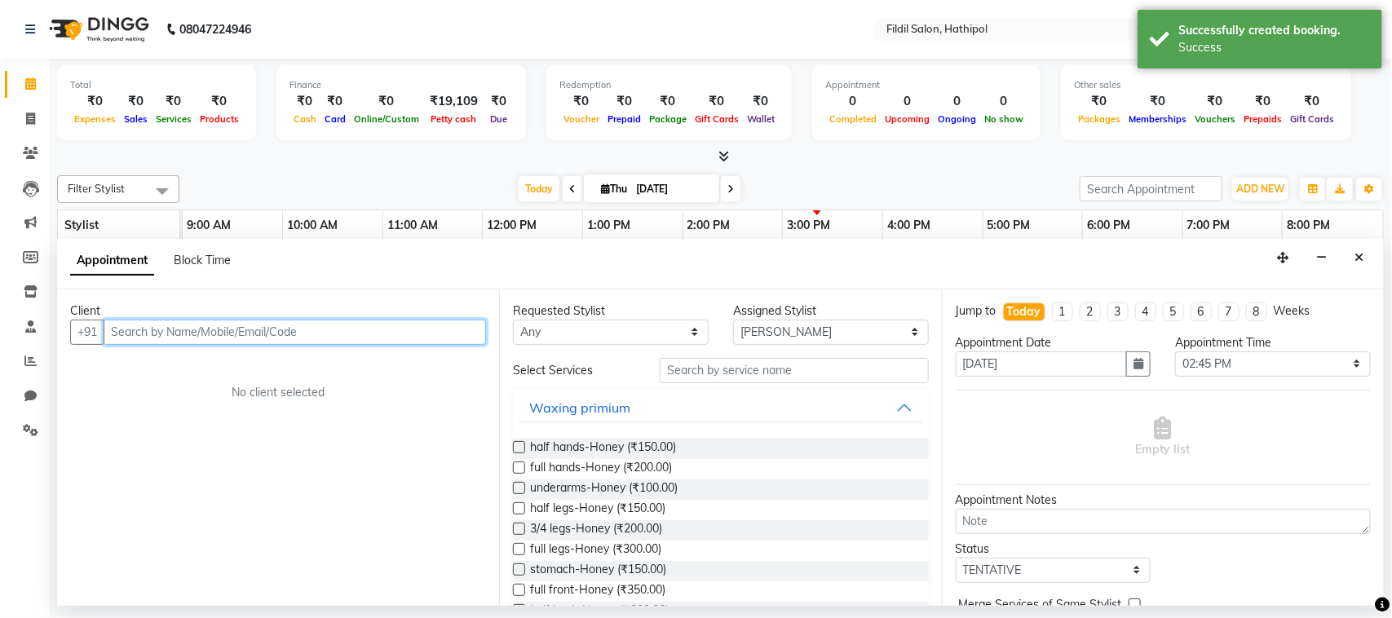
click at [322, 335] on input "text" at bounding box center [295, 332] width 383 height 25
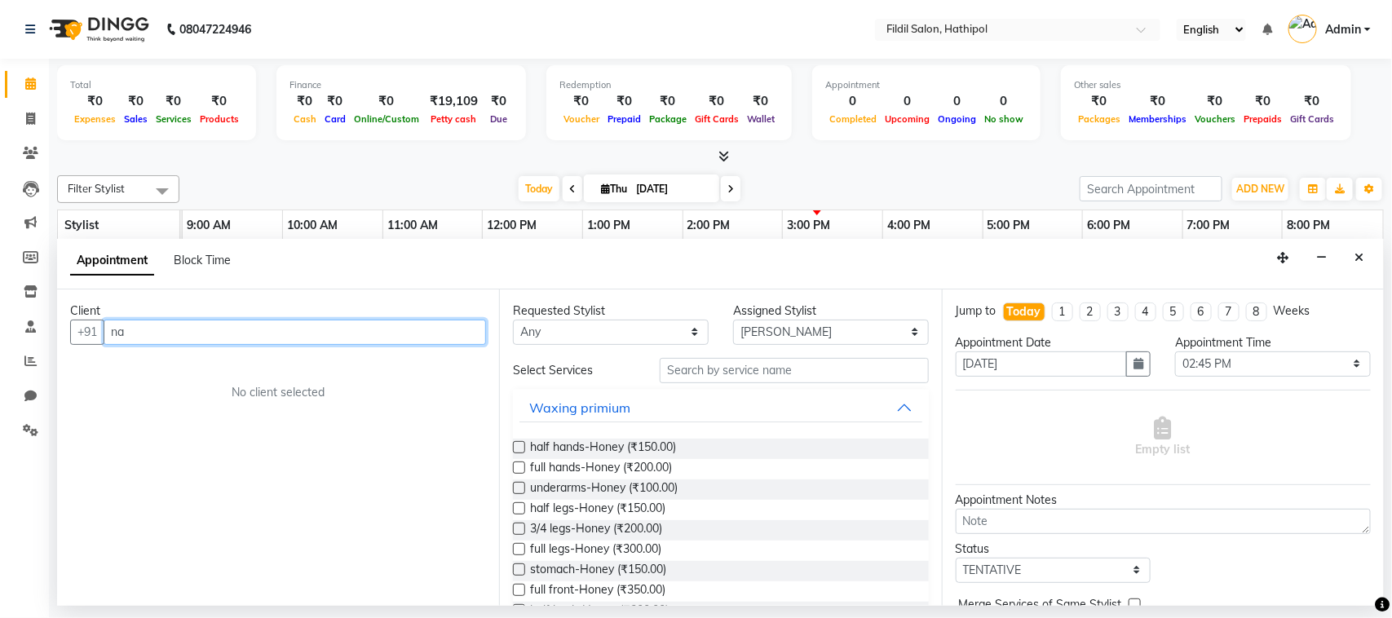
type input "n"
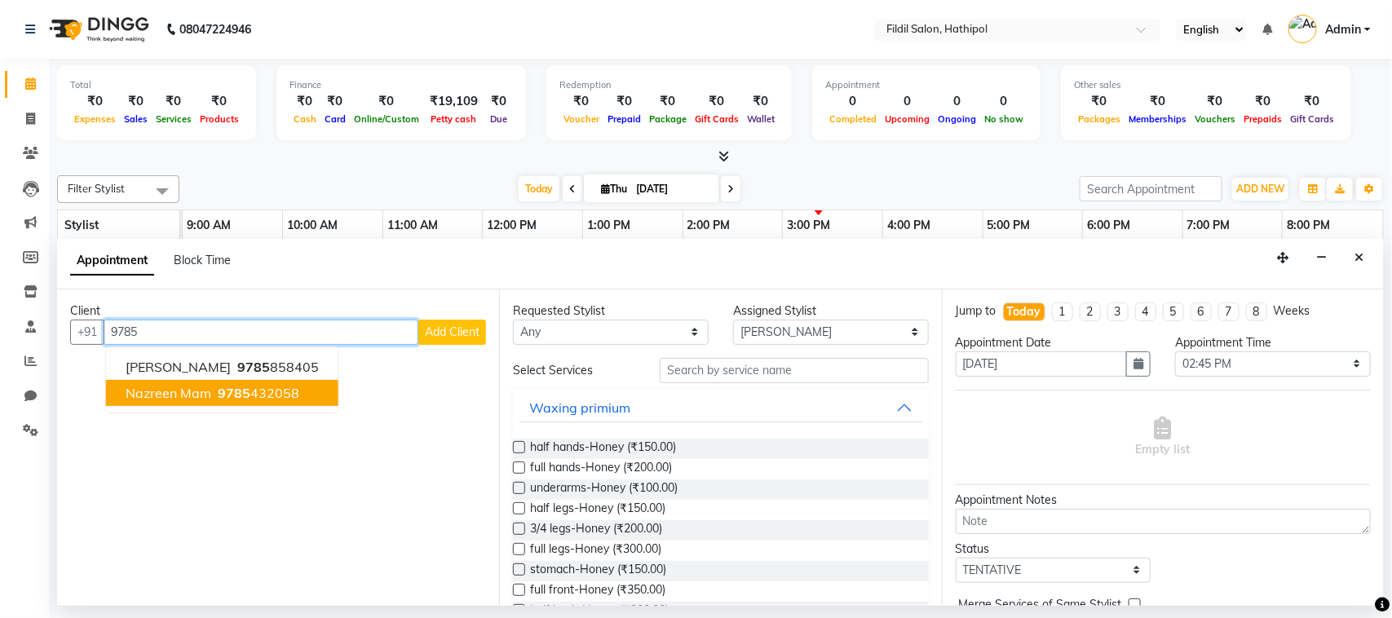
click at [286, 408] on ngb-typeahead-window "[PERSON_NAME] 9785 858405 nazreen mam 9785 432058" at bounding box center [222, 380] width 234 height 67
click at [279, 394] on ngb-highlight "9785 432058" at bounding box center [257, 393] width 85 height 16
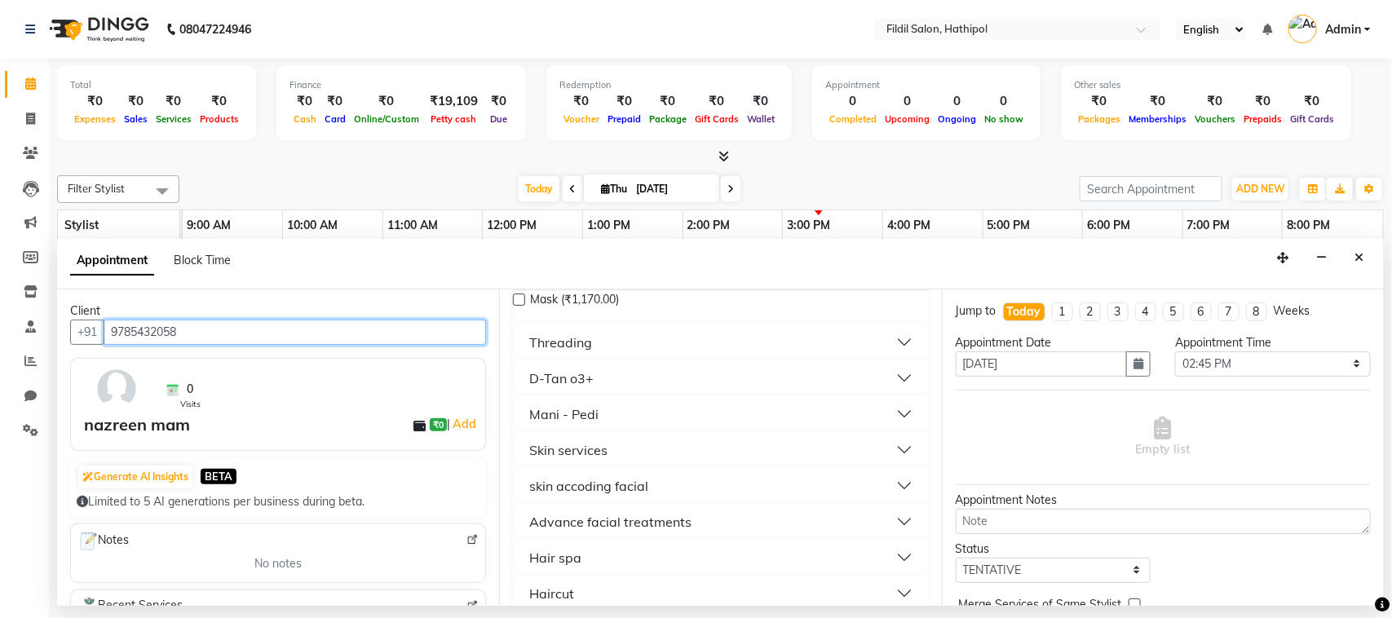
scroll to position [861, 0]
type input "9785432058"
click at [613, 375] on button "D-Tan o3+" at bounding box center [721, 379] width 402 height 29
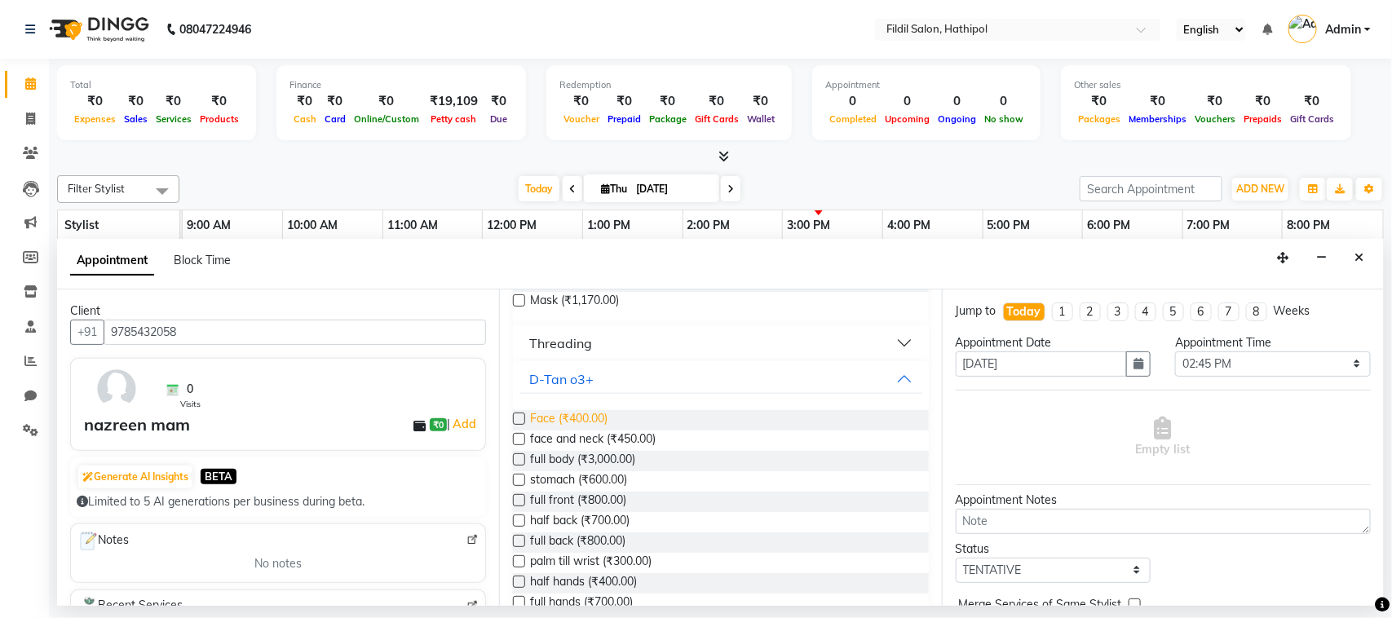
click at [569, 423] on span "Face (₹400.00)" at bounding box center [568, 420] width 77 height 20
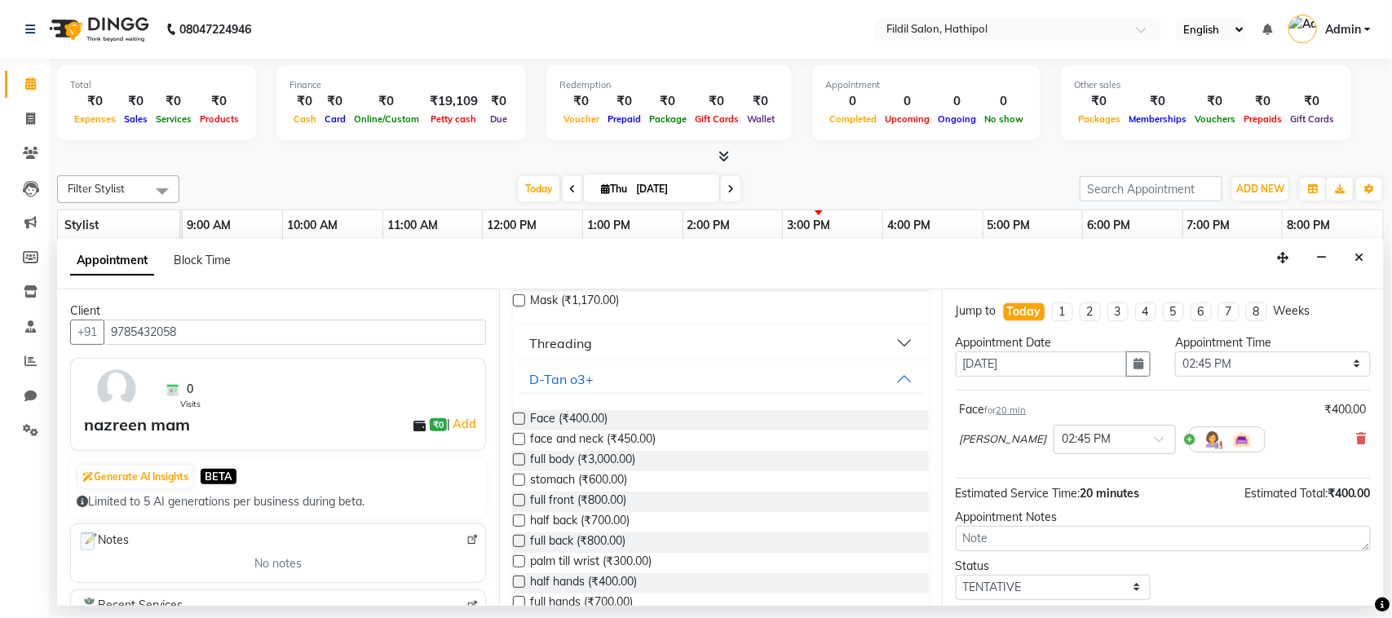
click at [516, 416] on label at bounding box center [519, 419] width 12 height 12
click at [516, 416] on input "checkbox" at bounding box center [518, 420] width 11 height 11
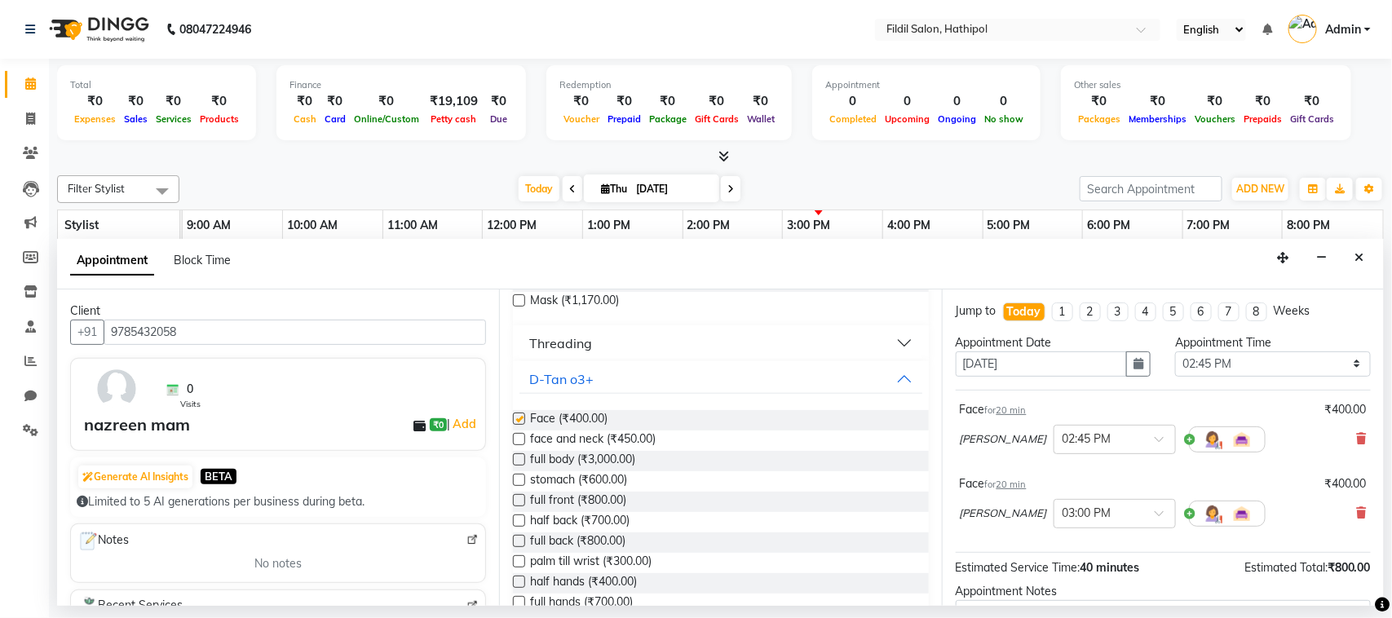
checkbox input "false"
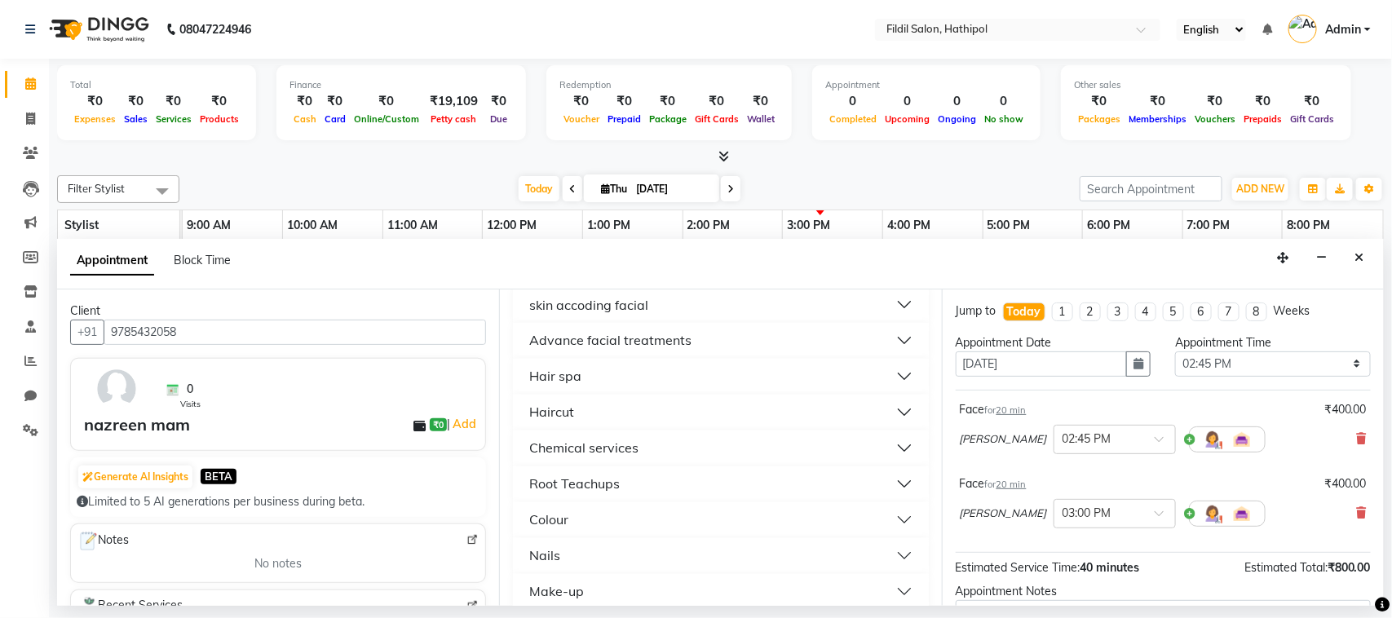
scroll to position [1338, 0]
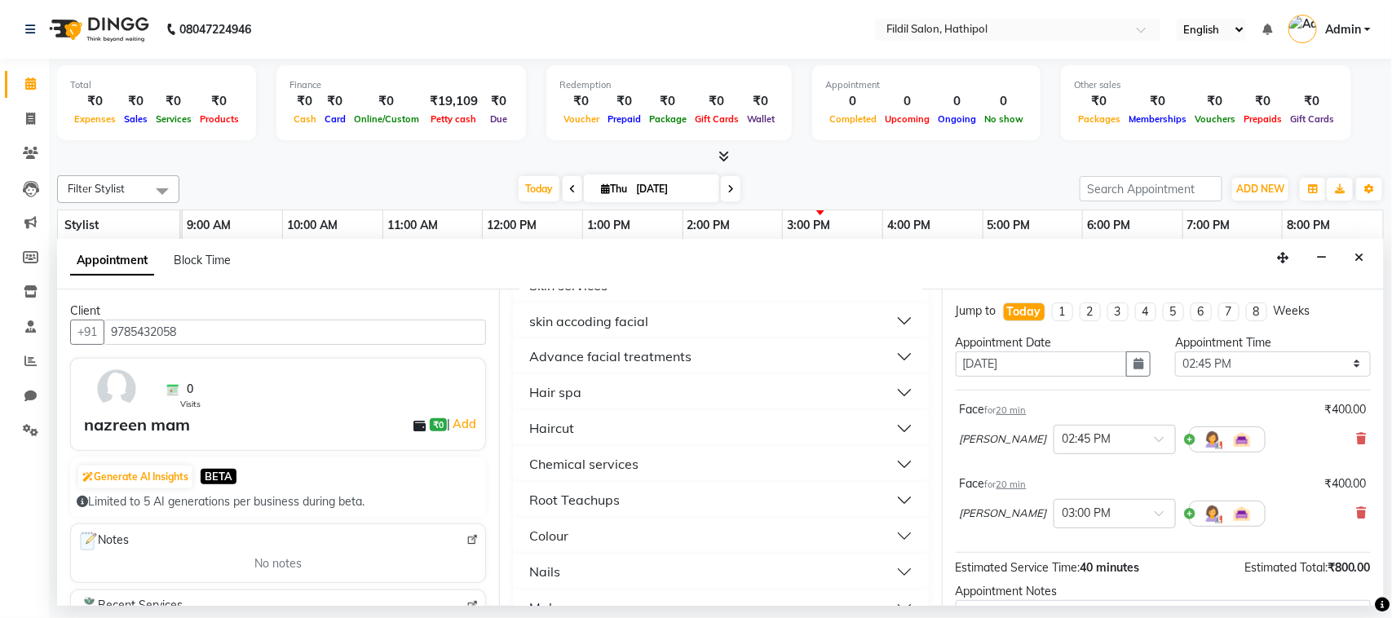
click at [757, 326] on button "skin accoding facial" at bounding box center [721, 321] width 402 height 29
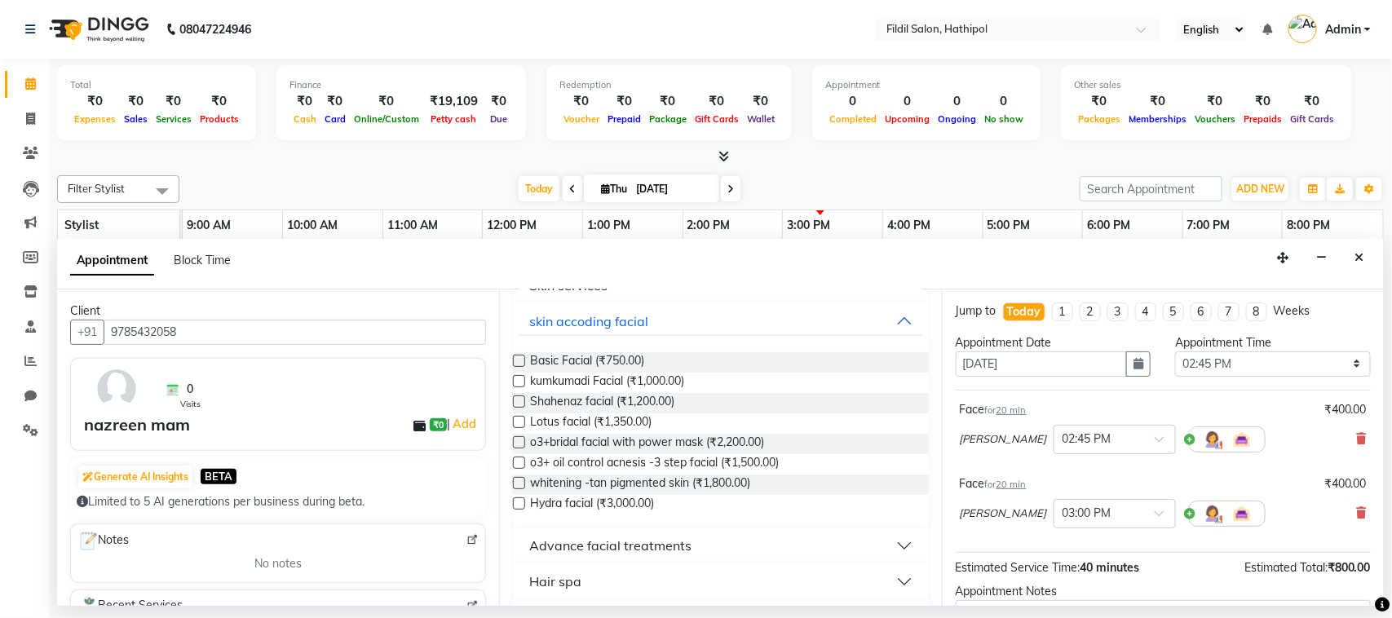
click at [516, 356] on label at bounding box center [519, 361] width 12 height 12
click at [516, 357] on input "checkbox" at bounding box center [518, 362] width 11 height 11
checkbox input "false"
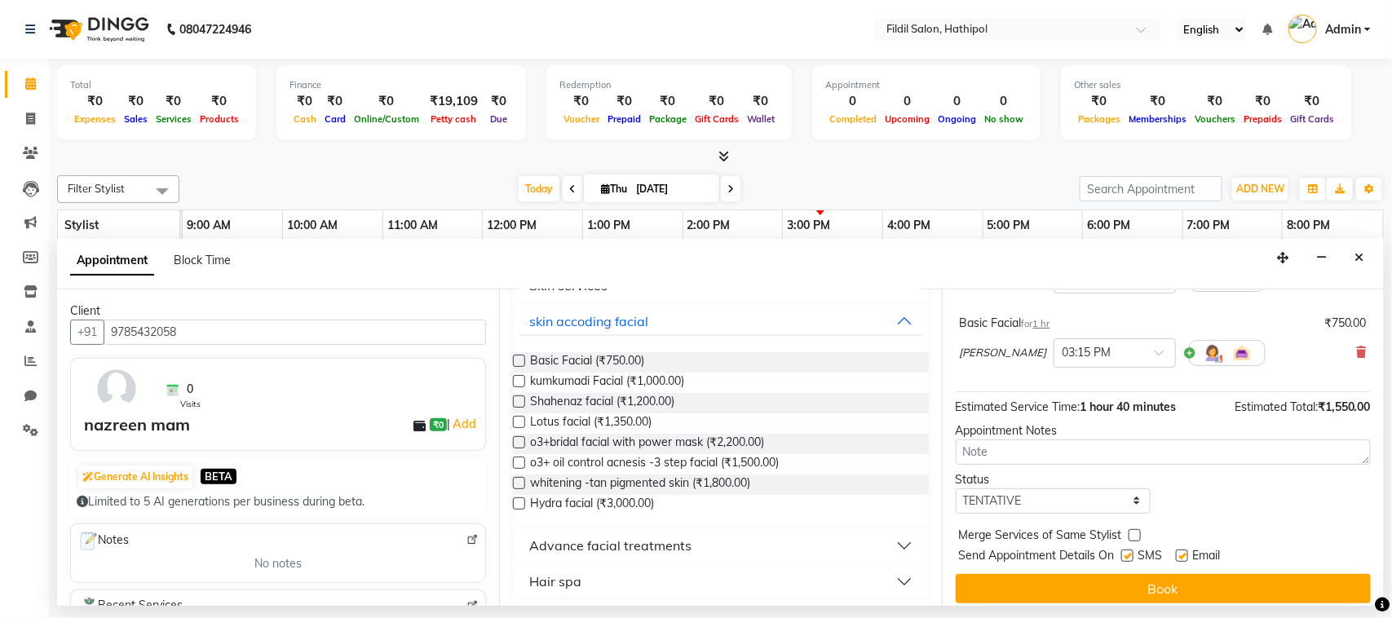
scroll to position [246, 0]
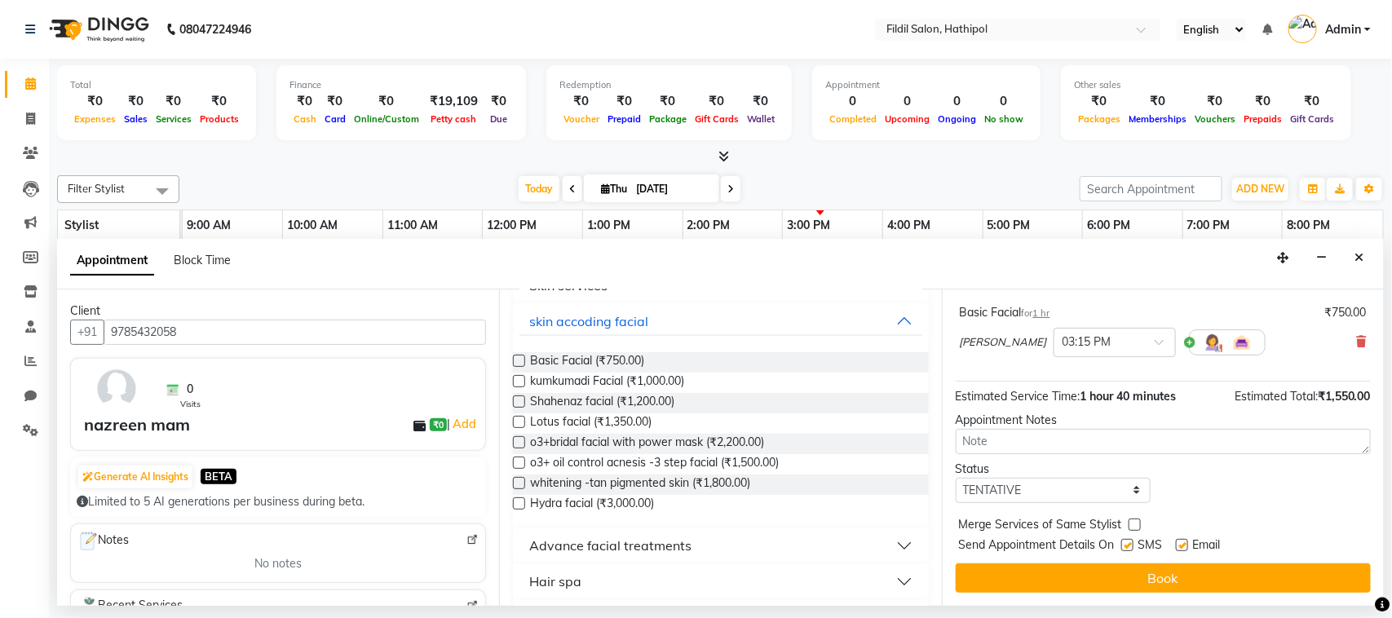
click at [1230, 563] on div "Jump to [DATE] 1 2 3 4 5 6 7 8 Weeks Appointment Date [DATE] Appointment Time S…" at bounding box center [1163, 448] width 442 height 317
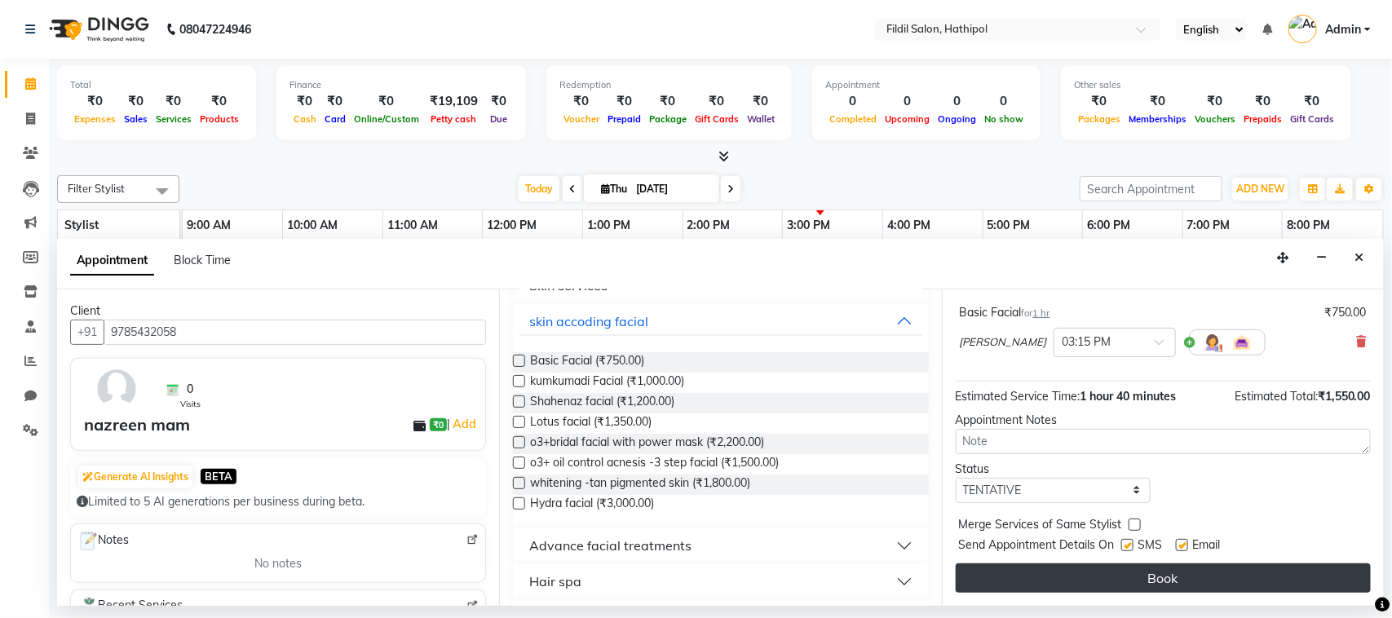
click at [1189, 572] on button "Book" at bounding box center [1163, 578] width 415 height 29
